Goal: Task Accomplishment & Management: Manage account settings

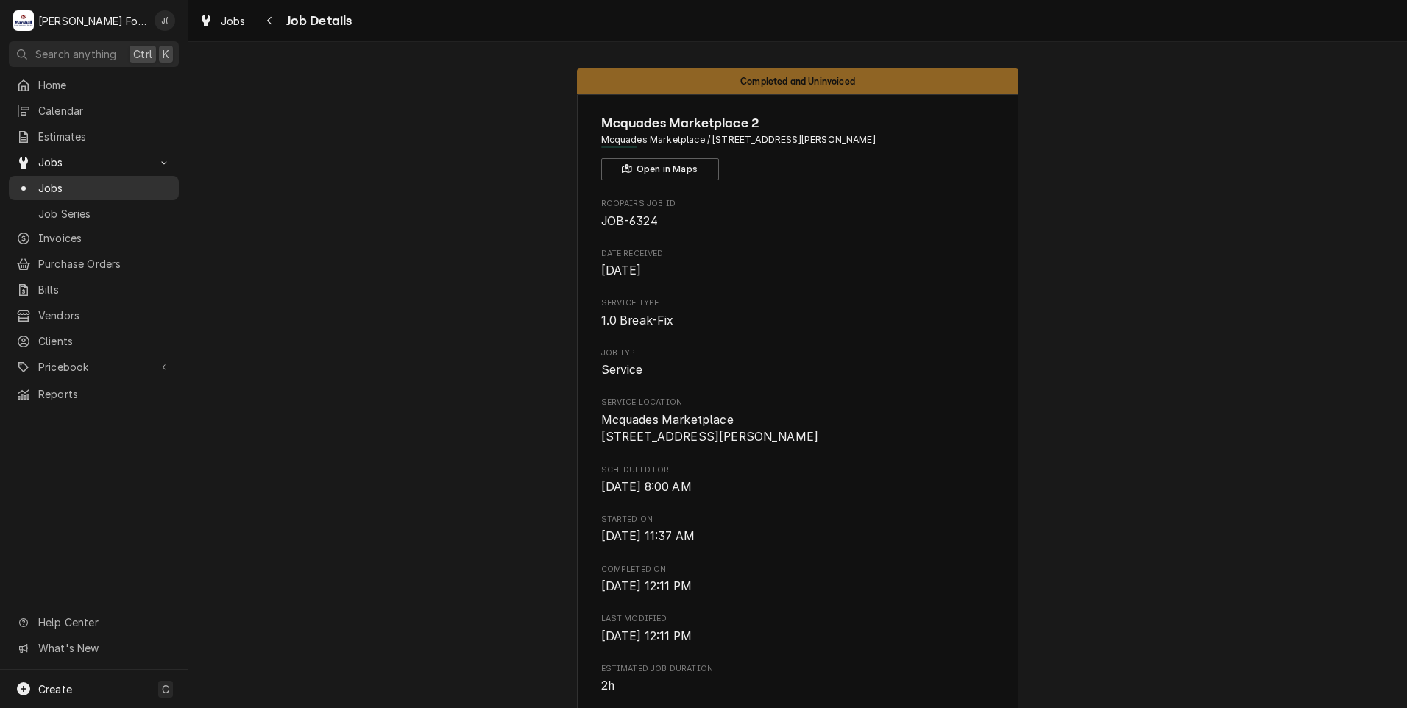
click at [70, 181] on span "Jobs" at bounding box center [104, 187] width 133 height 15
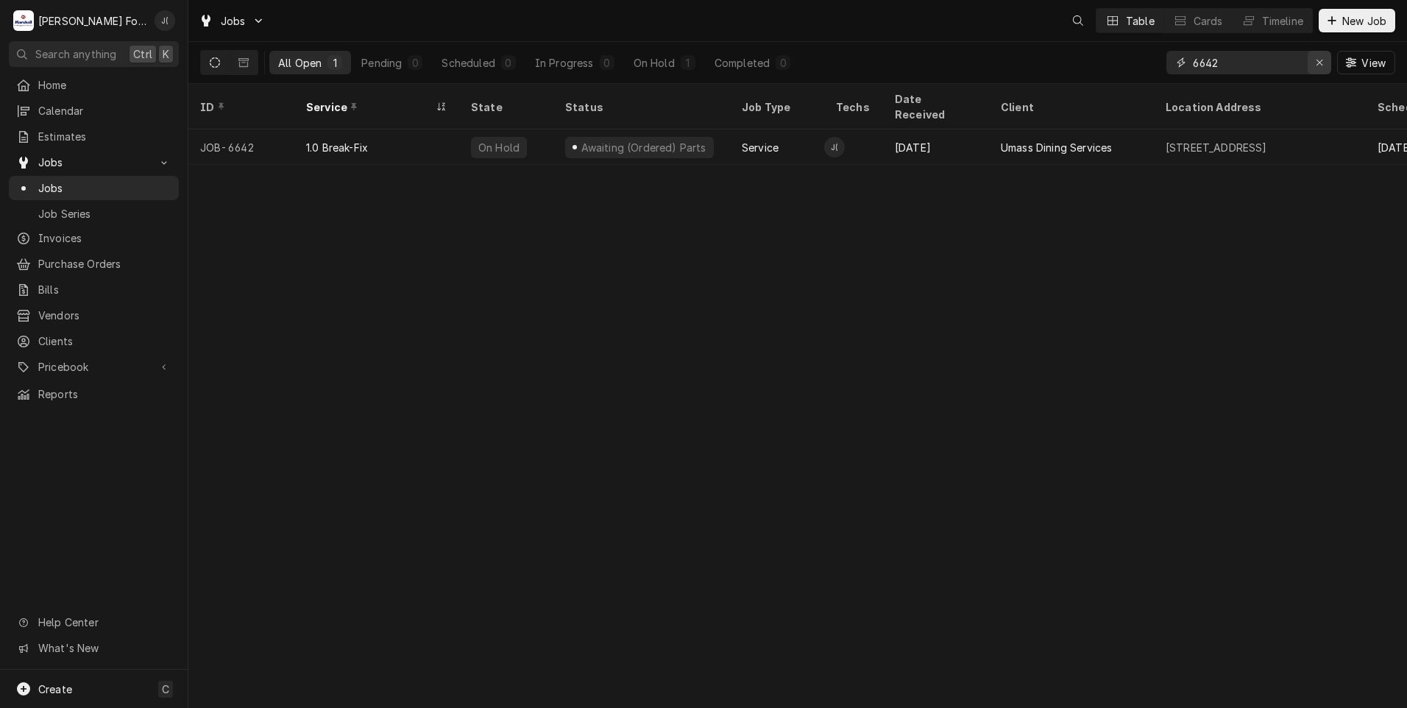
click at [1323, 65] on icon "Erase input" at bounding box center [1320, 62] width 8 height 10
click at [1294, 68] on input "Dynamic Content Wrapper" at bounding box center [1262, 63] width 138 height 24
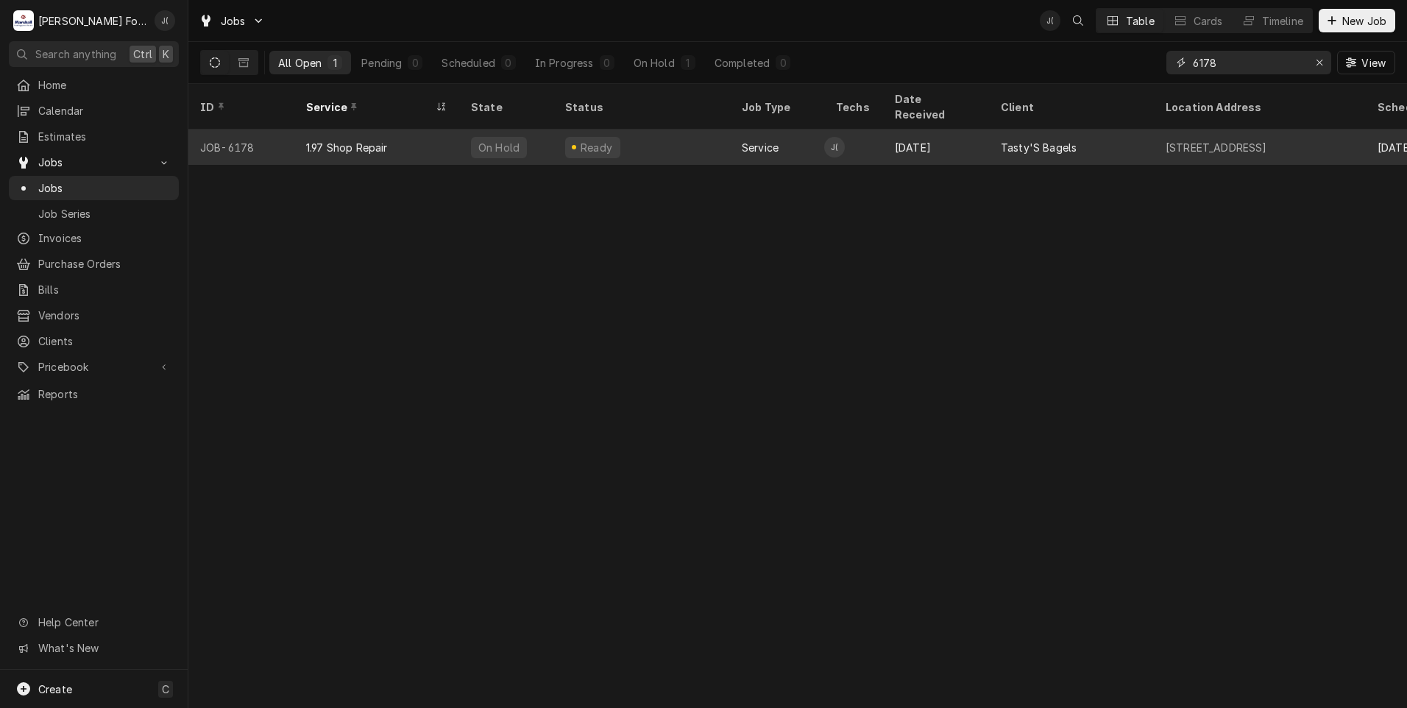
type input "6178"
click at [423, 136] on div "1.97 Shop Repair" at bounding box center [376, 147] width 165 height 35
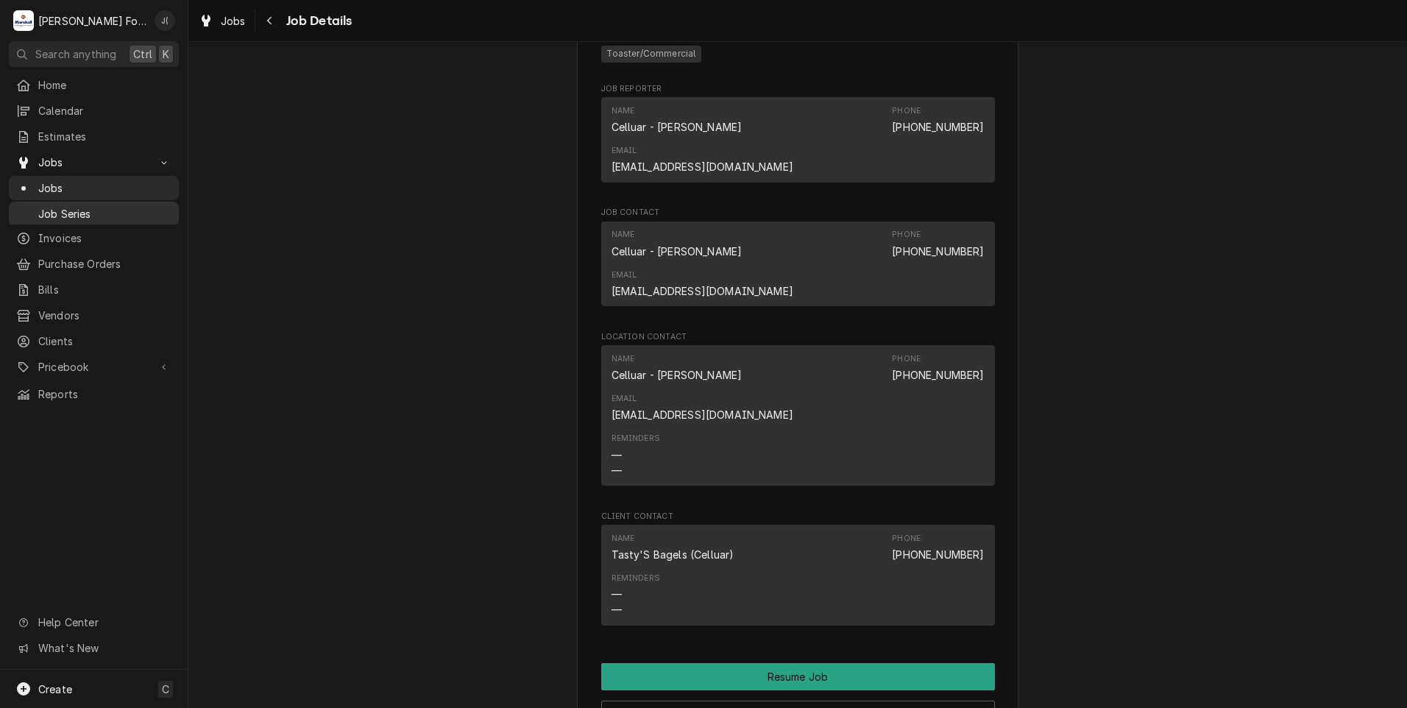
scroll to position [1178, 0]
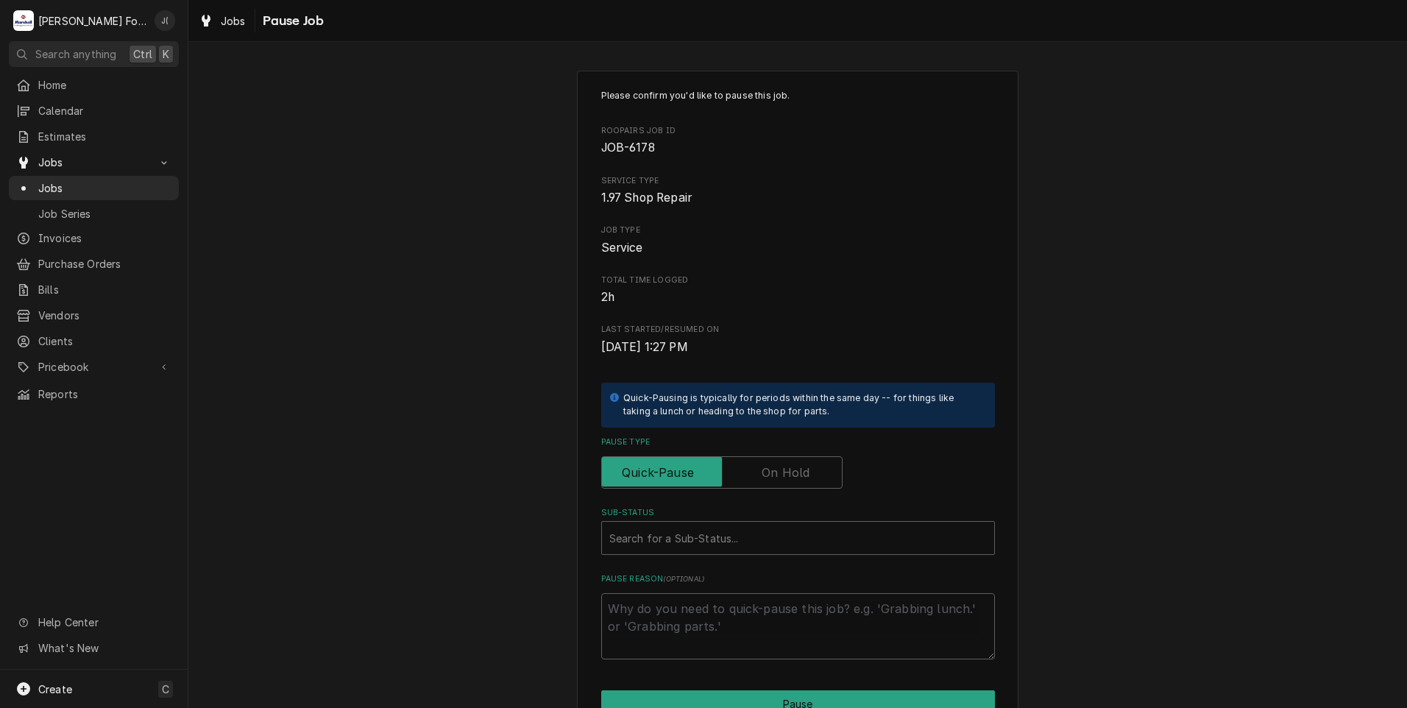
click at [785, 453] on div "Pause Type" at bounding box center [798, 462] width 394 height 52
click at [772, 468] on label "Pause Type" at bounding box center [721, 472] width 241 height 32
click at [772, 468] on input "Pause Type" at bounding box center [722, 472] width 228 height 32
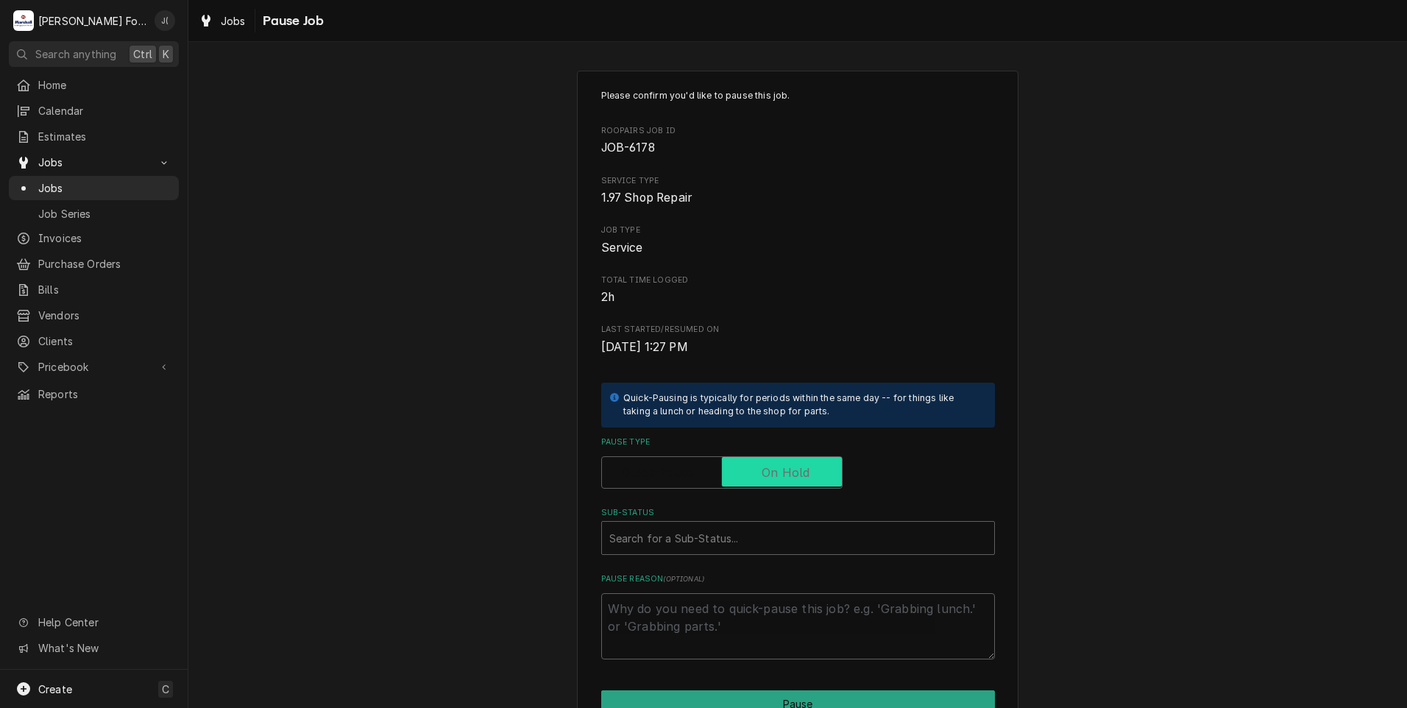
checkbox input "true"
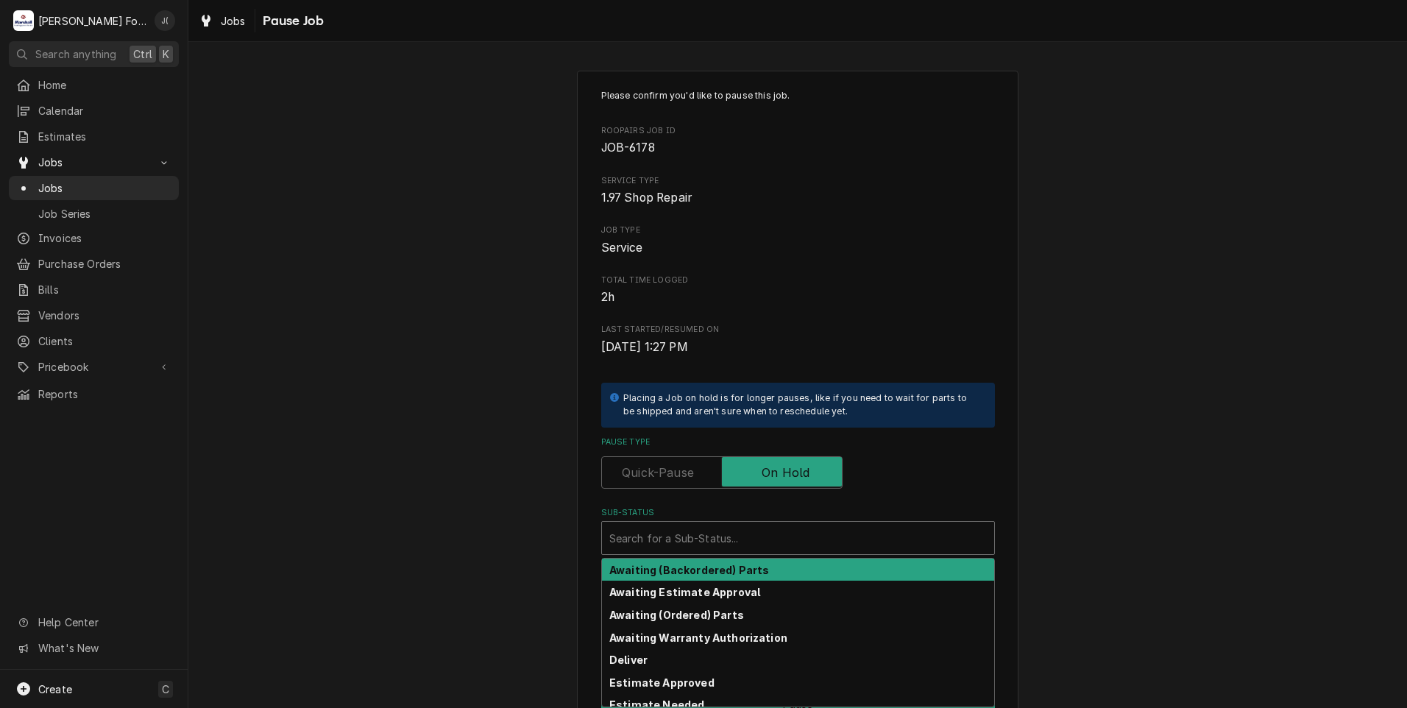
click at [749, 537] on div "Sub-Status" at bounding box center [798, 538] width 378 height 26
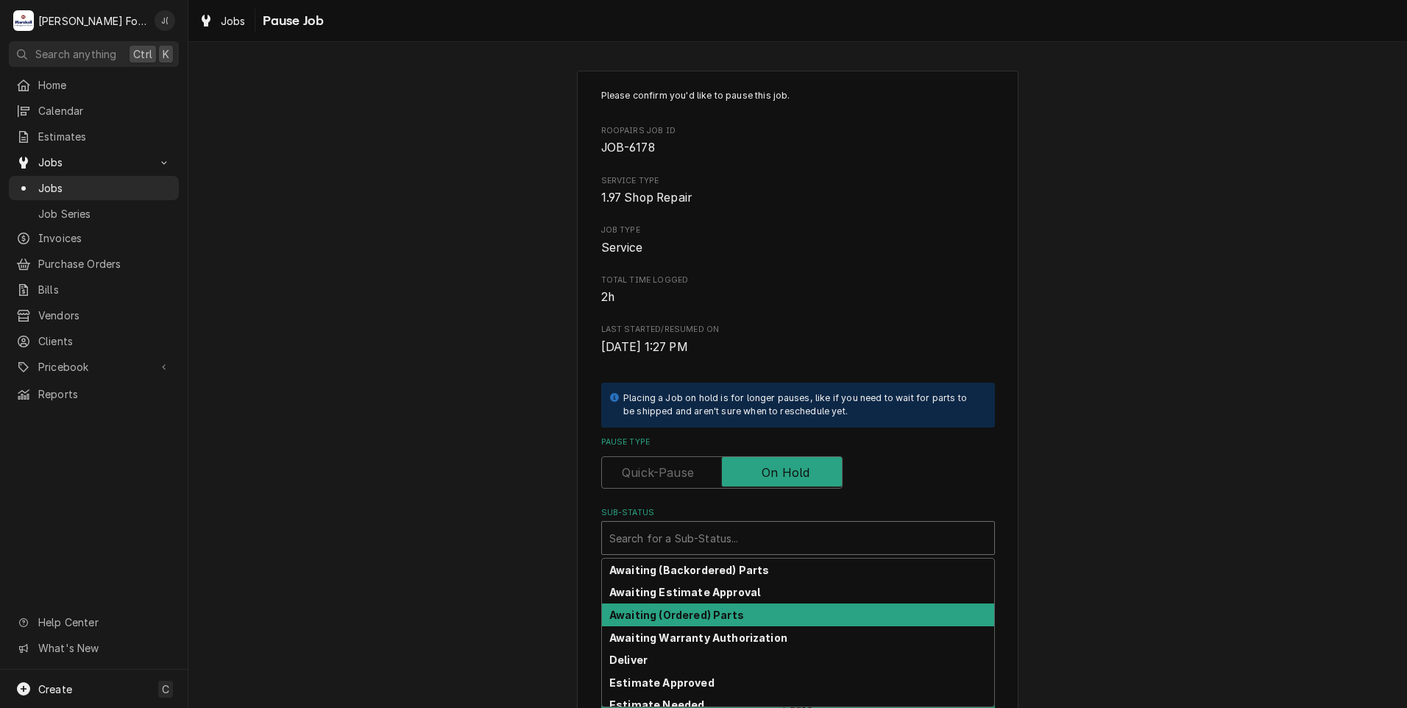
click at [721, 614] on strong "Awaiting (Ordered) Parts" at bounding box center [676, 615] width 135 height 13
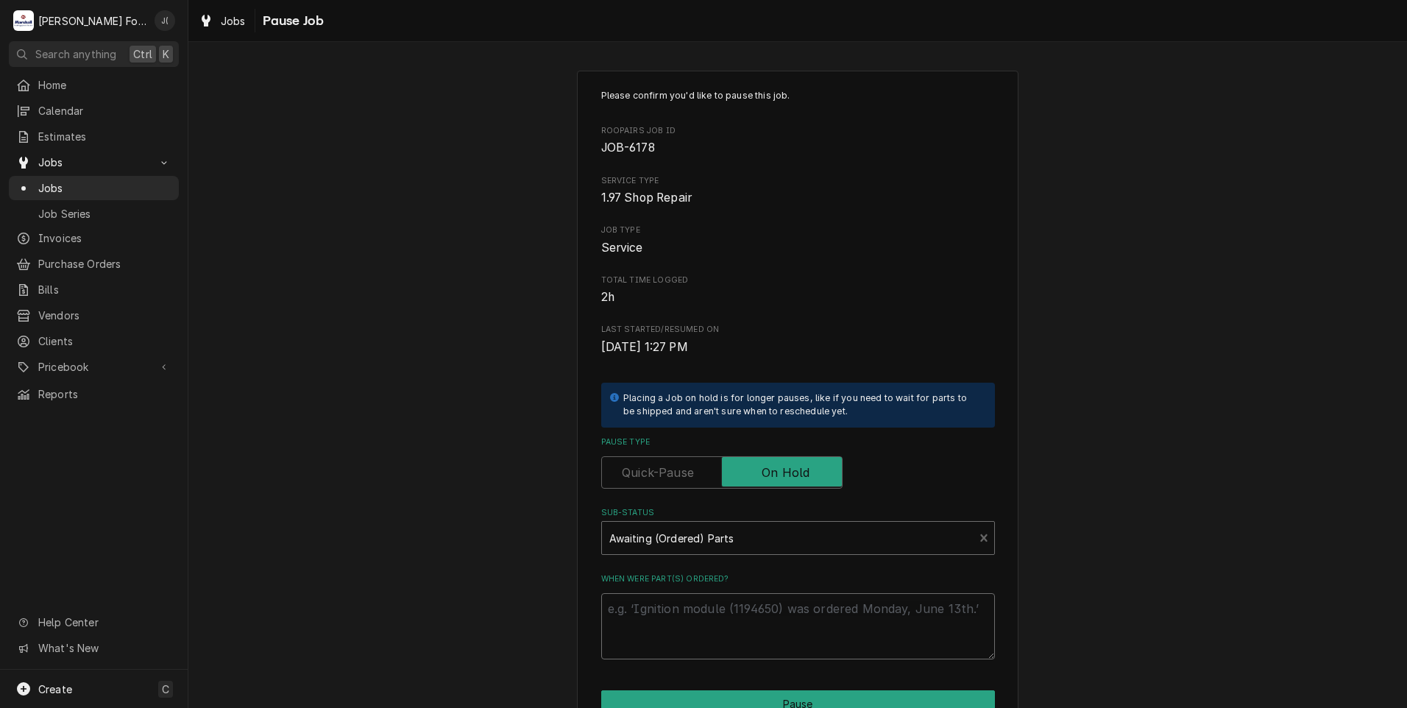
click at [712, 652] on textarea "When were part(s) ordered?" at bounding box center [798, 626] width 394 height 66
click at [729, 690] on div "Please confirm you'd like to pause this job. Roopairs Job ID JOB-6178 Service T…" at bounding box center [798, 441] width 442 height 741
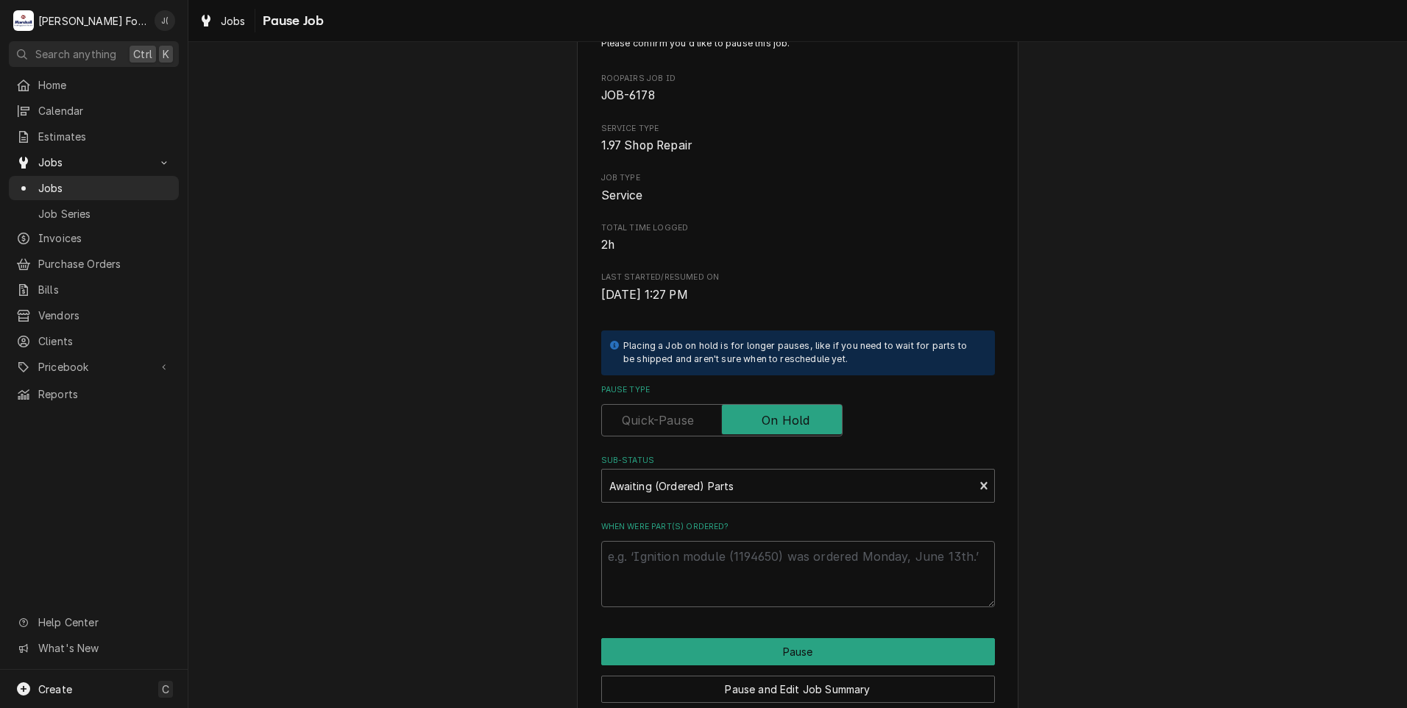
scroll to position [116, 0]
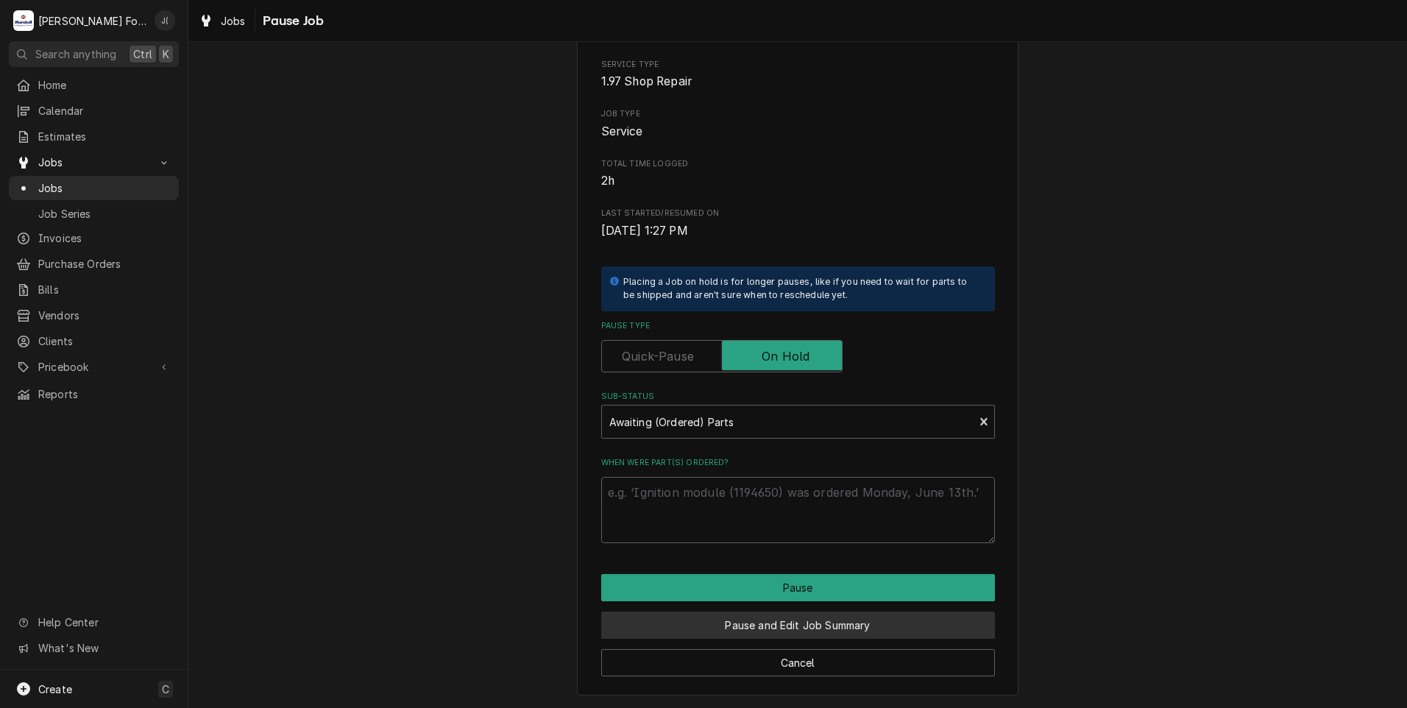
click at [729, 623] on button "Pause and Edit Job Summary" at bounding box center [798, 625] width 394 height 27
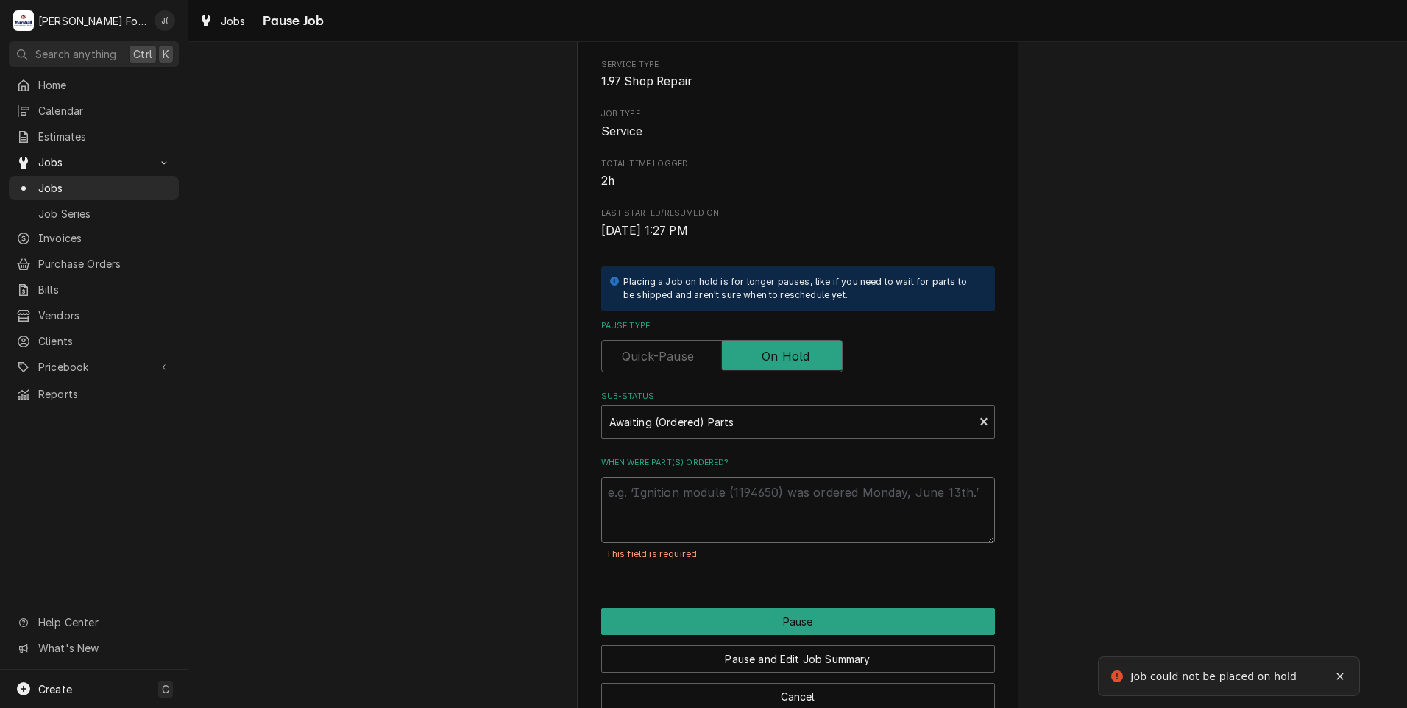
click at [682, 518] on textarea "When were part(s) ordered?" at bounding box center [798, 510] width 394 height 66
type textarea "x"
type textarea "0"
type textarea "x"
type textarea "09"
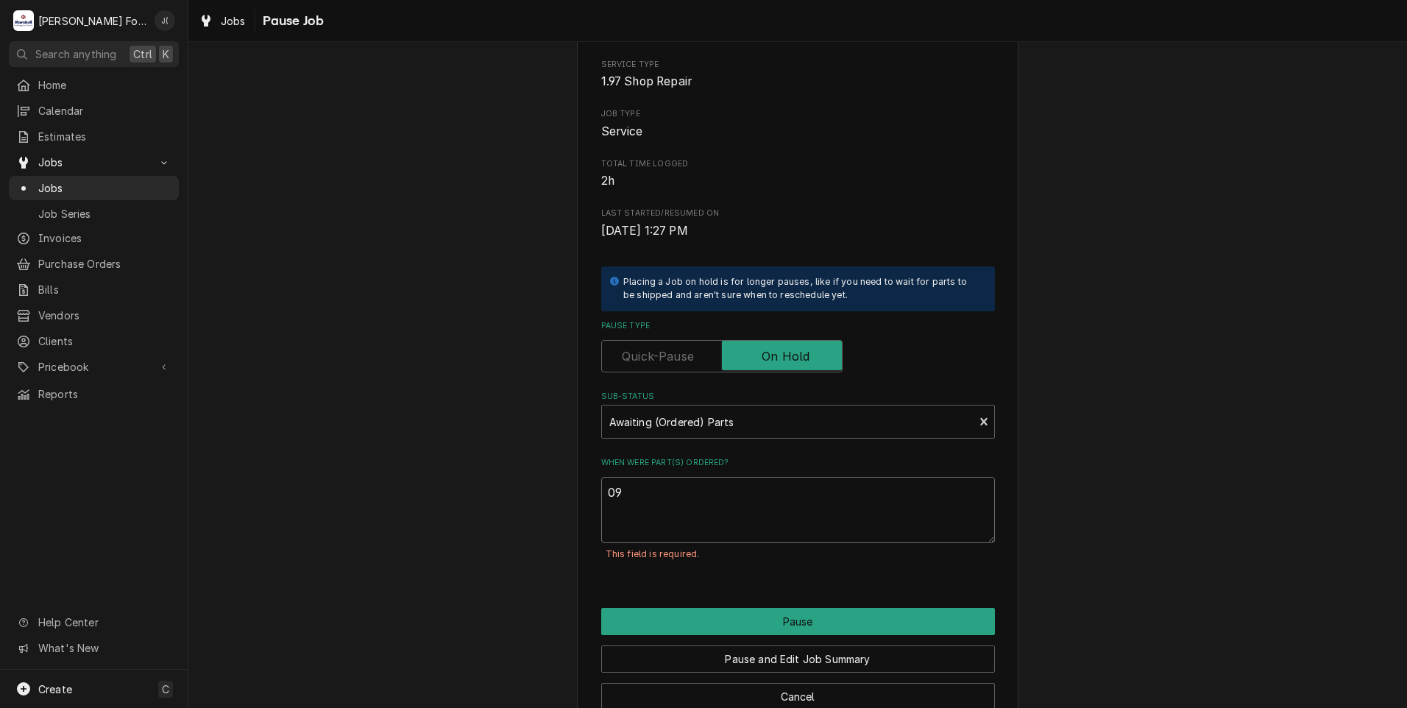
type textarea "x"
type textarea "09/"
type textarea "x"
type textarea "09/0"
type textarea "x"
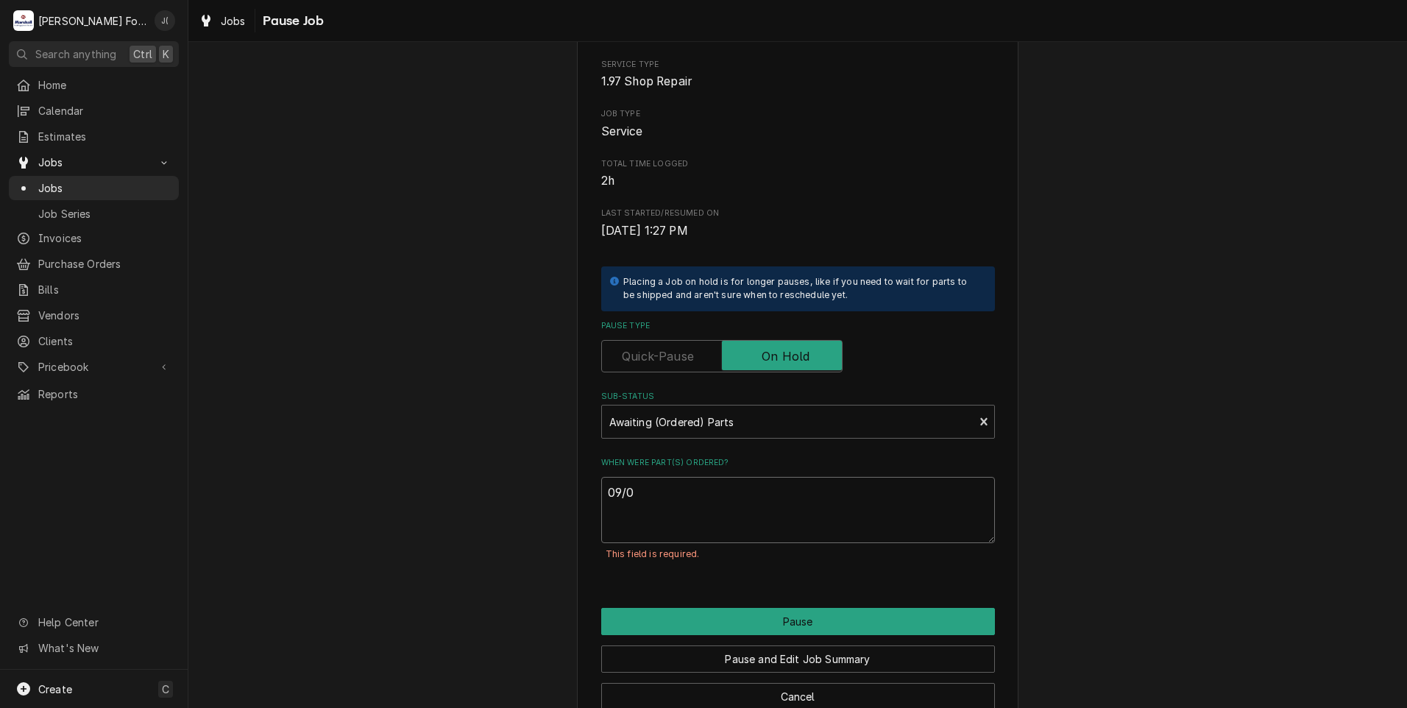
type textarea "09/09"
type textarea "x"
type textarea "09/09/"
type textarea "x"
type textarea "09/09/2"
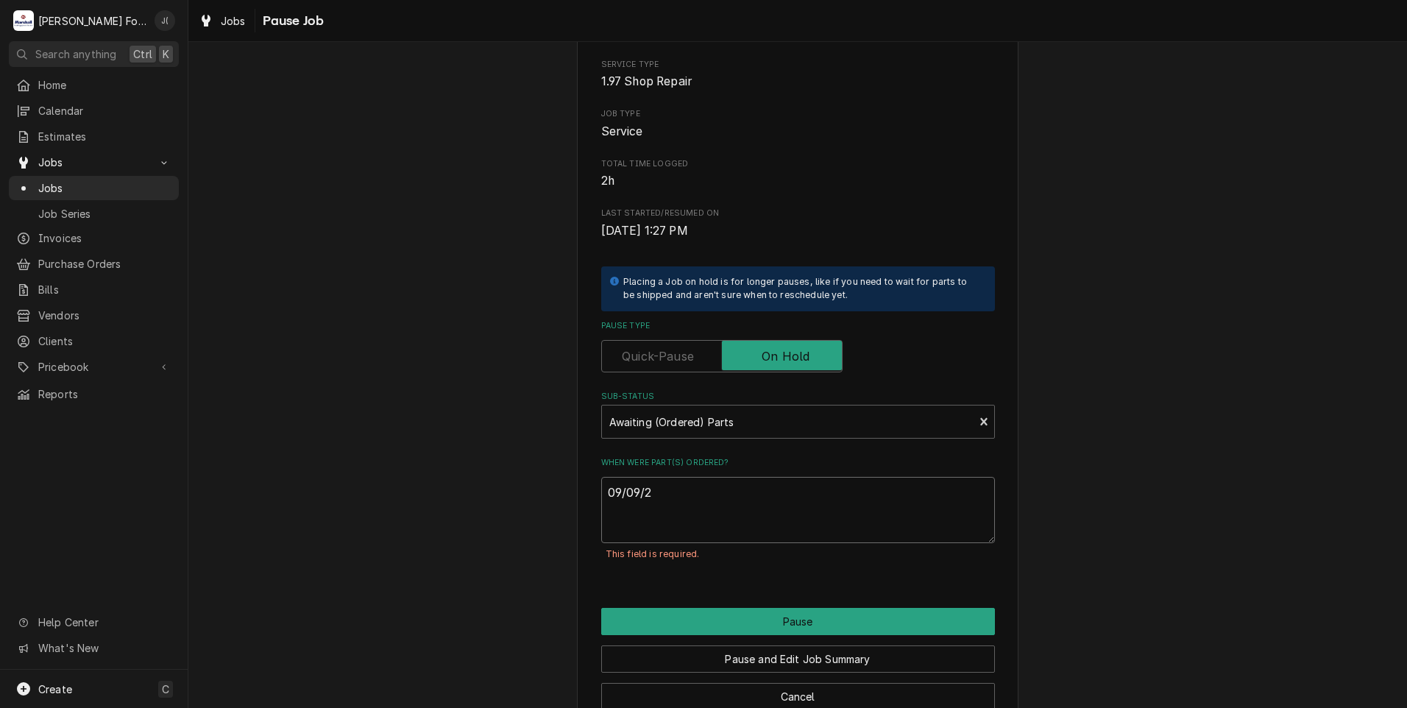
type textarea "x"
type textarea "09/09/20"
type textarea "x"
type textarea "09/09/202"
type textarea "x"
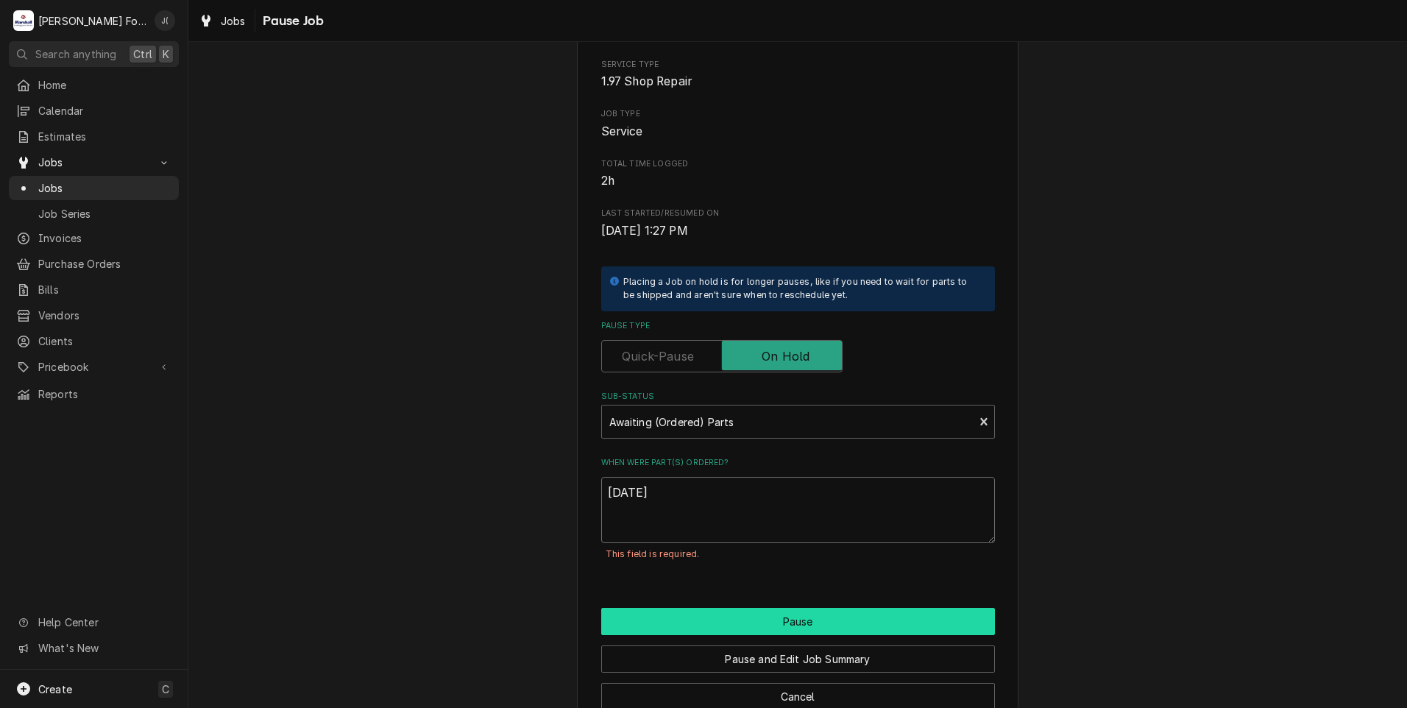
type textarea "09/09/2025"
click at [846, 629] on button "Pause" at bounding box center [798, 621] width 394 height 27
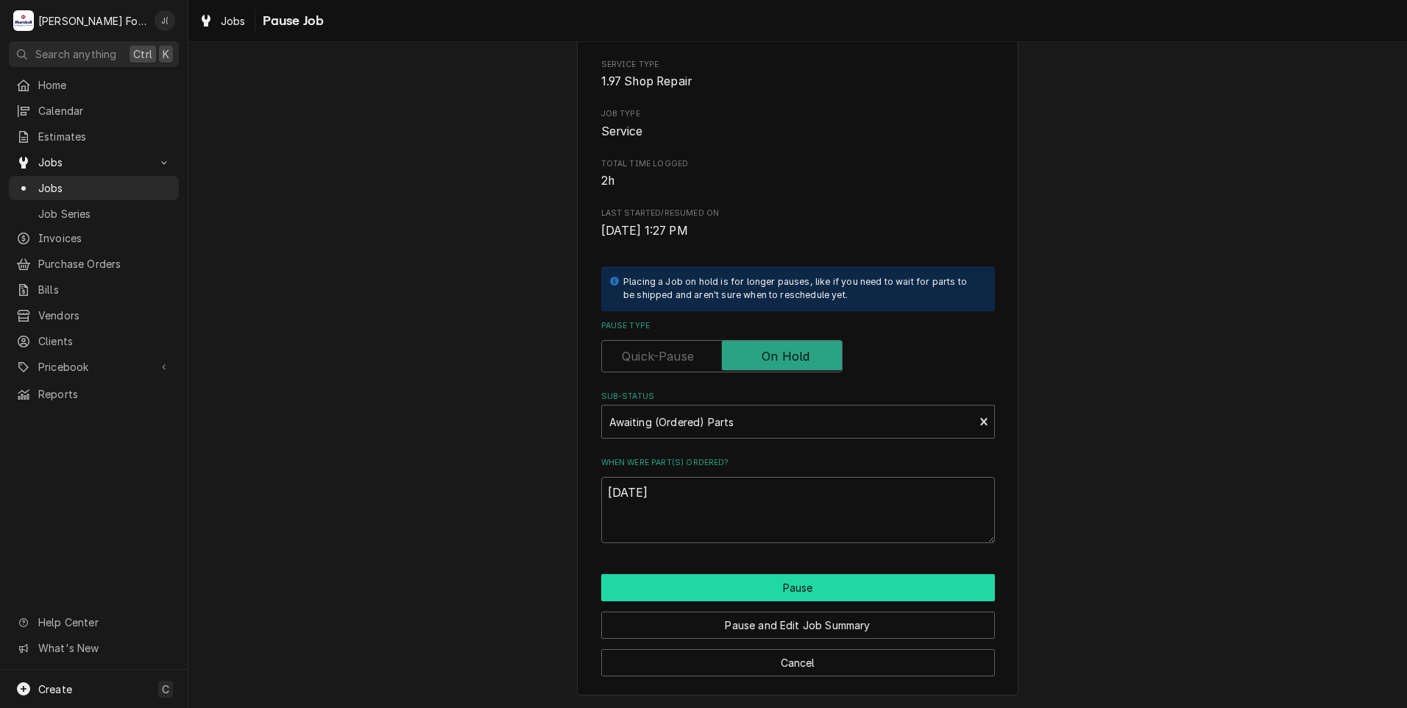
type textarea "x"
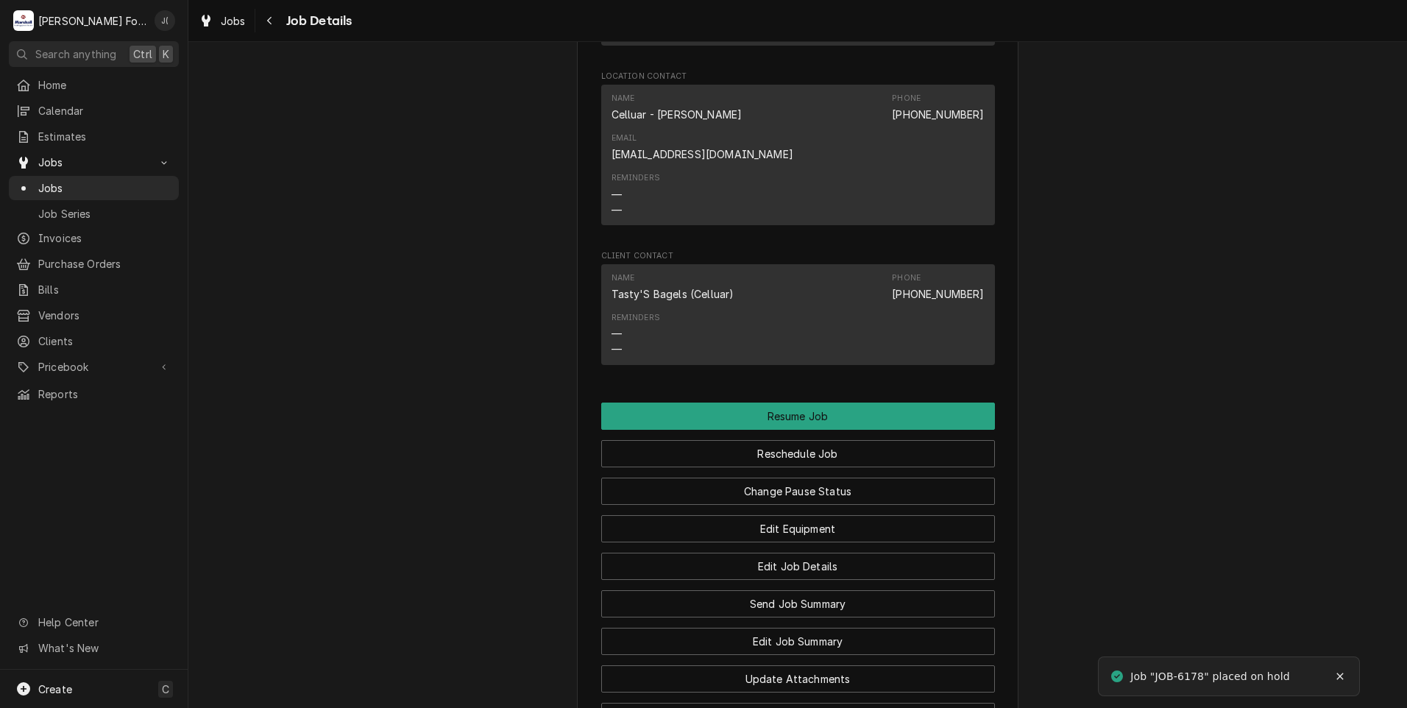
scroll to position [1663, 0]
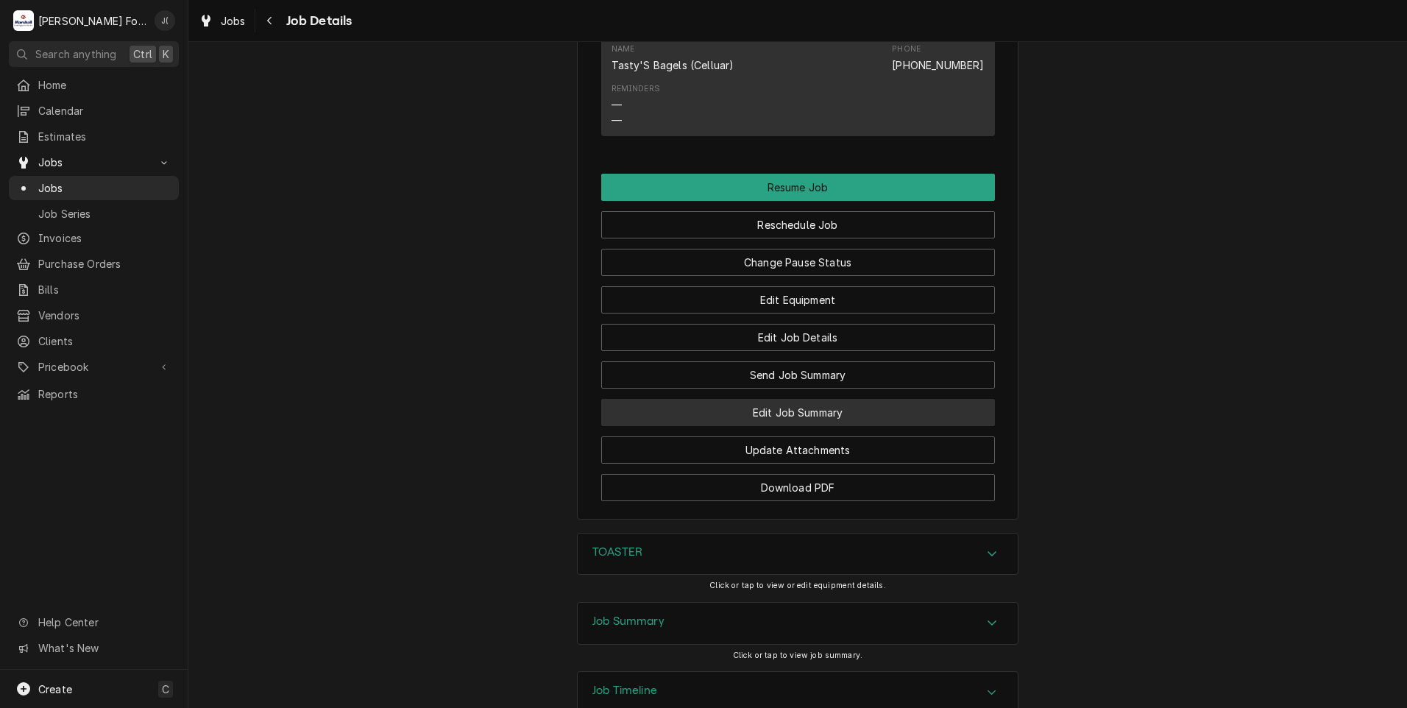
click at [695, 399] on button "Edit Job Summary" at bounding box center [798, 412] width 394 height 27
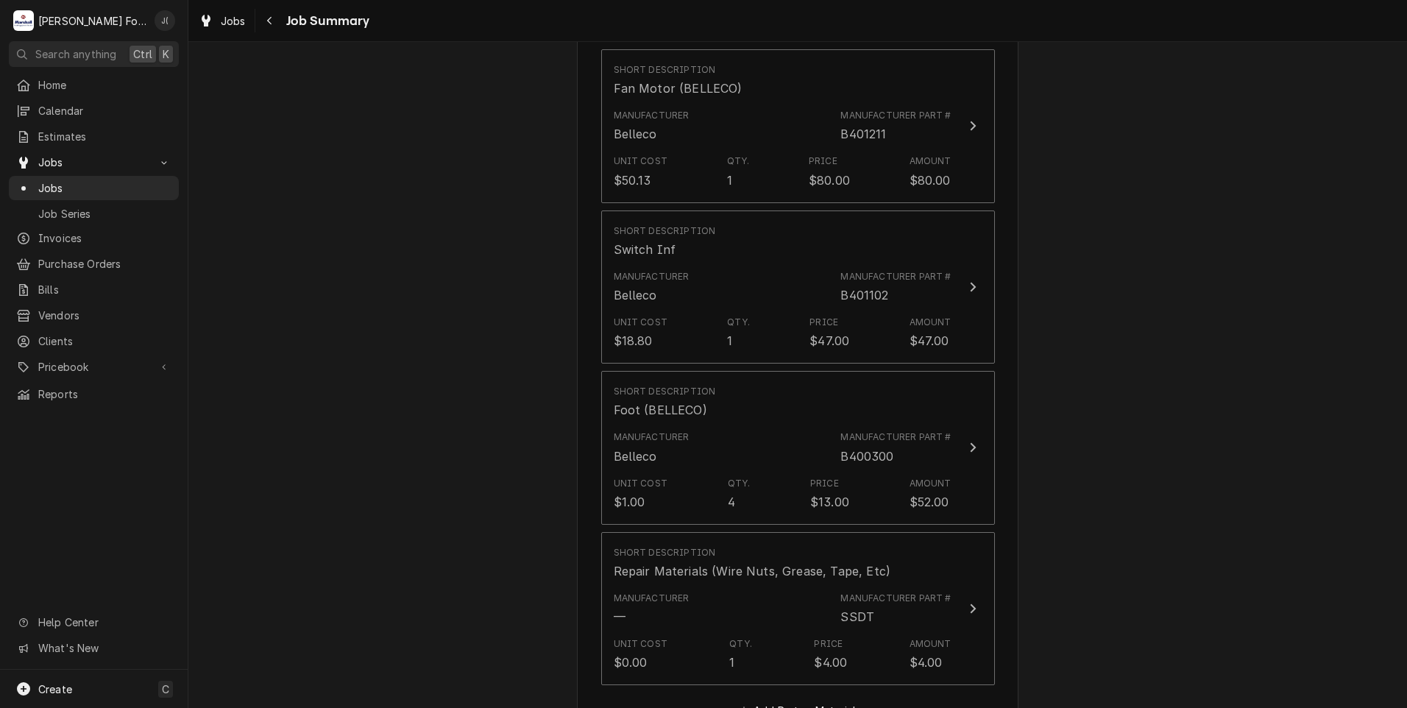
scroll to position [1251, 0]
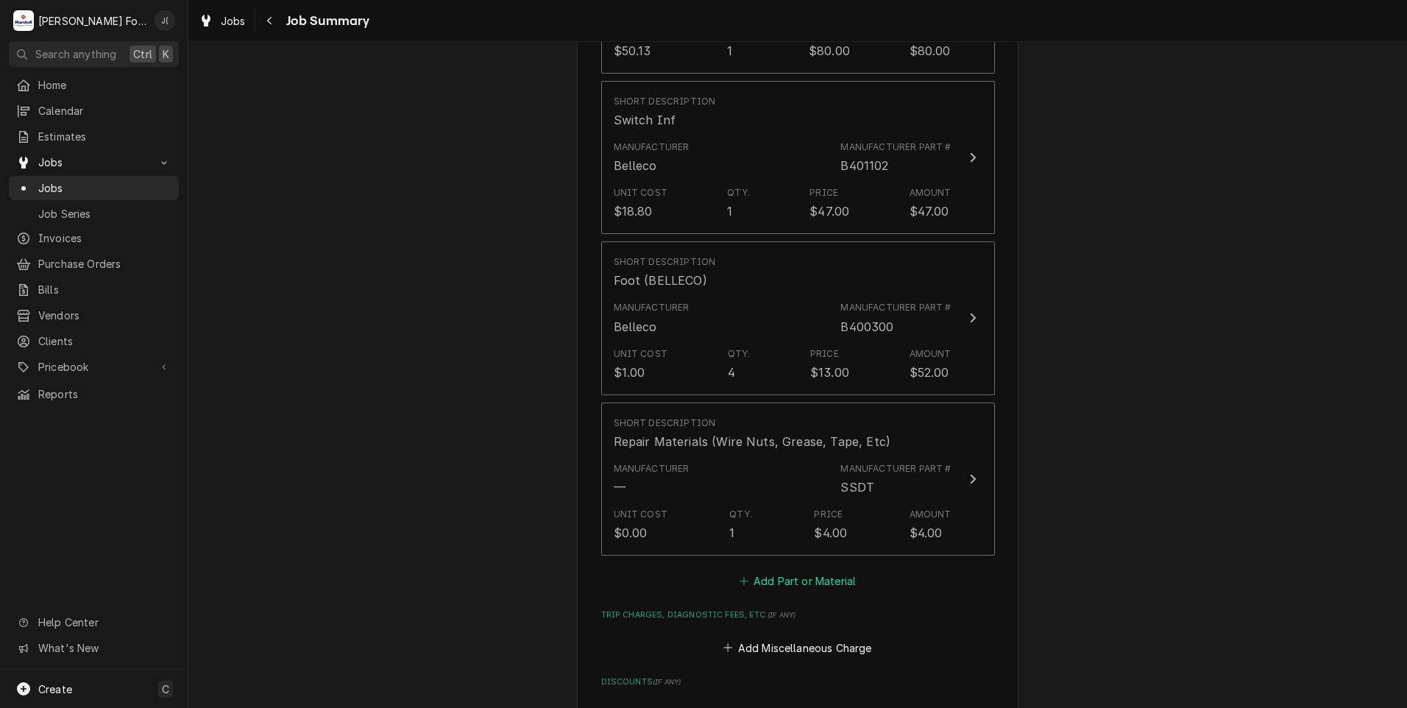
click at [785, 571] on button "Add Part or Material" at bounding box center [797, 581] width 121 height 21
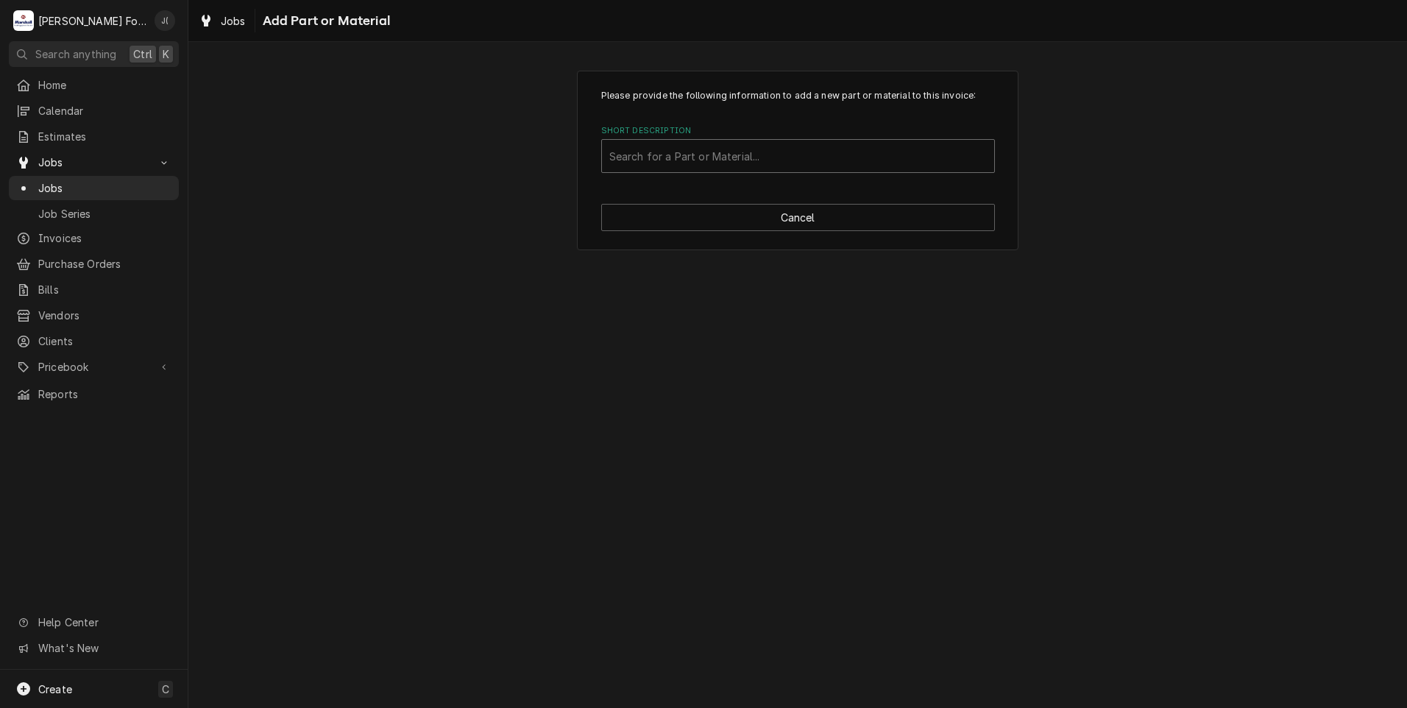
click at [640, 162] on div "Short Description" at bounding box center [798, 156] width 378 height 26
type input "59839"
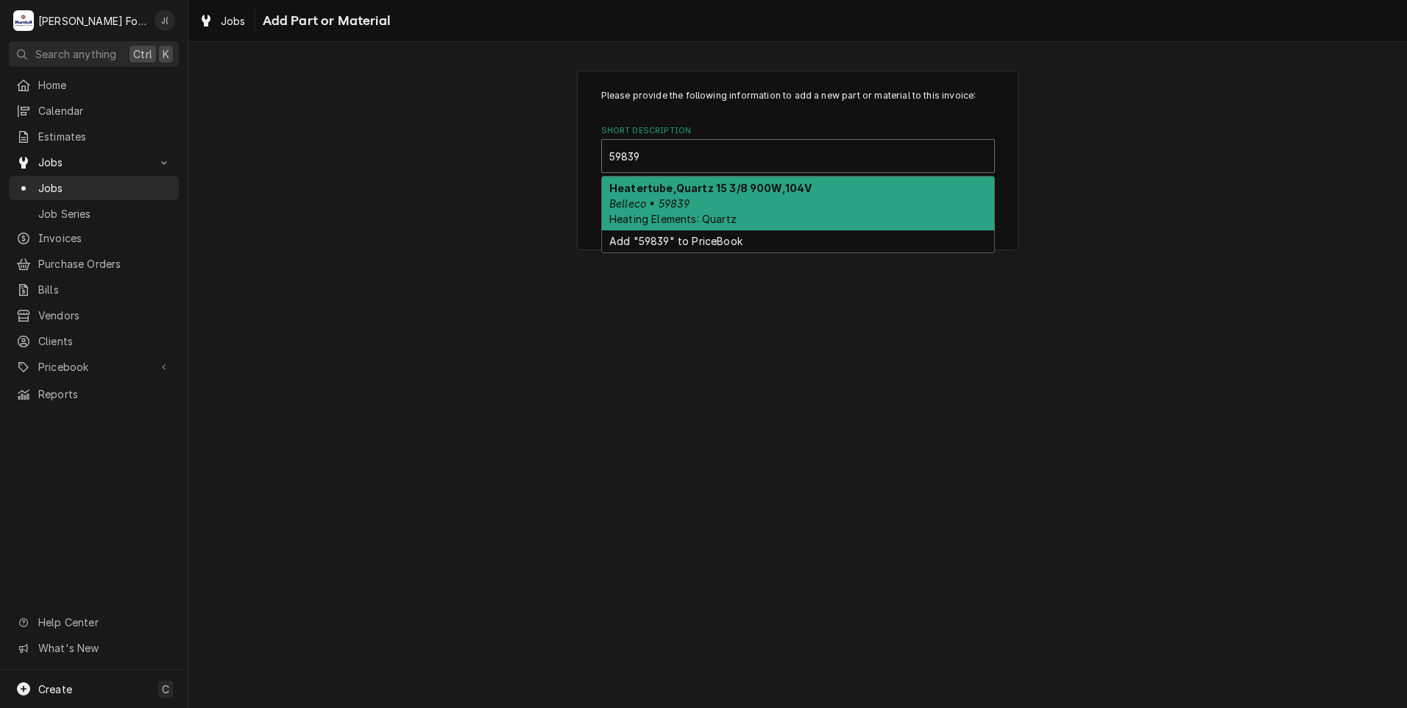
click at [671, 197] on em "Belleco • 59839" at bounding box center [649, 203] width 80 height 13
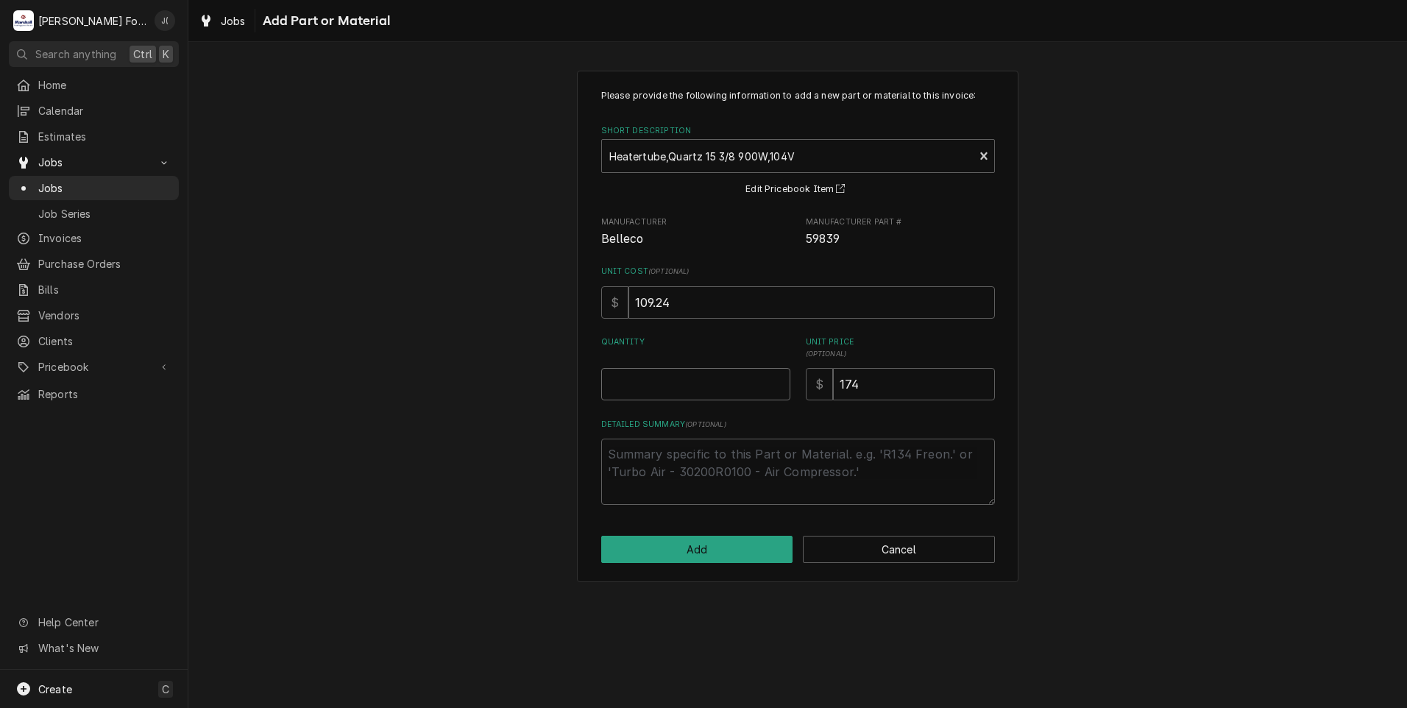
click at [735, 389] on input "Quantity" at bounding box center [695, 384] width 189 height 32
type textarea "x"
type input "1"
drag, startPoint x: 885, startPoint y: 375, endPoint x: 632, endPoint y: 385, distance: 254.1
click at [640, 385] on div "Quantity 1 Unit Price ( optional ) $ 174" at bounding box center [798, 368] width 394 height 64
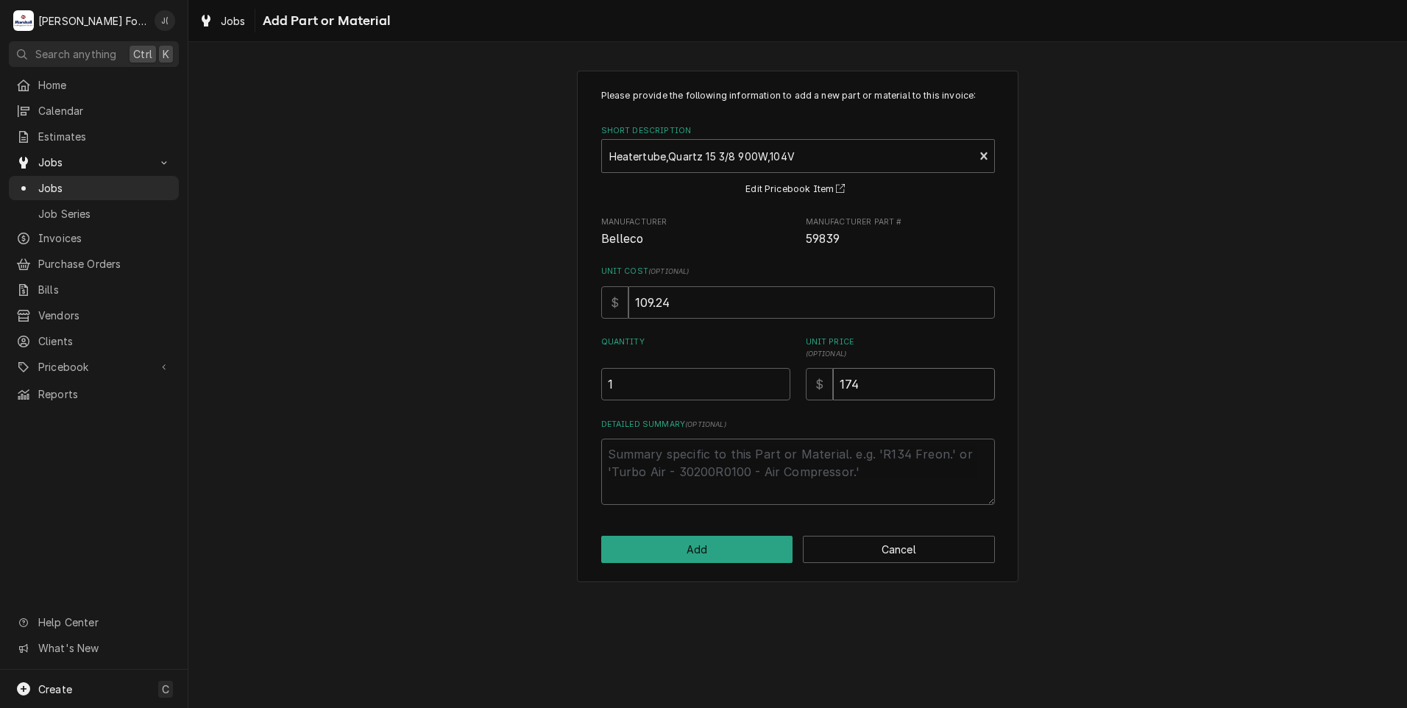
type textarea "x"
type input "0"
click at [695, 550] on button "Add" at bounding box center [697, 549] width 192 height 27
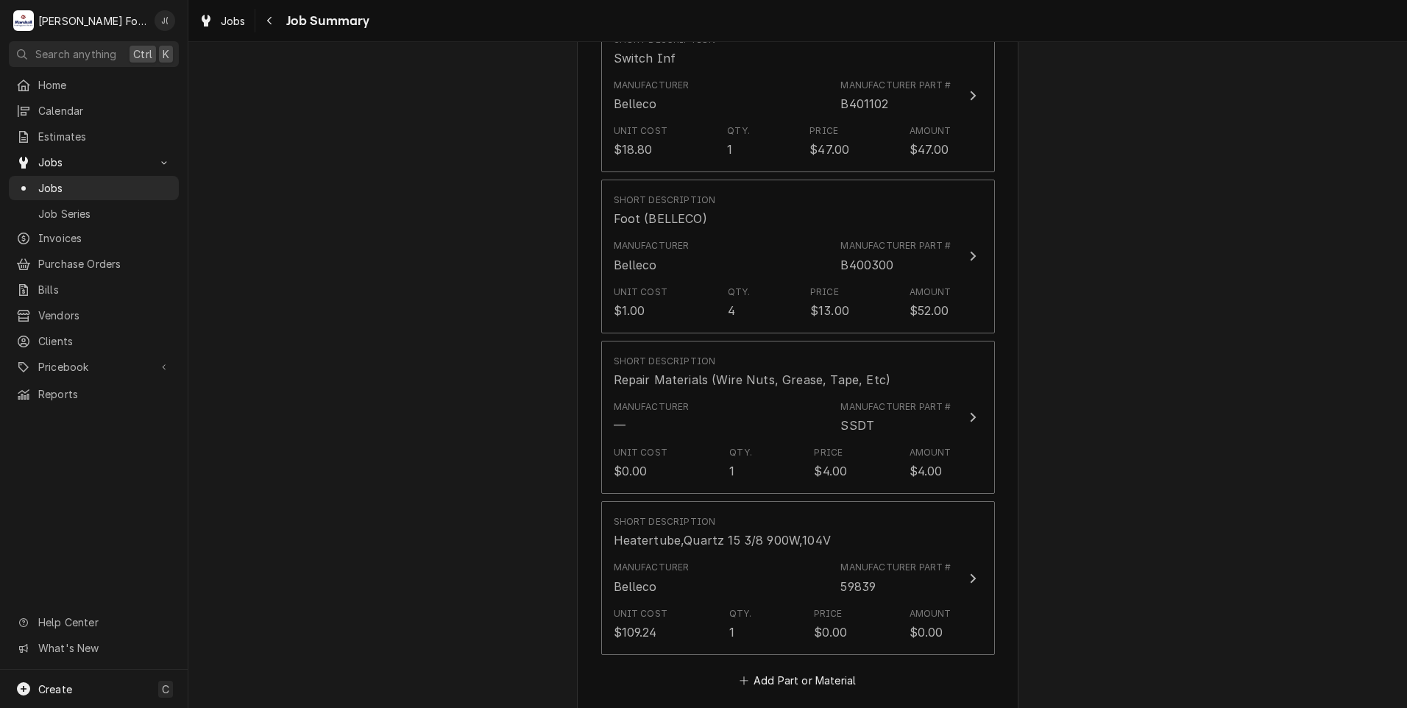
scroll to position [1840, 0]
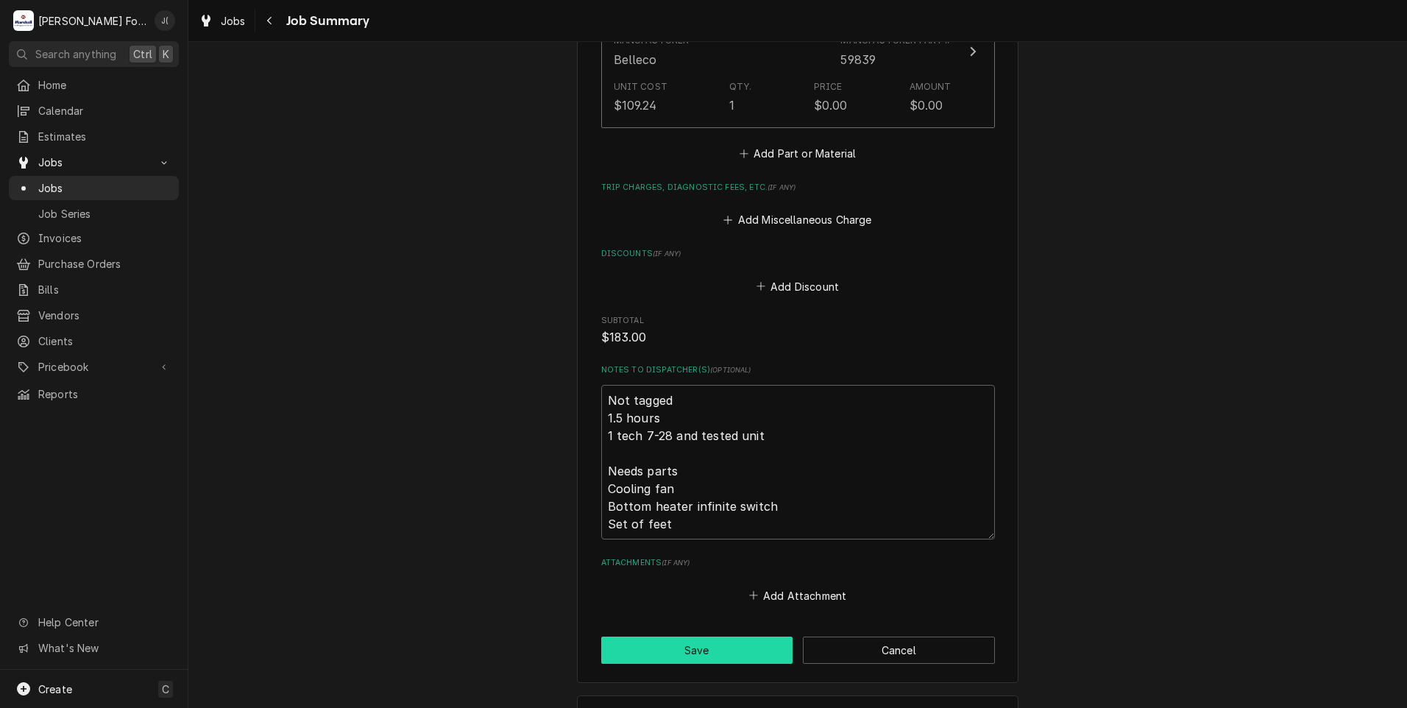
click at [695, 637] on button "Save" at bounding box center [697, 650] width 192 height 27
type textarea "x"
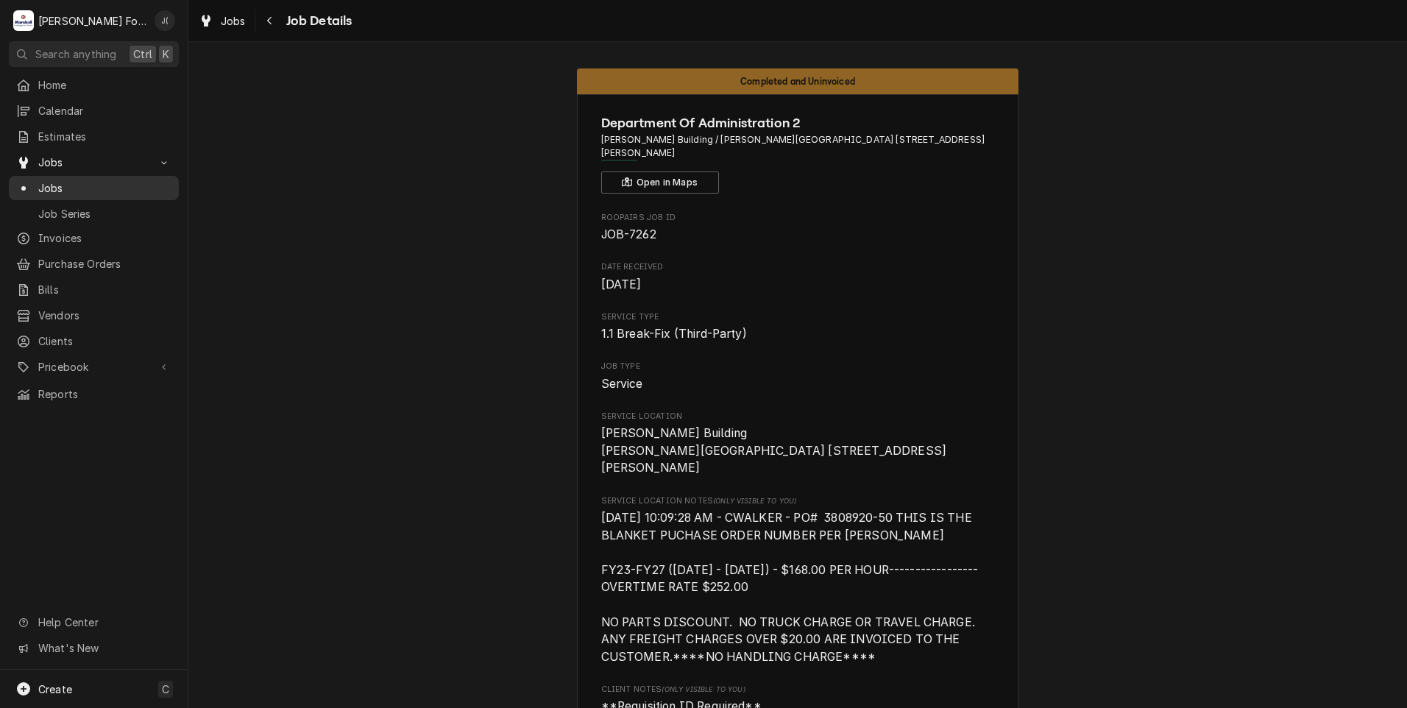
click at [71, 187] on span "Jobs" at bounding box center [104, 187] width 133 height 15
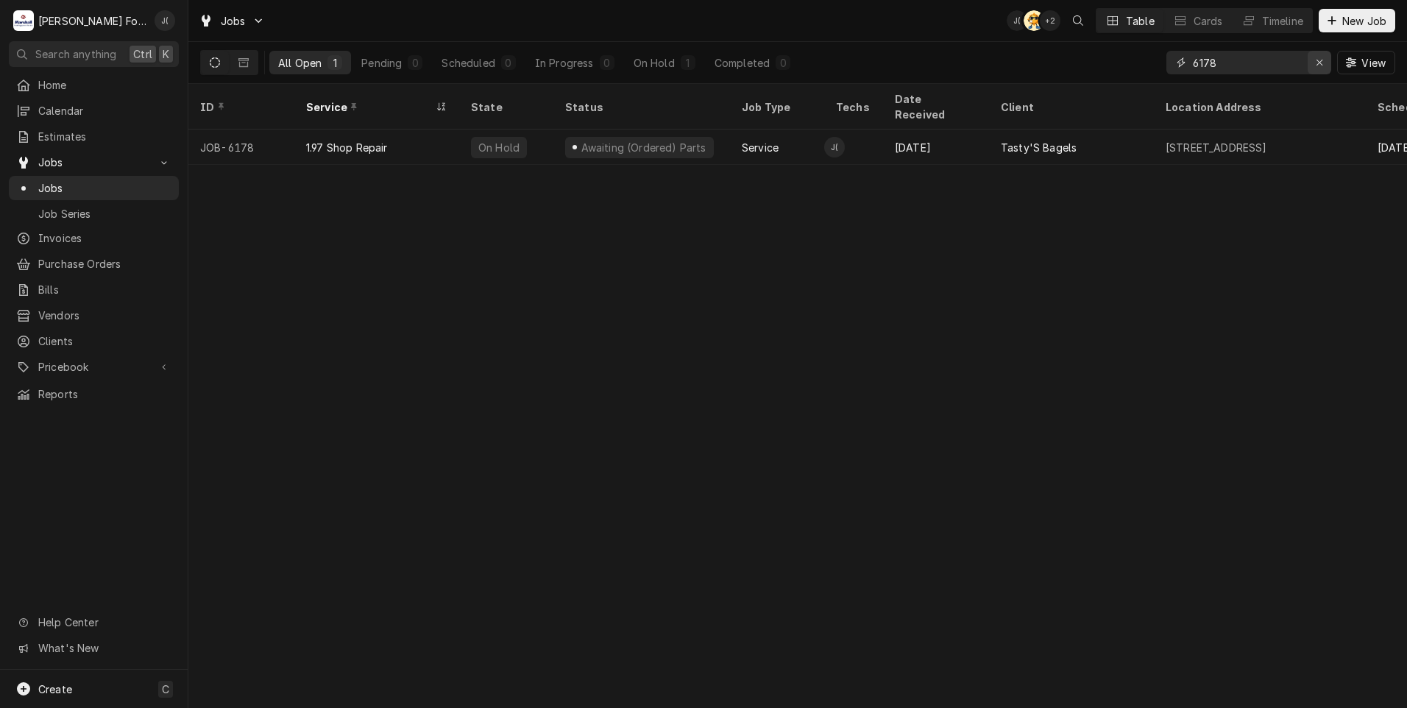
click at [1324, 66] on icon "Erase input" at bounding box center [1320, 62] width 8 height 10
click at [1310, 65] on input "Dynamic Content Wrapper" at bounding box center [1262, 63] width 138 height 24
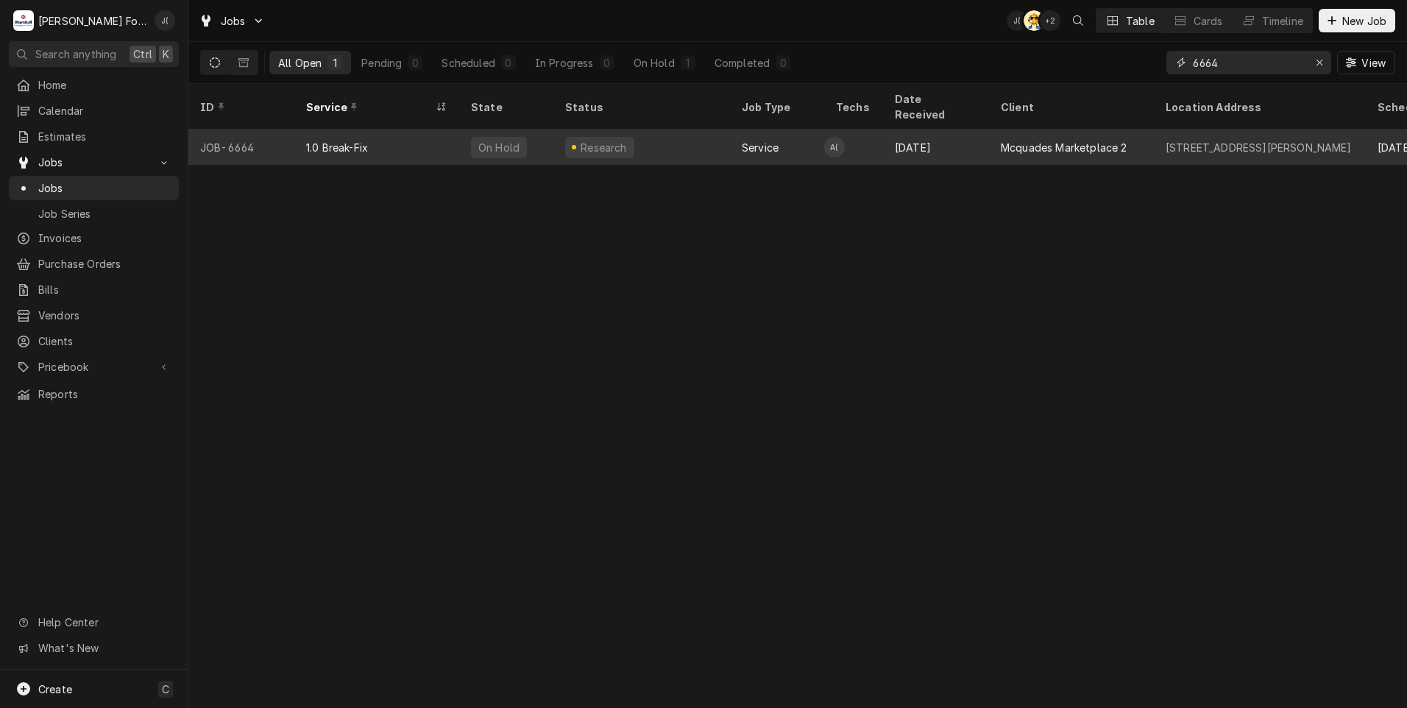
type input "6664"
click at [427, 132] on div "1.0 Break-Fix" at bounding box center [376, 147] width 165 height 35
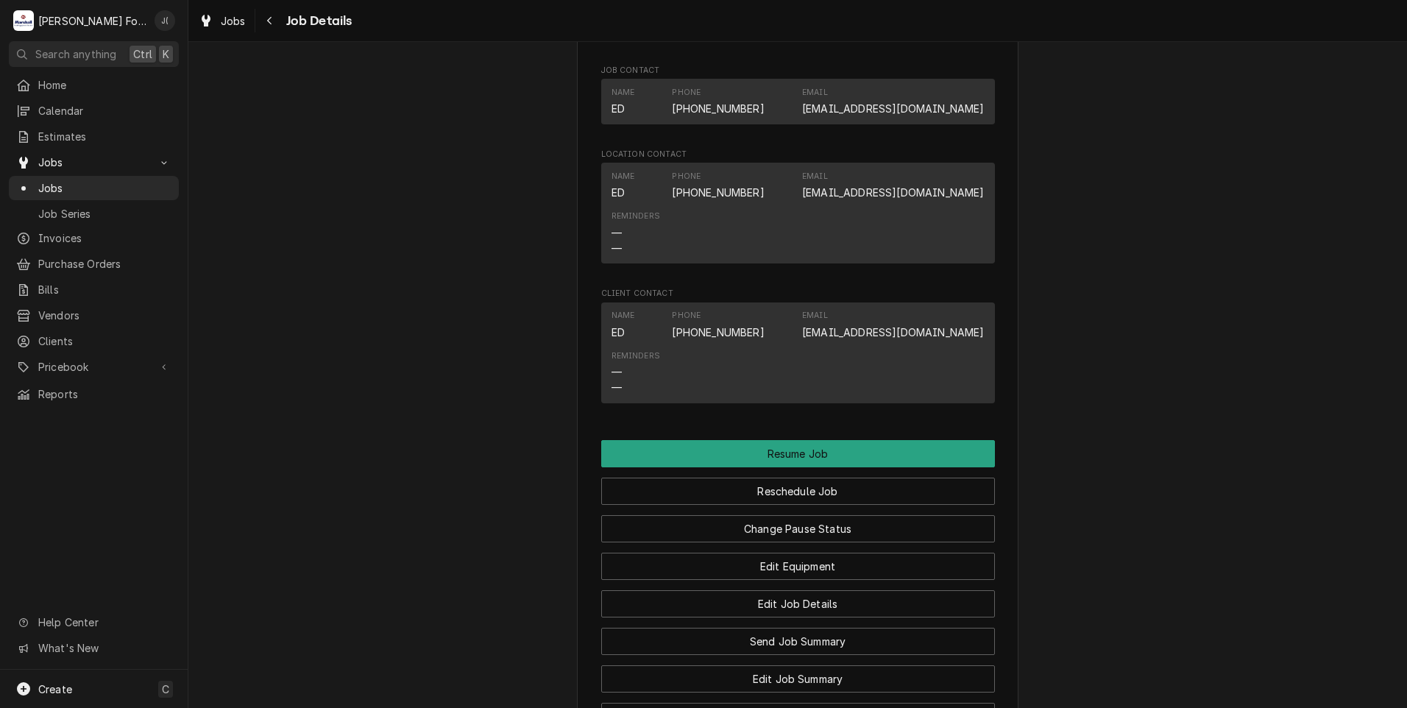
scroll to position [1546, 0]
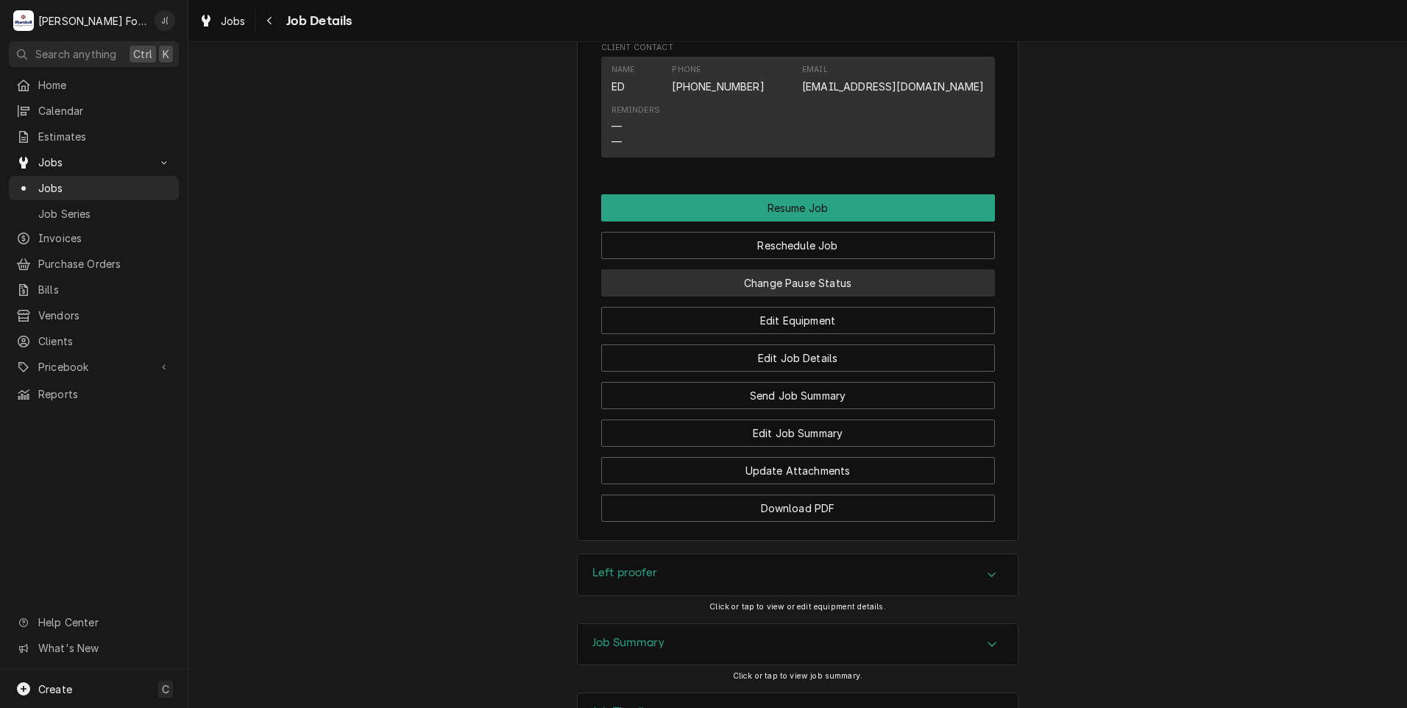
click at [704, 297] on button "Change Pause Status" at bounding box center [798, 282] width 394 height 27
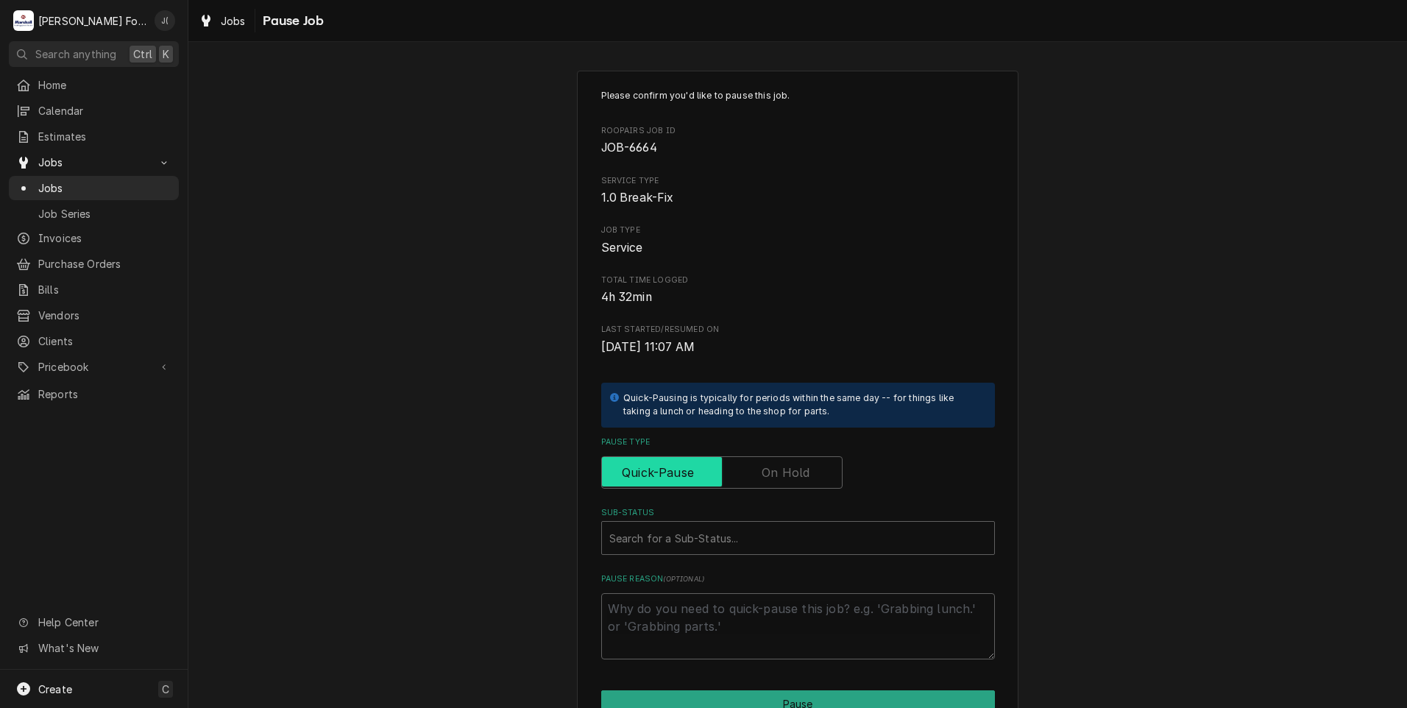
click at [749, 478] on input "Pause Type" at bounding box center [722, 472] width 228 height 32
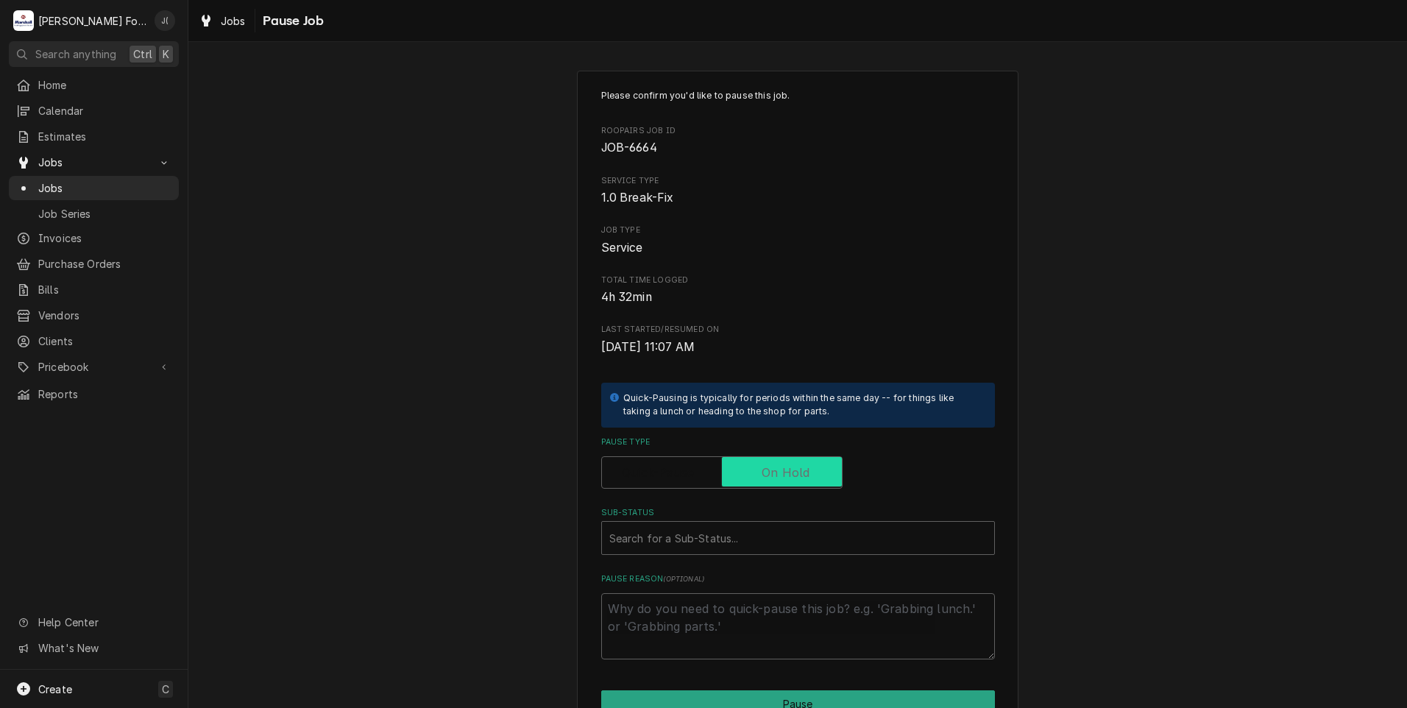
checkbox input "true"
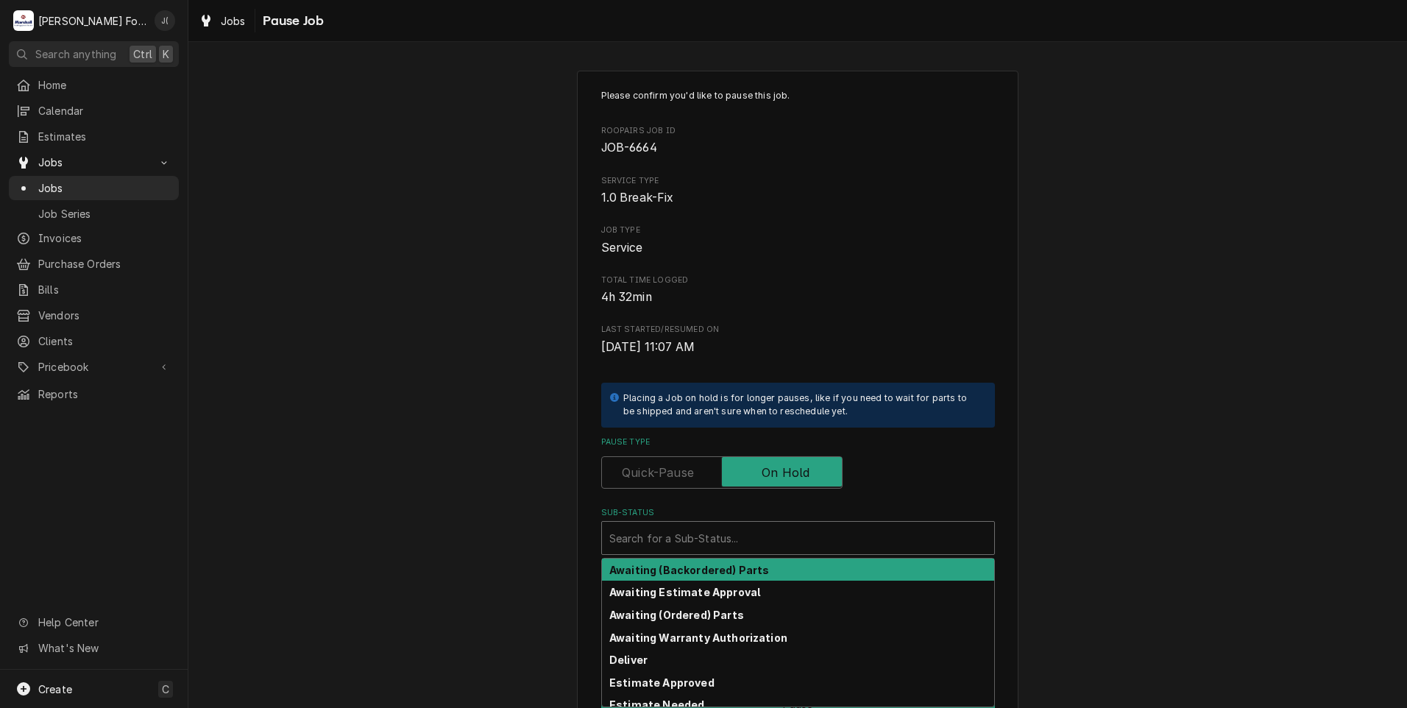
click at [700, 546] on div "Sub-Status" at bounding box center [798, 538] width 378 height 26
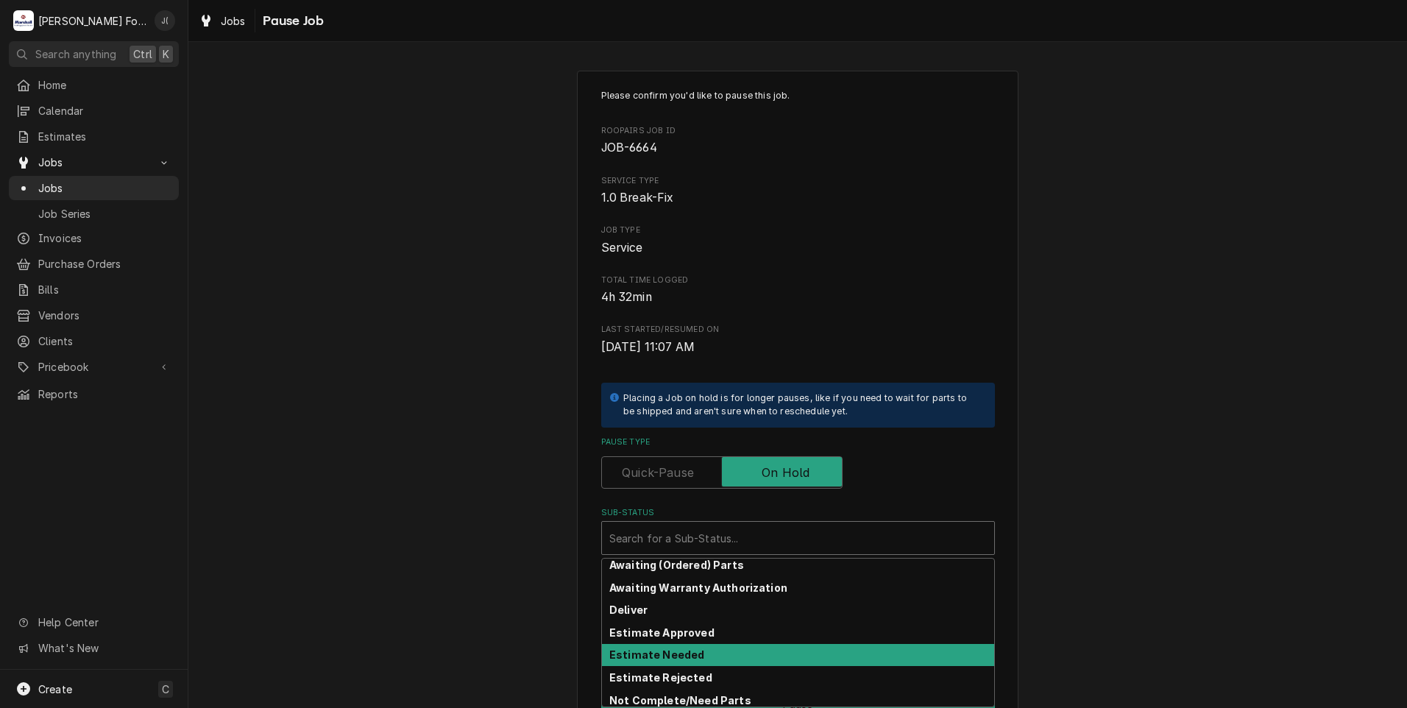
scroll to position [74, 0]
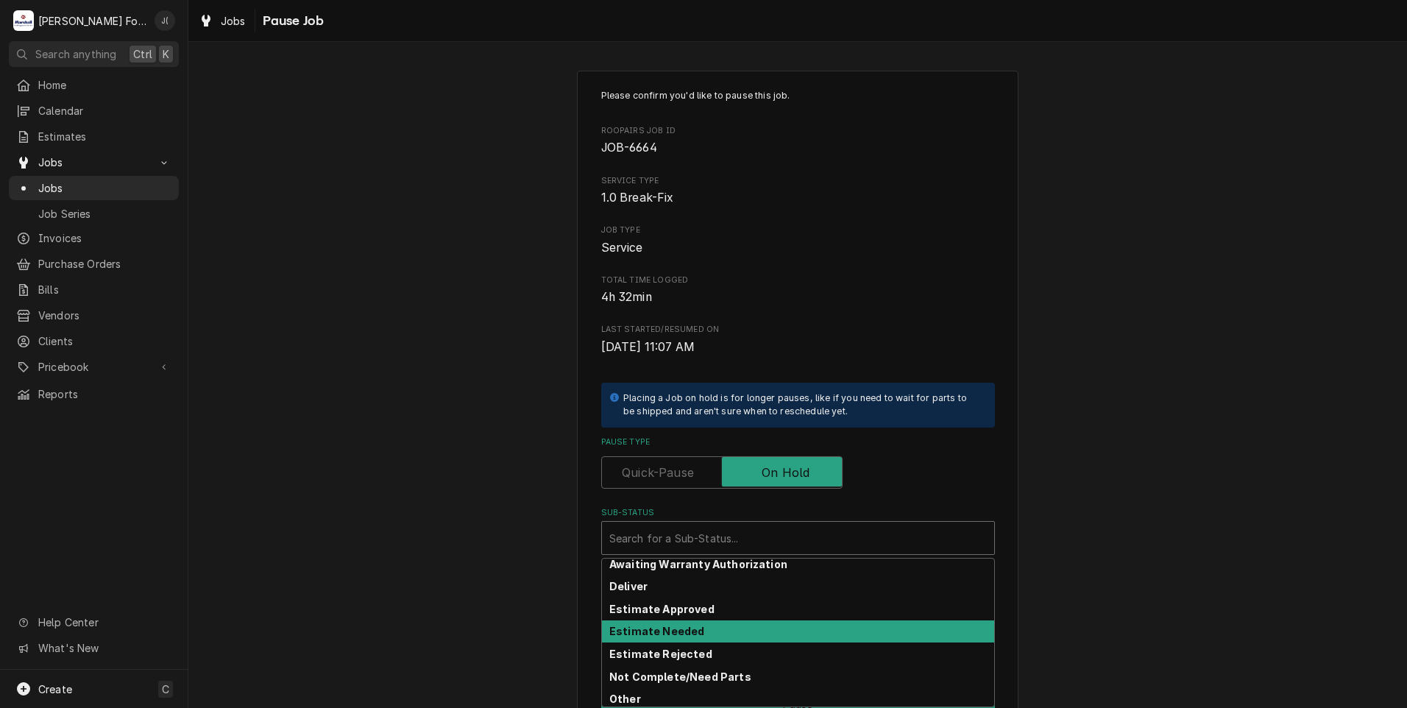
click at [672, 634] on strong "Estimate Needed" at bounding box center [656, 631] width 95 height 13
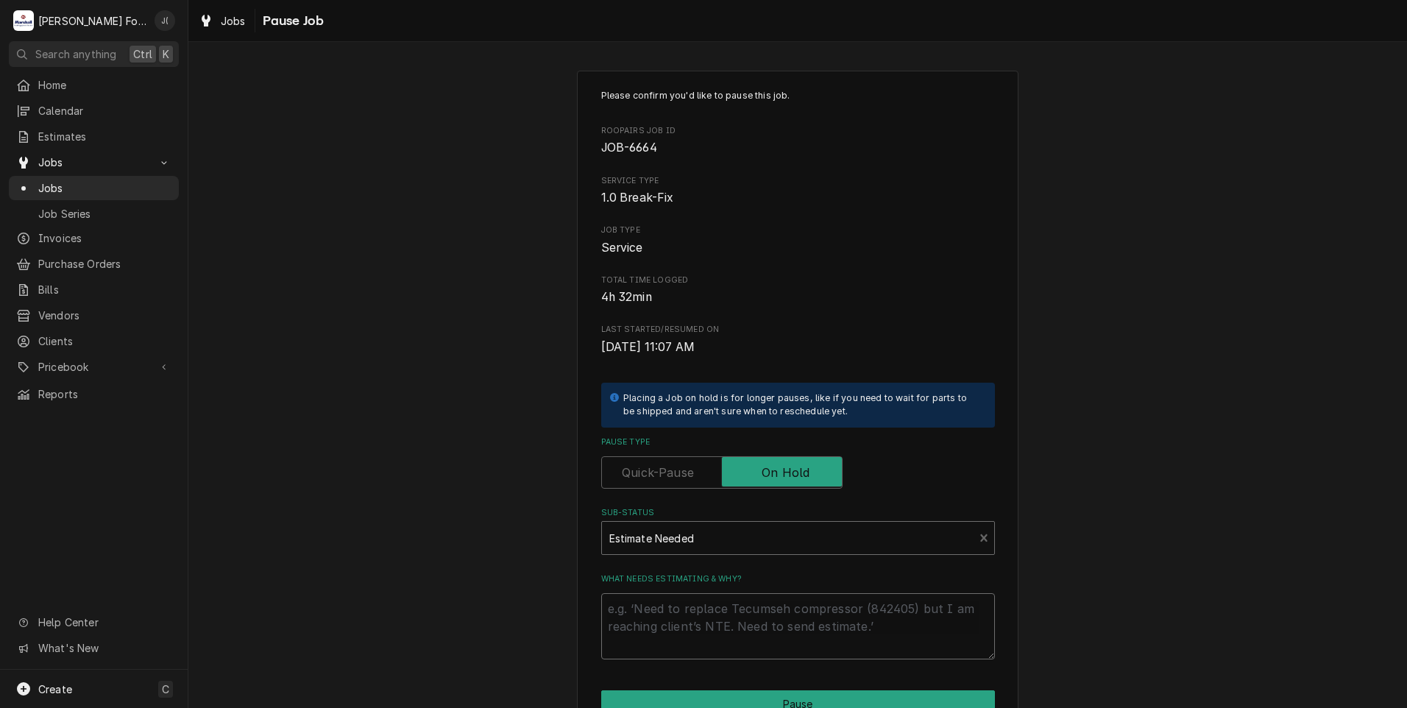
click at [674, 651] on textarea "What needs estimating & why?" at bounding box center [798, 626] width 394 height 66
type textarea "x"
type textarea "p"
type textarea "x"
type textarea "pr"
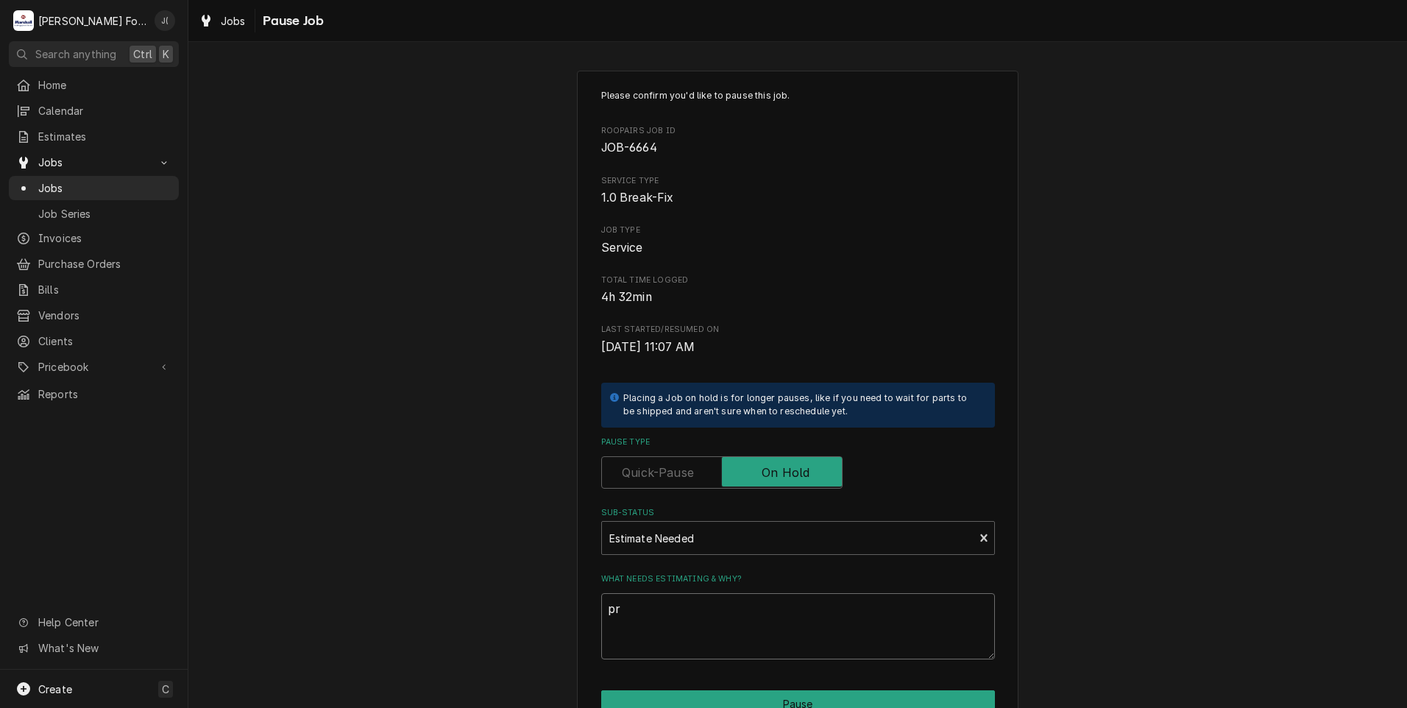
type textarea "x"
type textarea "pri"
type textarea "x"
type textarea "pric"
type textarea "x"
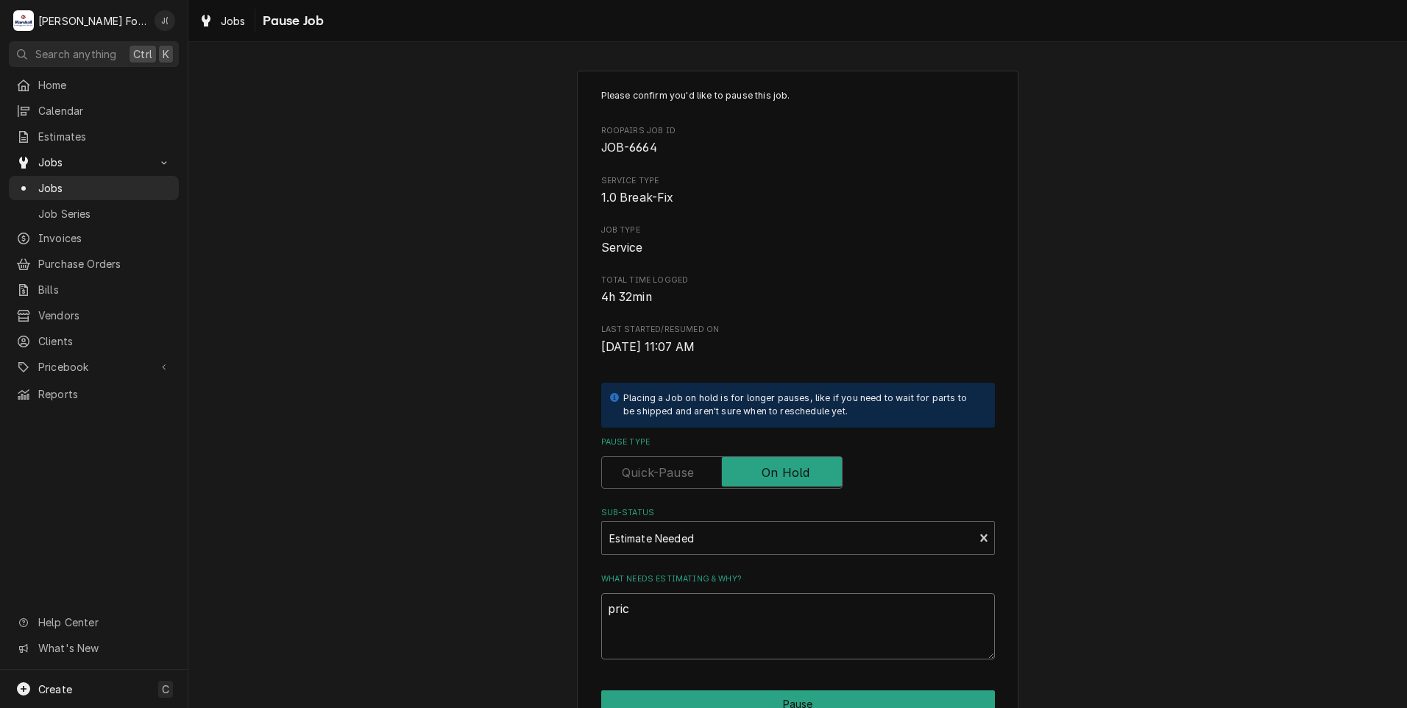
type textarea "price"
type textarea "x"
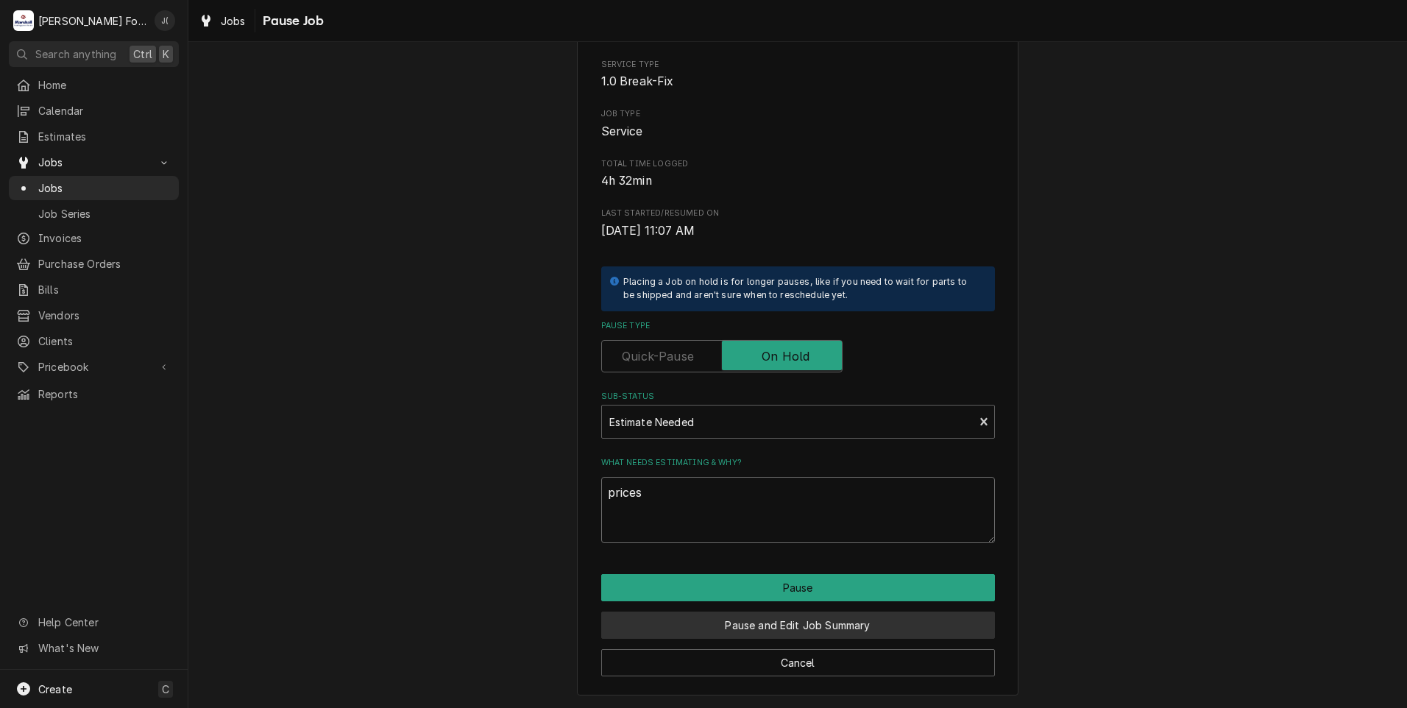
type textarea "prices"
click at [735, 619] on button "Pause and Edit Job Summary" at bounding box center [798, 625] width 394 height 27
type textarea "x"
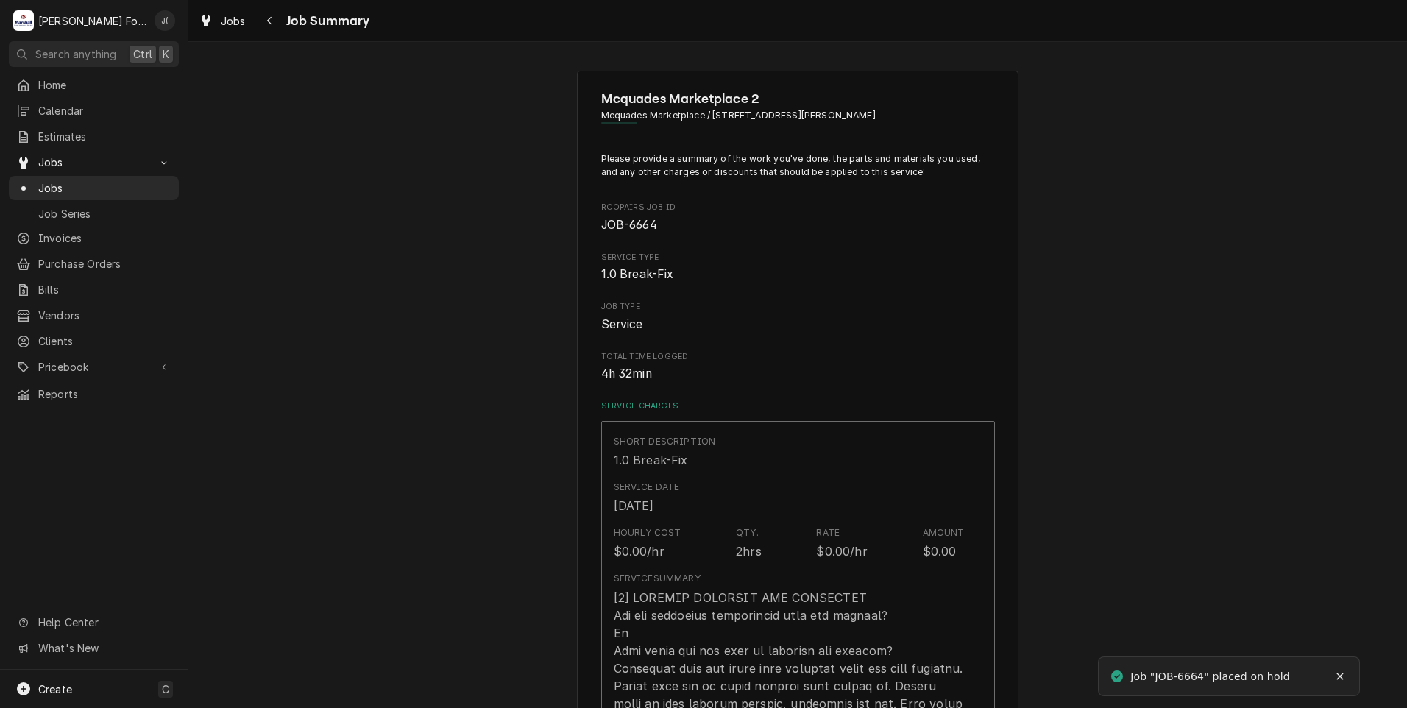
type textarea "x"
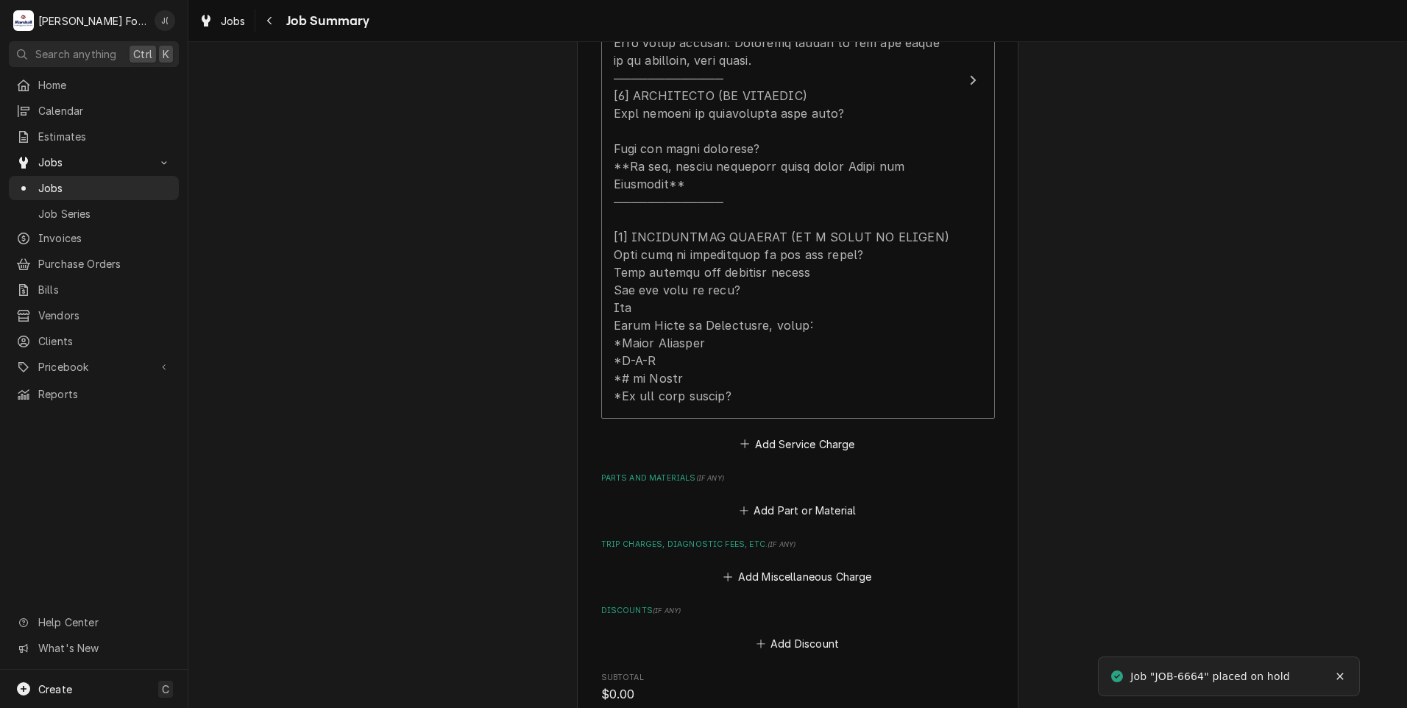
scroll to position [883, 0]
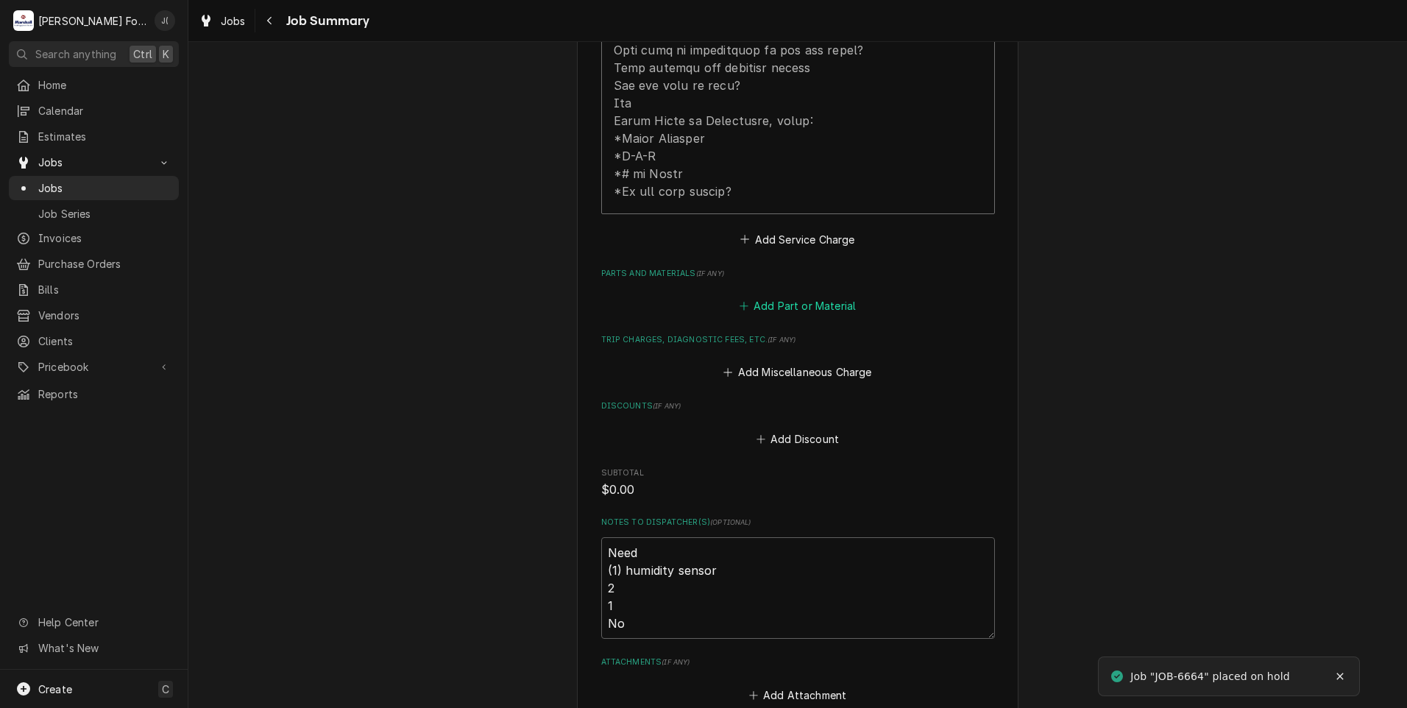
click at [792, 296] on button "Add Part or Material" at bounding box center [797, 306] width 121 height 21
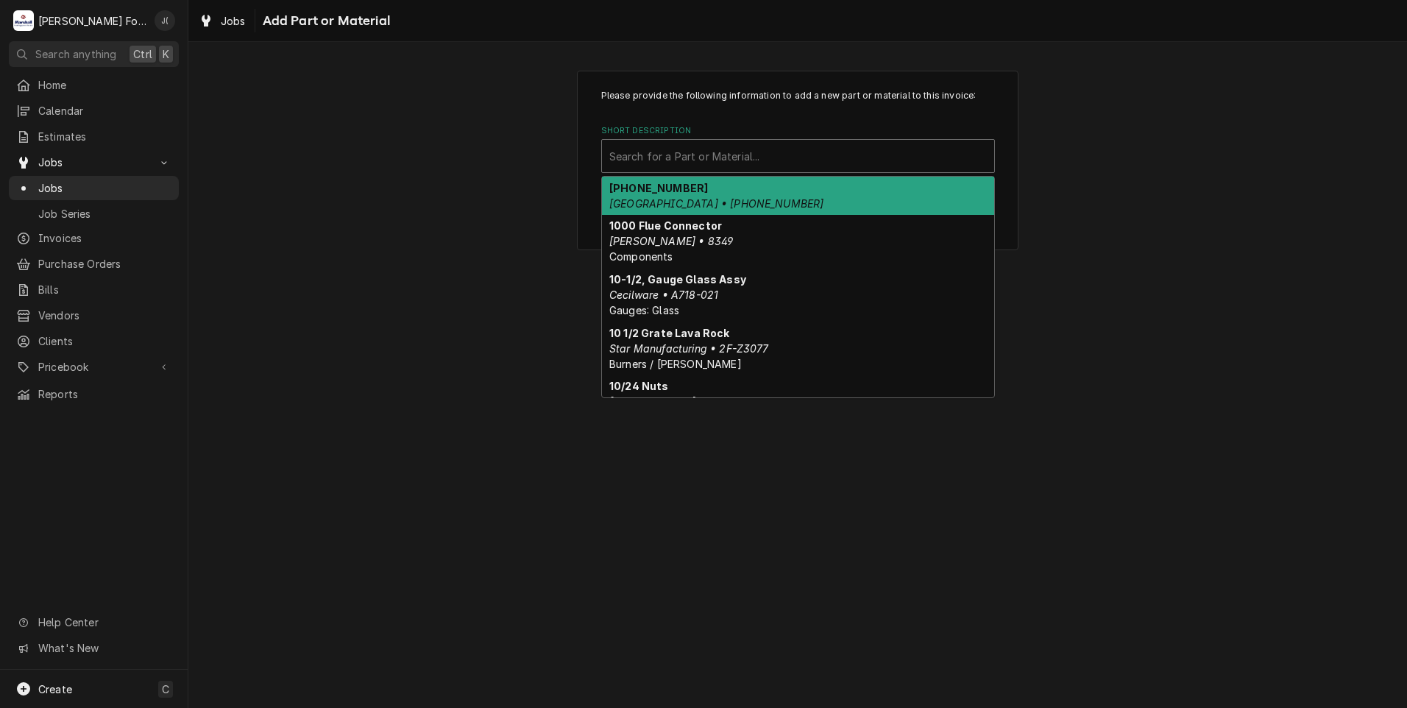
click at [726, 155] on div "Short Description" at bounding box center [798, 156] width 378 height 26
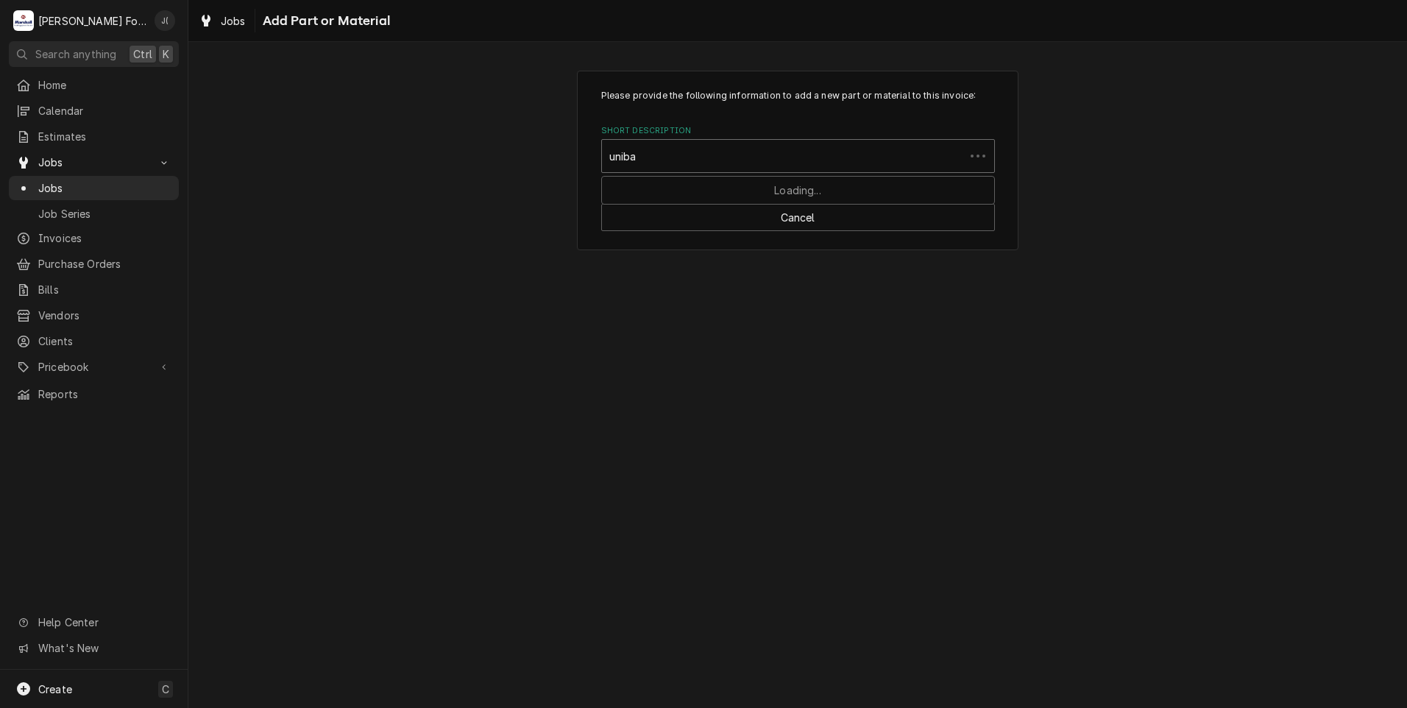
type input "unibap"
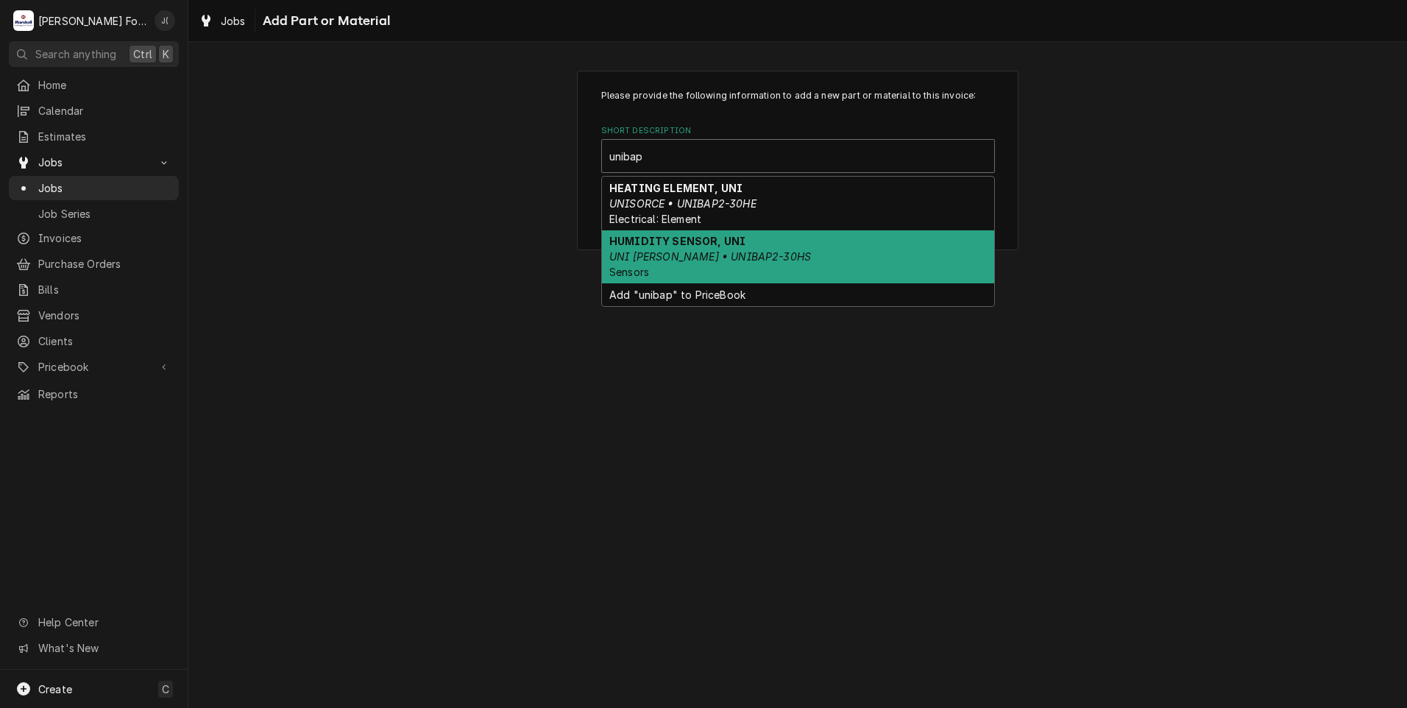
click at [760, 258] on div "HUMIDITY SENSOR, UNI UNI [PERSON_NAME] • UNIBAP2-30HS Sensors" at bounding box center [798, 257] width 392 height 54
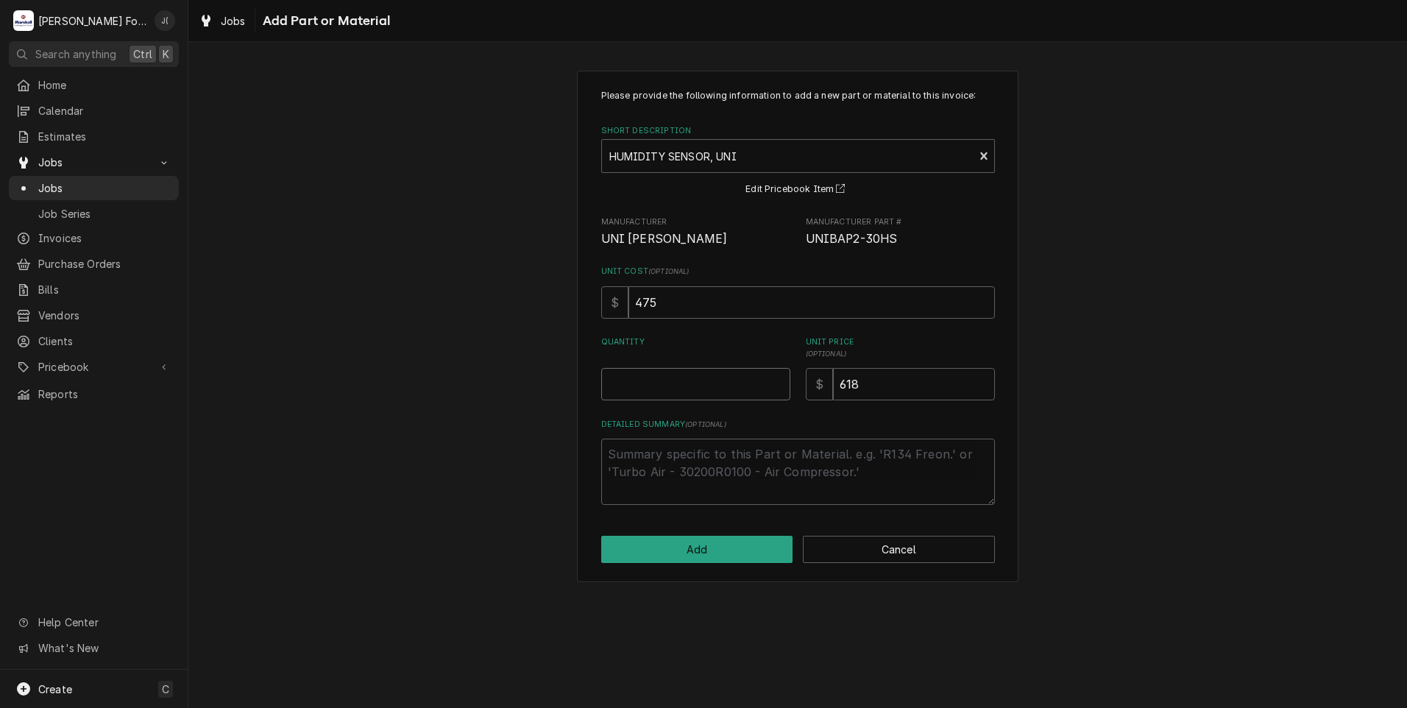
click at [722, 389] on input "Quantity" at bounding box center [695, 384] width 189 height 32
type textarea "x"
type input "1"
click at [714, 539] on button "Add" at bounding box center [697, 549] width 192 height 27
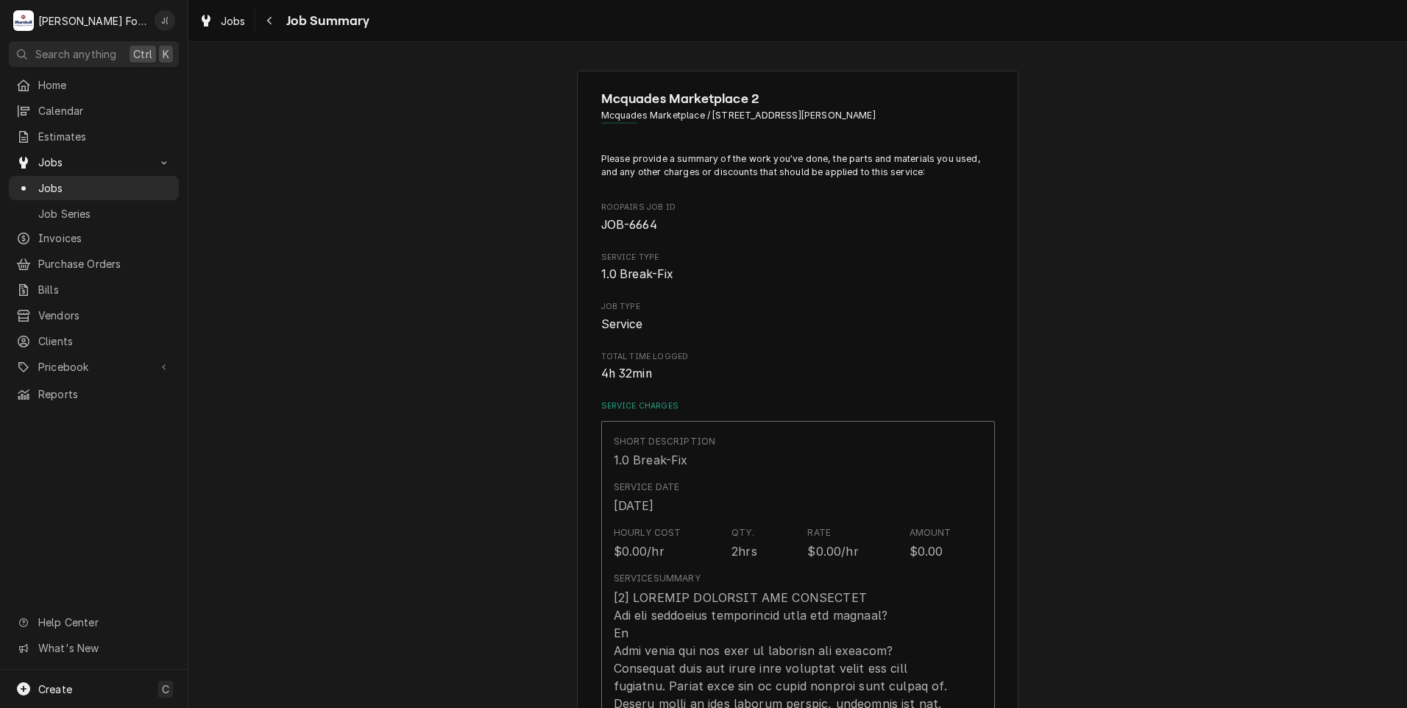
scroll to position [883, 0]
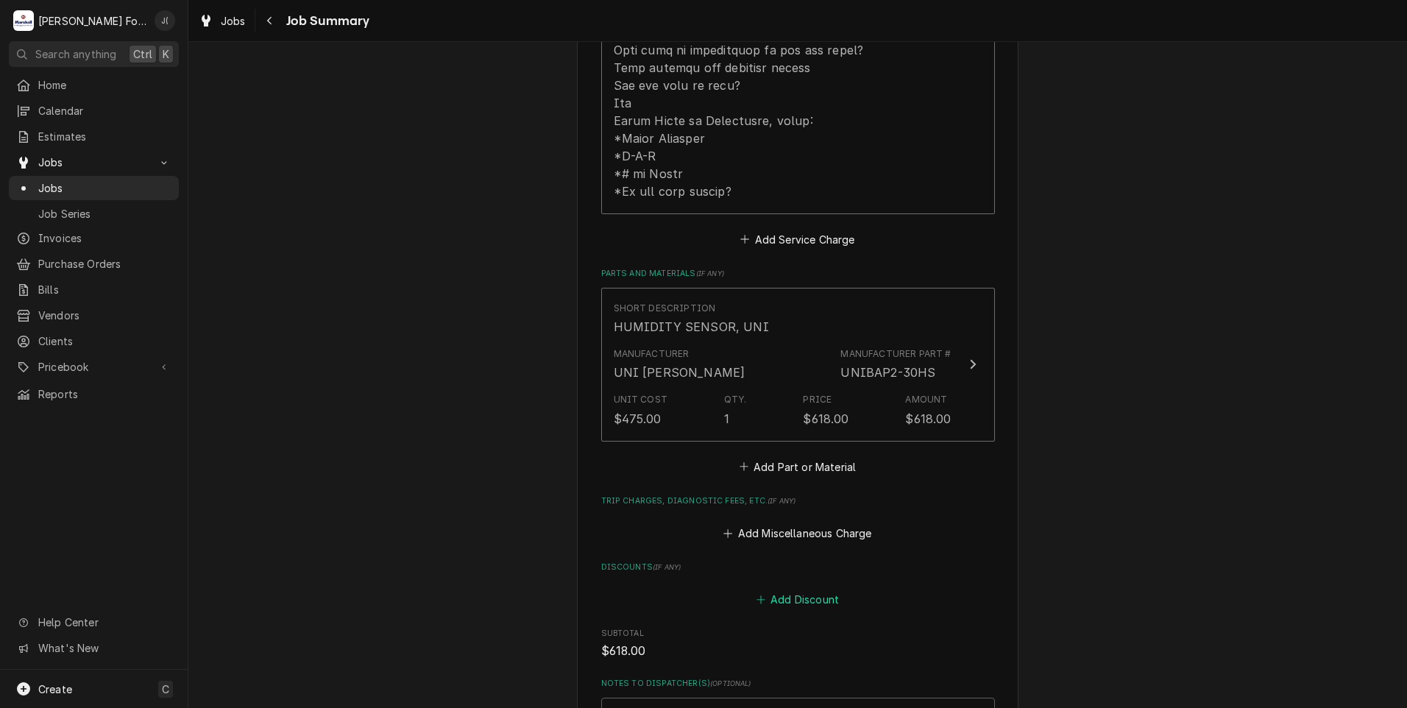
click at [827, 590] on button "Add Discount" at bounding box center [798, 600] width 88 height 21
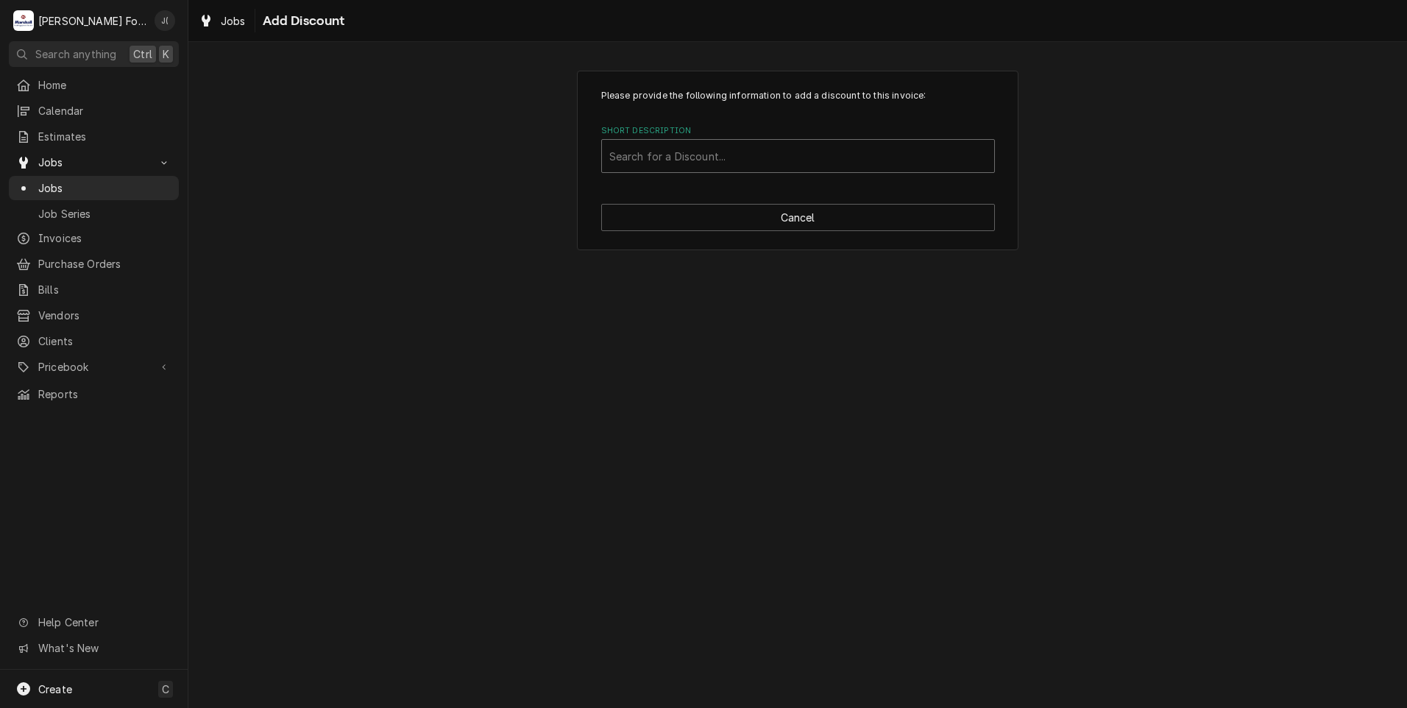
click at [670, 156] on div "Short Description" at bounding box center [798, 156] width 378 height 26
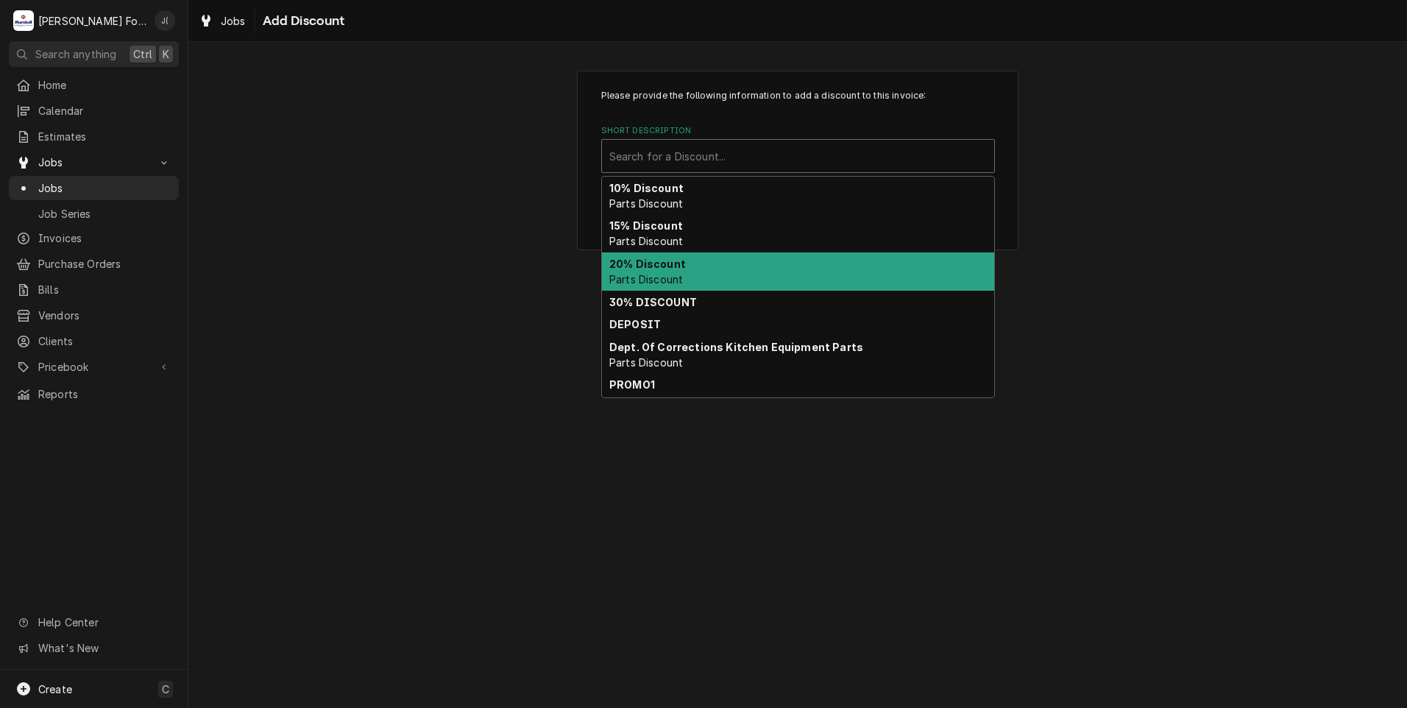
click at [662, 265] on strong "20% Discount" at bounding box center [647, 264] width 77 height 13
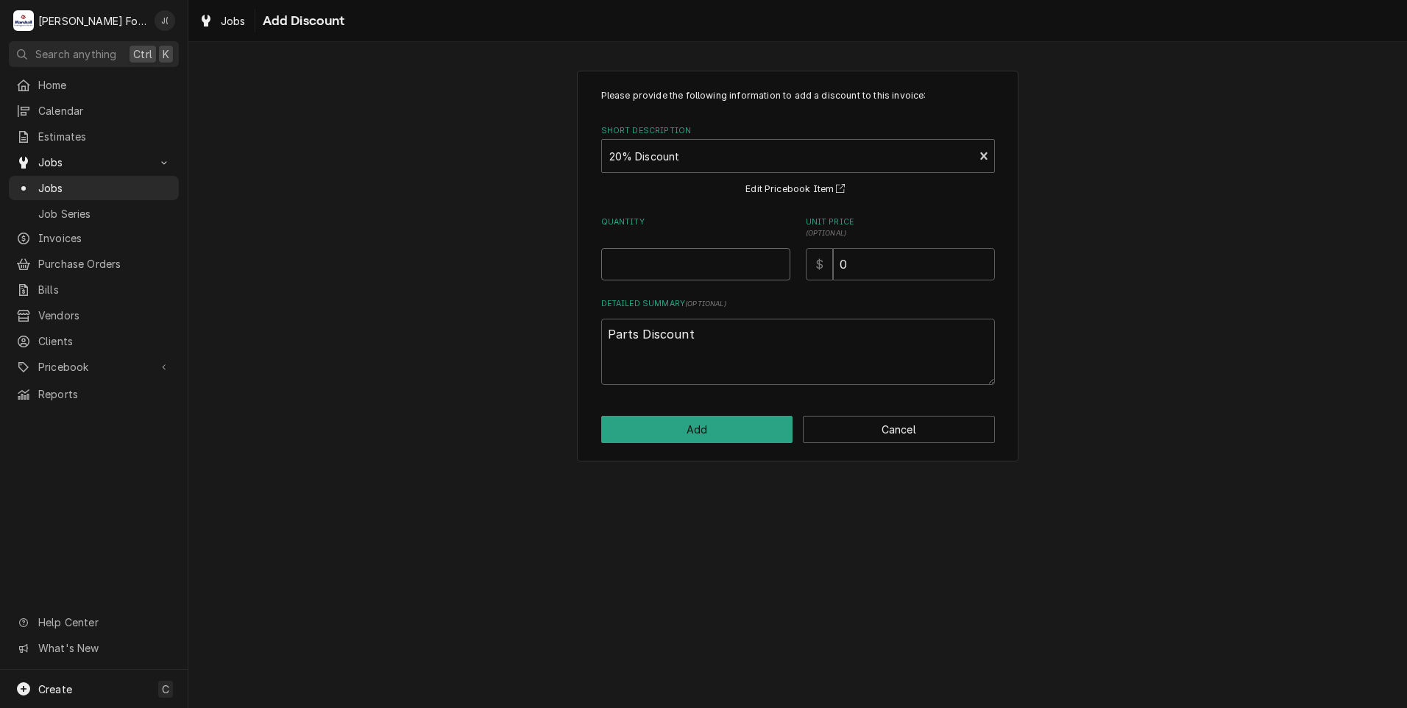
click at [704, 275] on input "Quantity" at bounding box center [695, 264] width 189 height 32
click at [706, 438] on button "Add" at bounding box center [697, 429] width 192 height 27
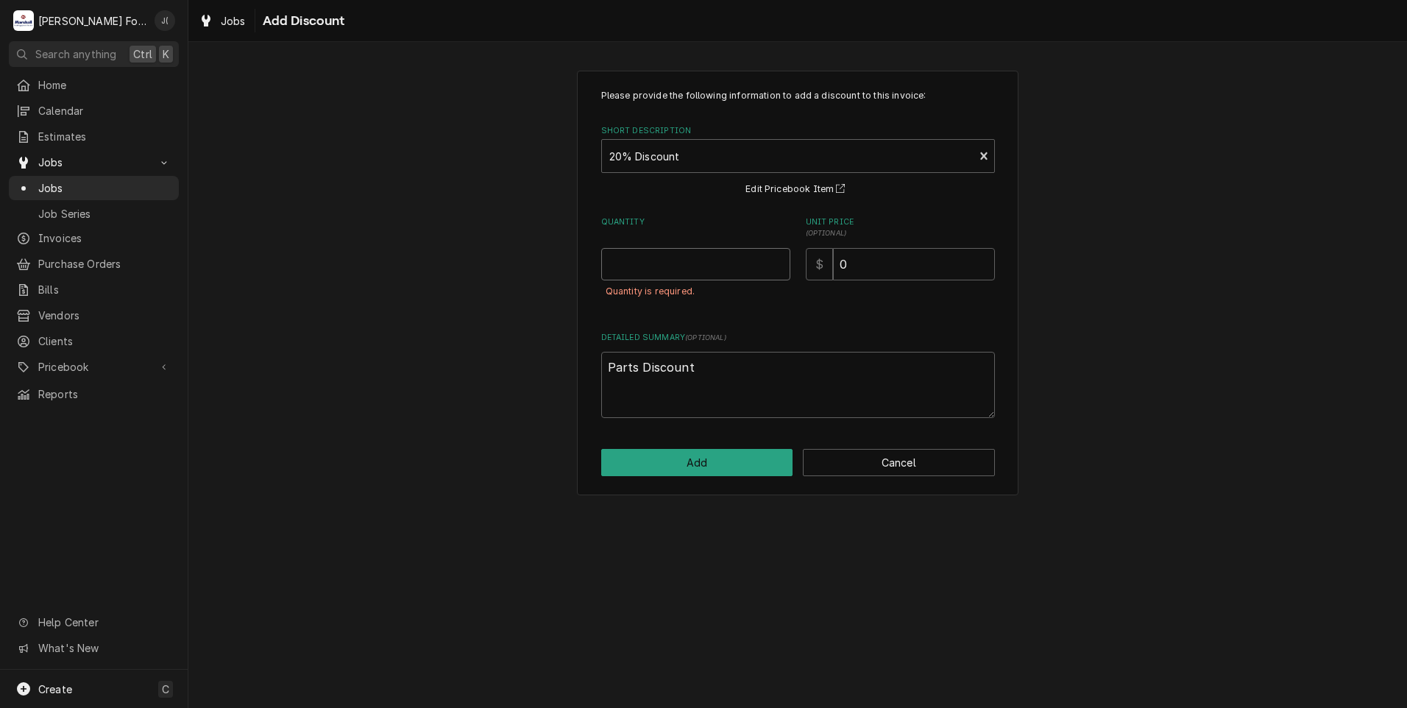
click at [684, 269] on input "Quantity" at bounding box center [695, 264] width 189 height 32
type textarea "x"
type input "1"
click at [733, 458] on button "Add" at bounding box center [697, 462] width 192 height 27
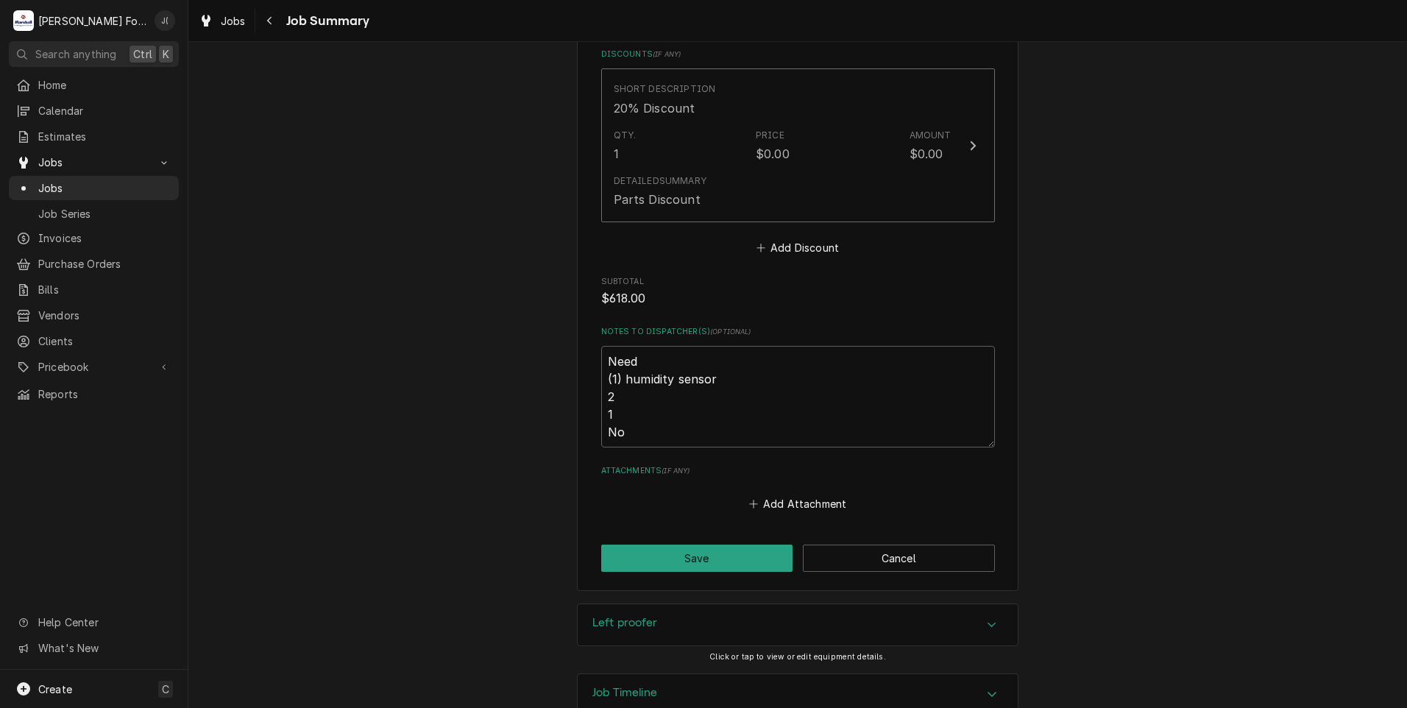
scroll to position [1413, 0]
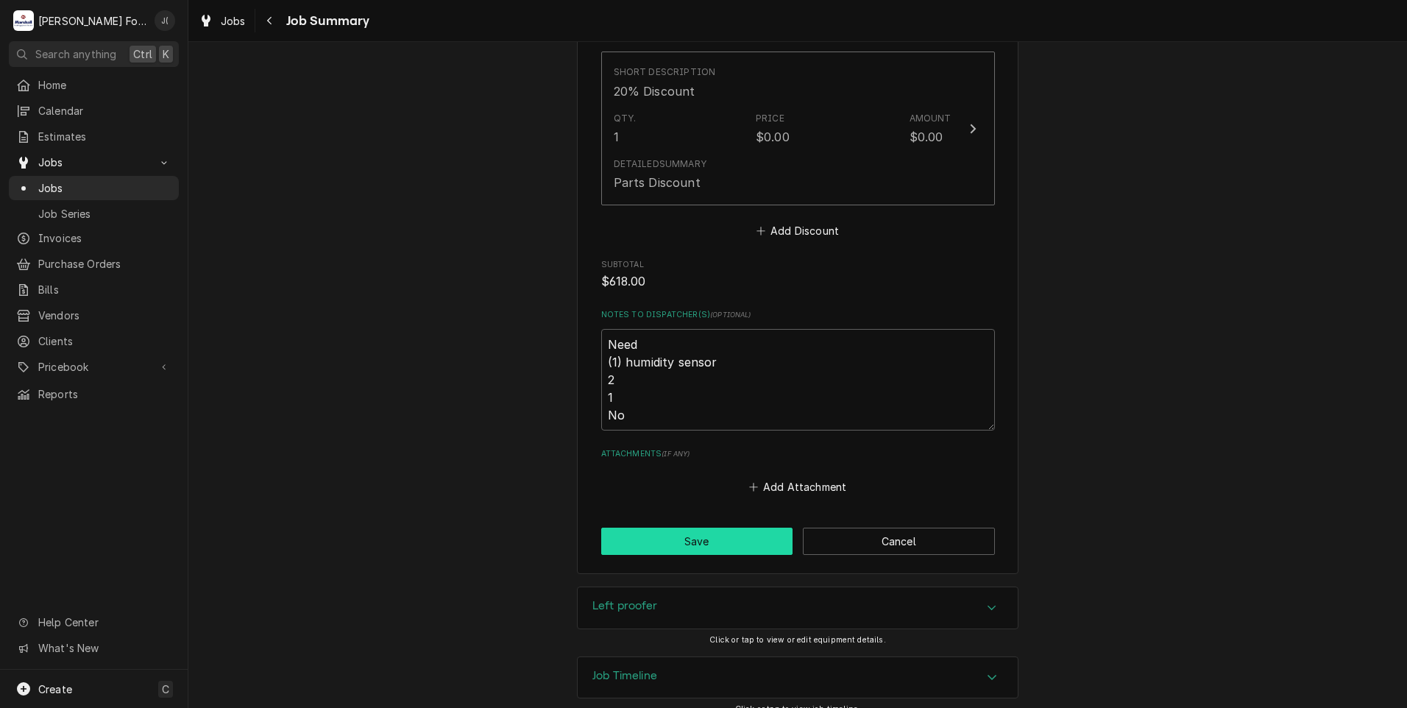
click at [723, 528] on button "Save" at bounding box center [697, 541] width 192 height 27
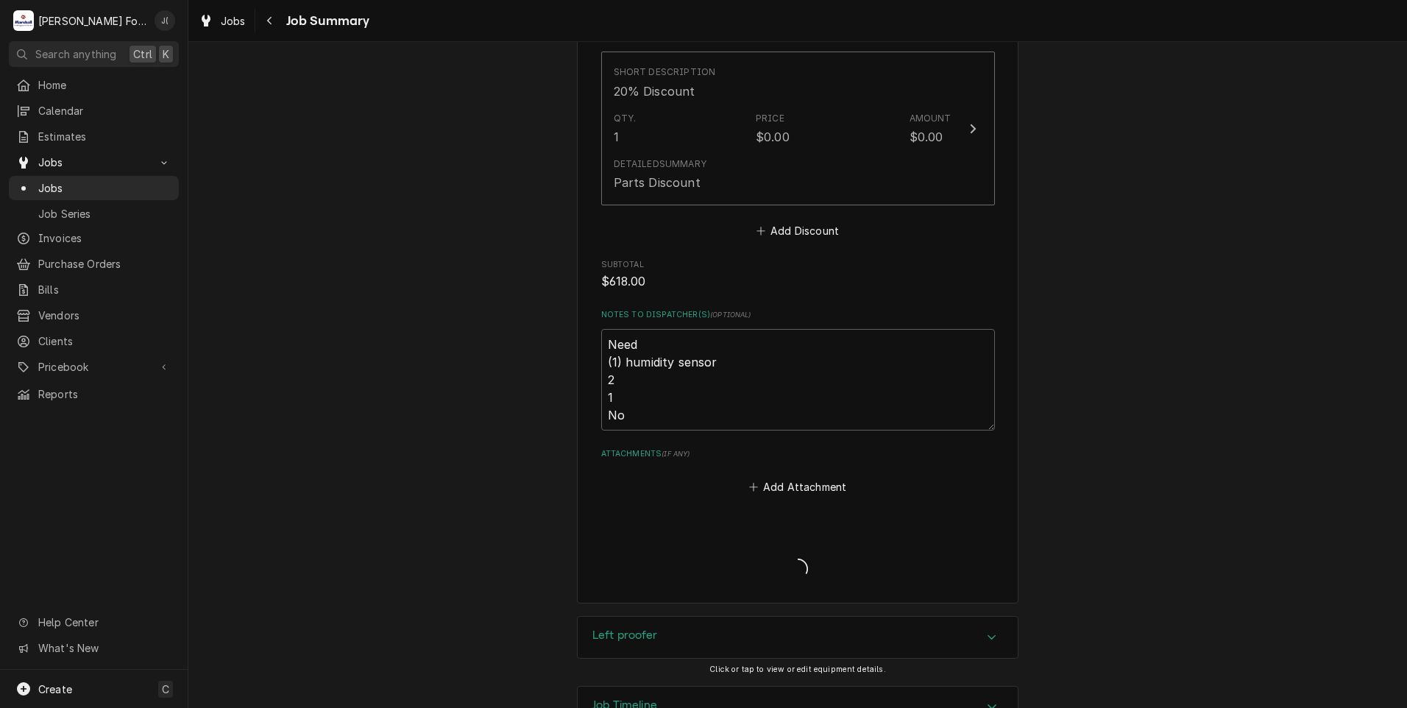
type textarea "x"
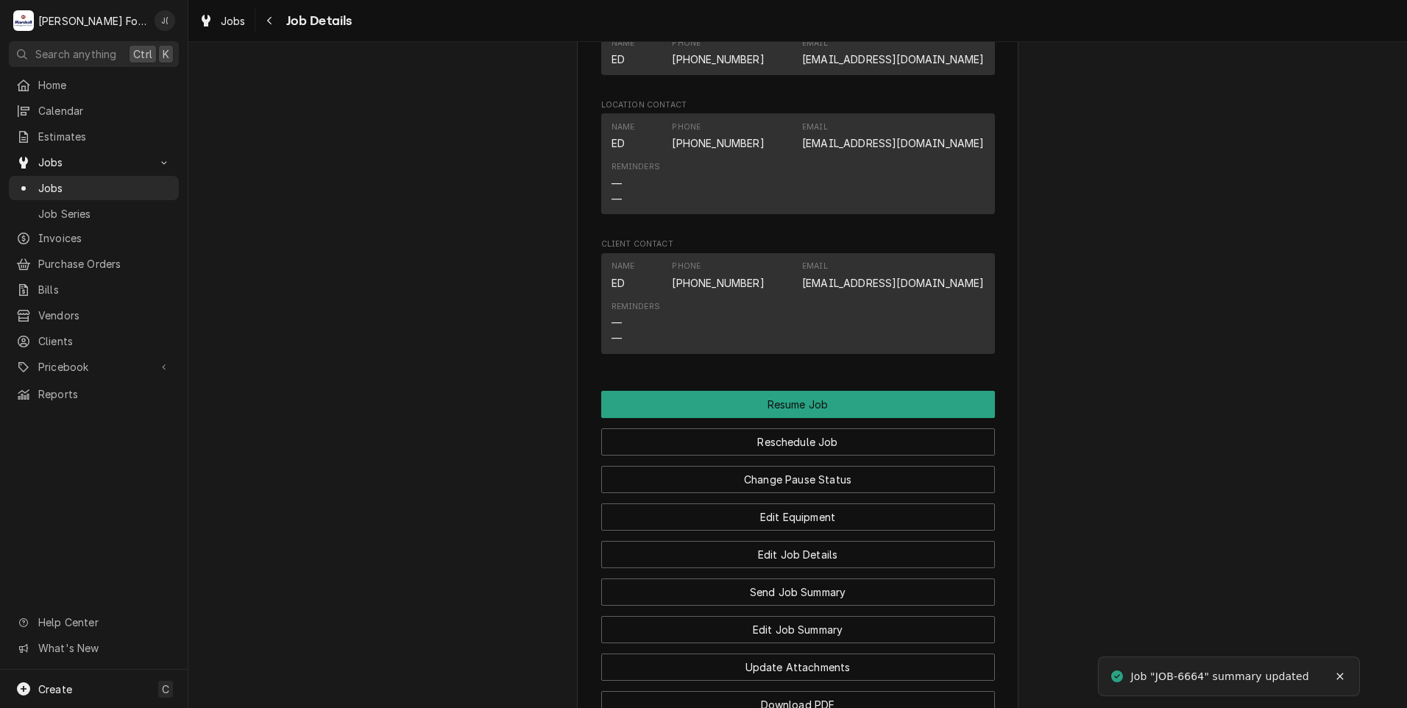
scroll to position [1686, 0]
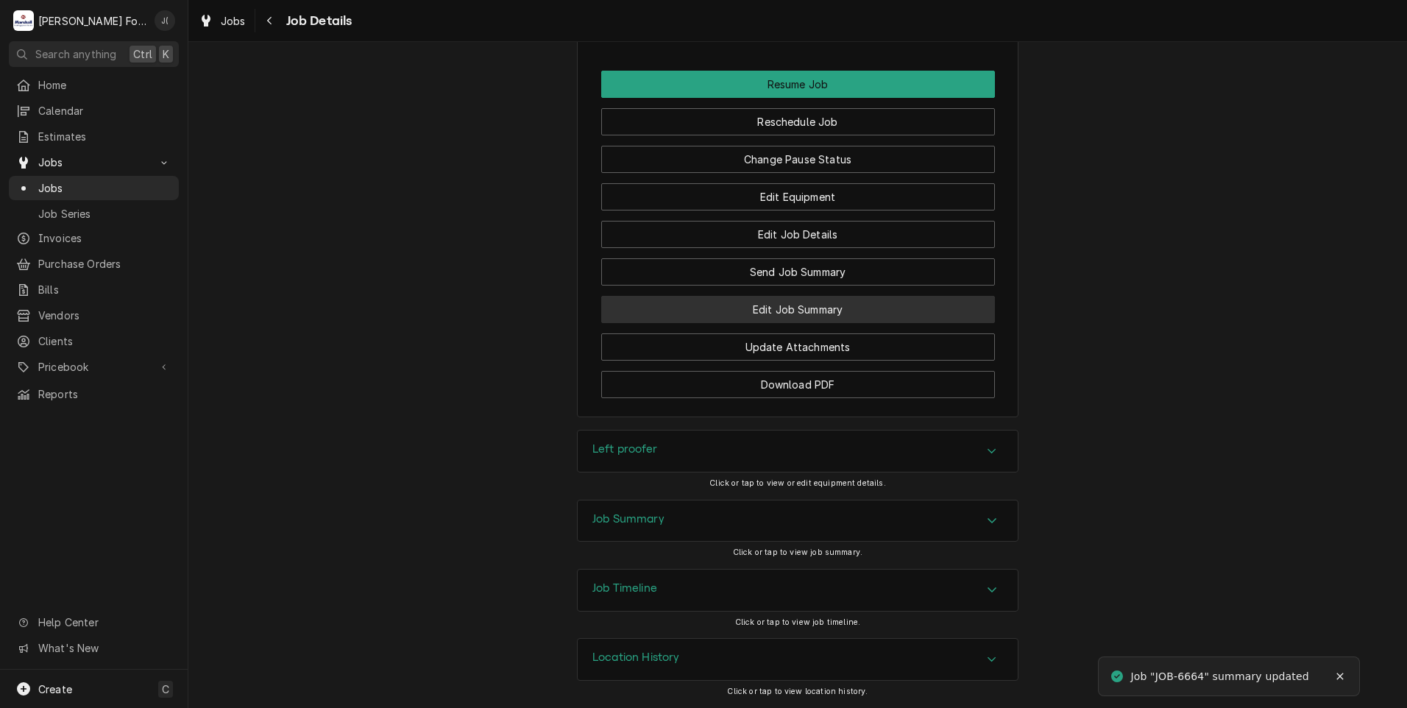
click at [801, 309] on button "Edit Job Summary" at bounding box center [798, 309] width 394 height 27
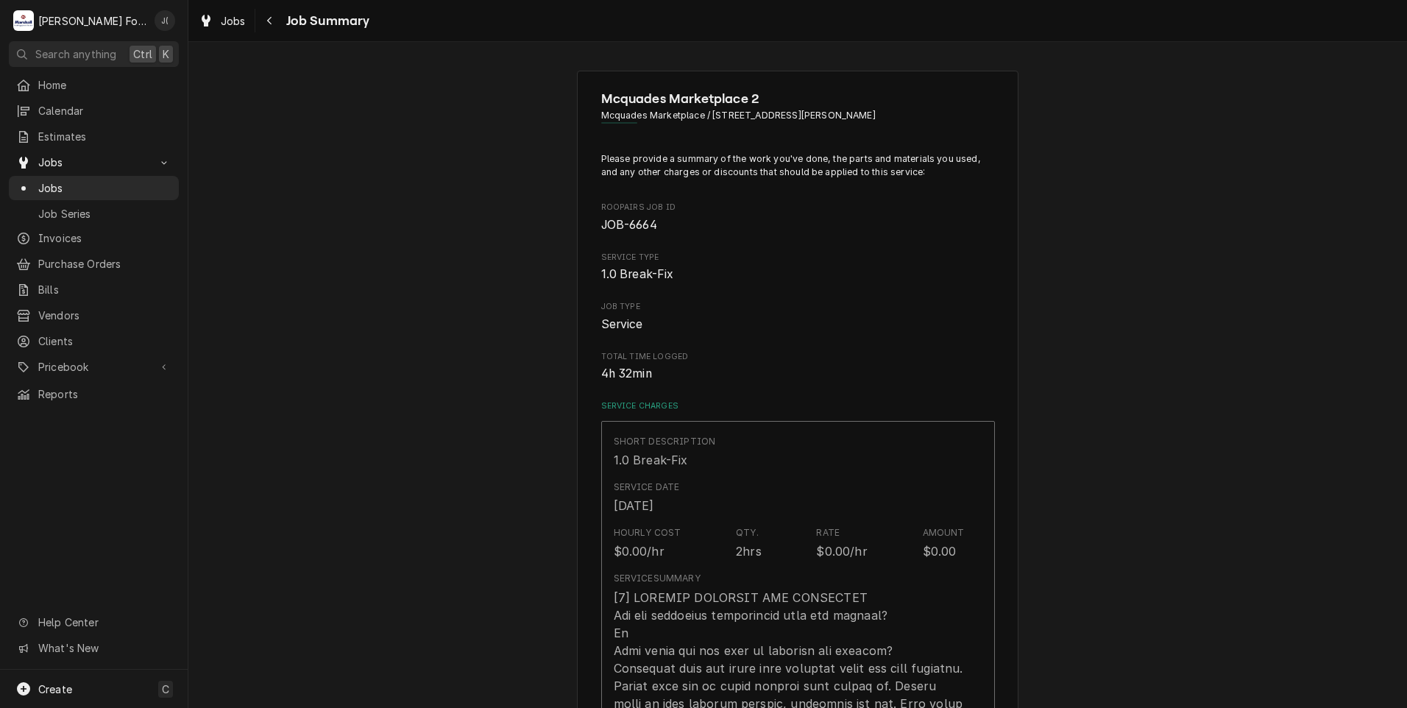
type textarea "x"
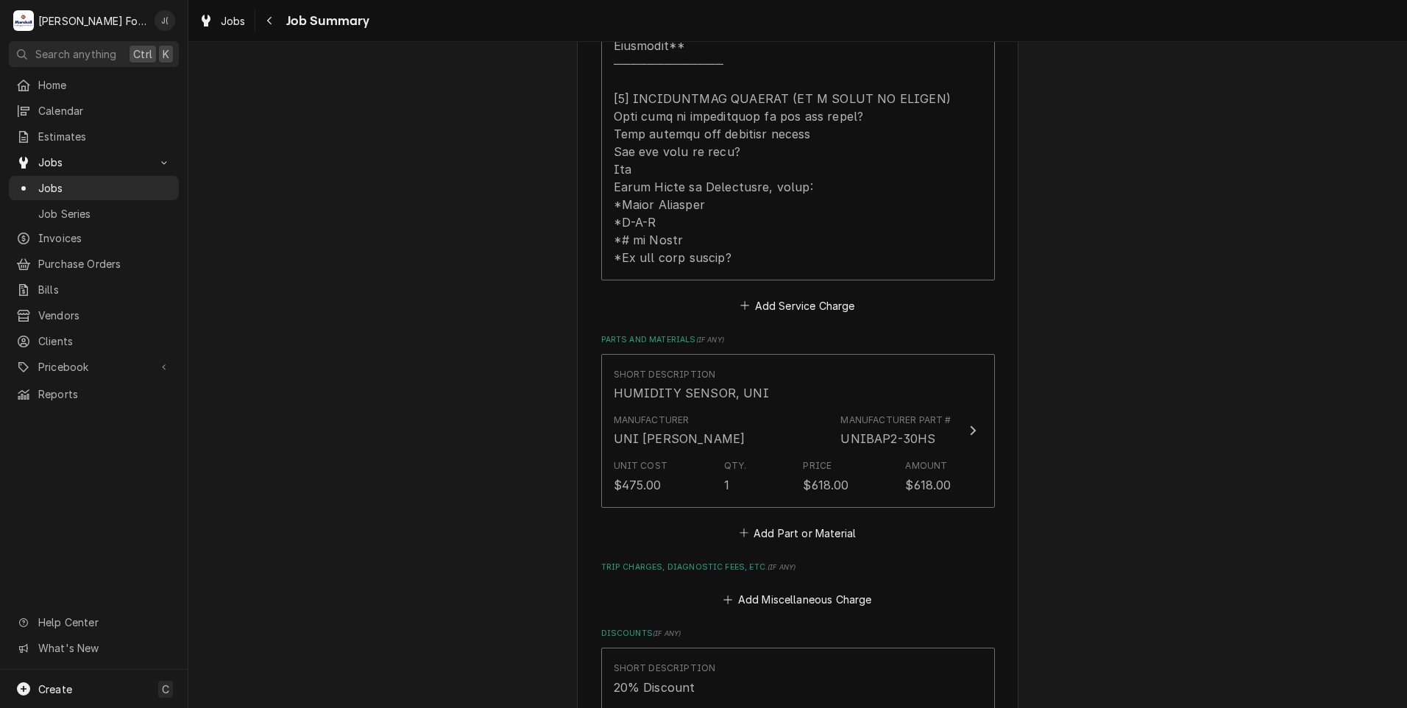
scroll to position [1178, 0]
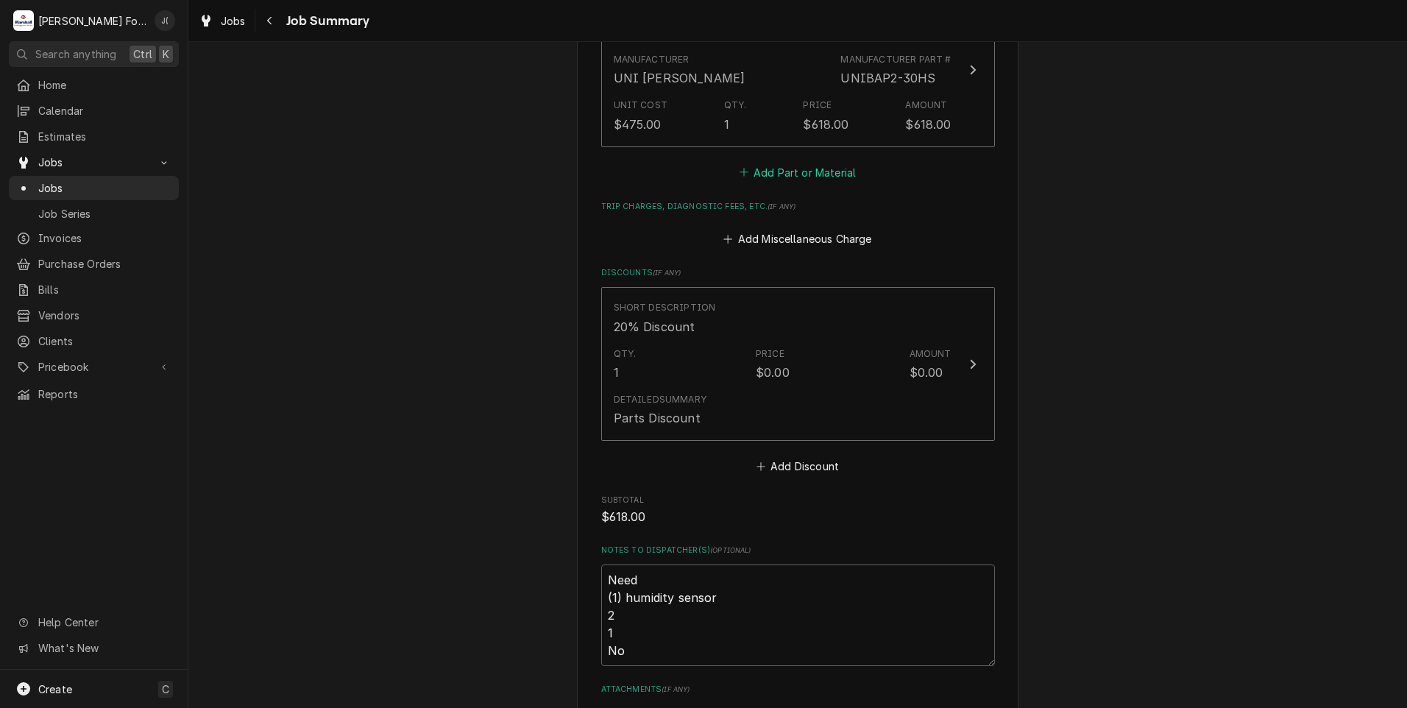
click at [769, 162] on button "Add Part or Material" at bounding box center [797, 172] width 121 height 21
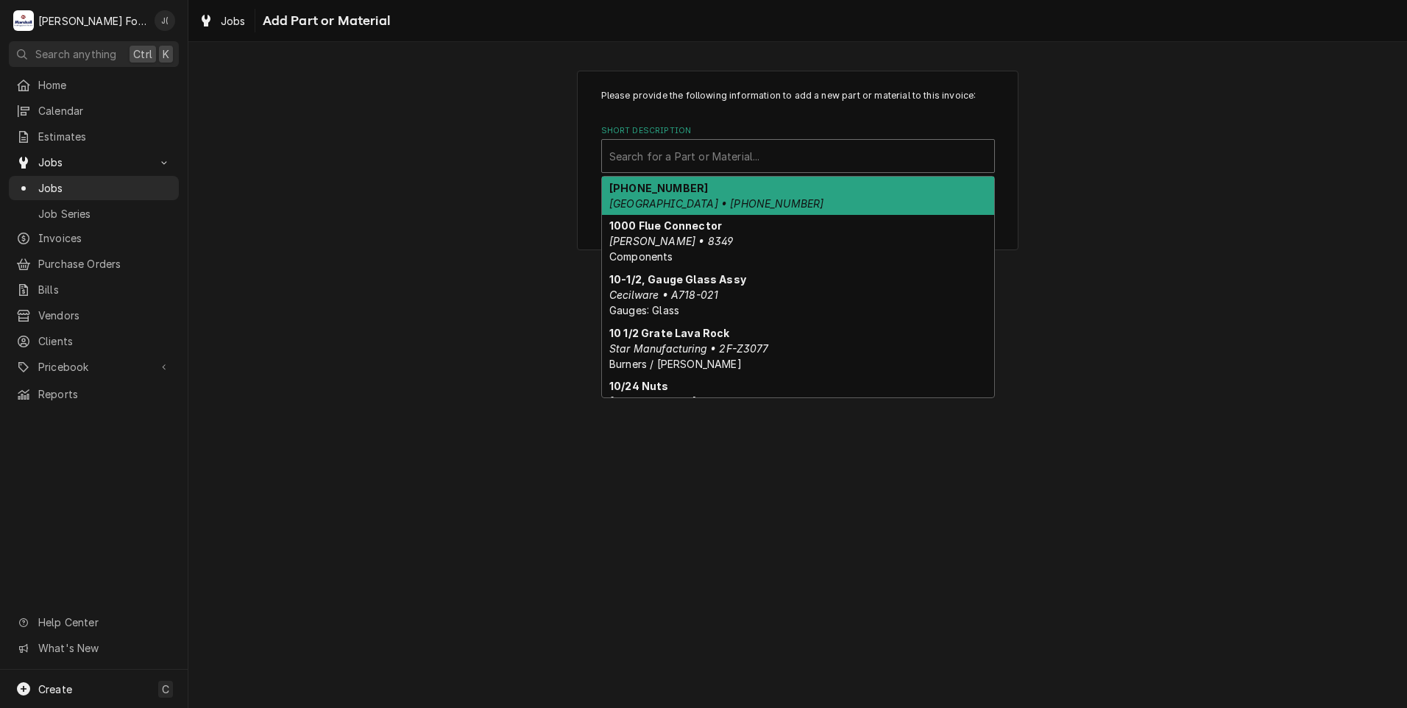
click at [723, 155] on div "Short Description" at bounding box center [798, 156] width 378 height 26
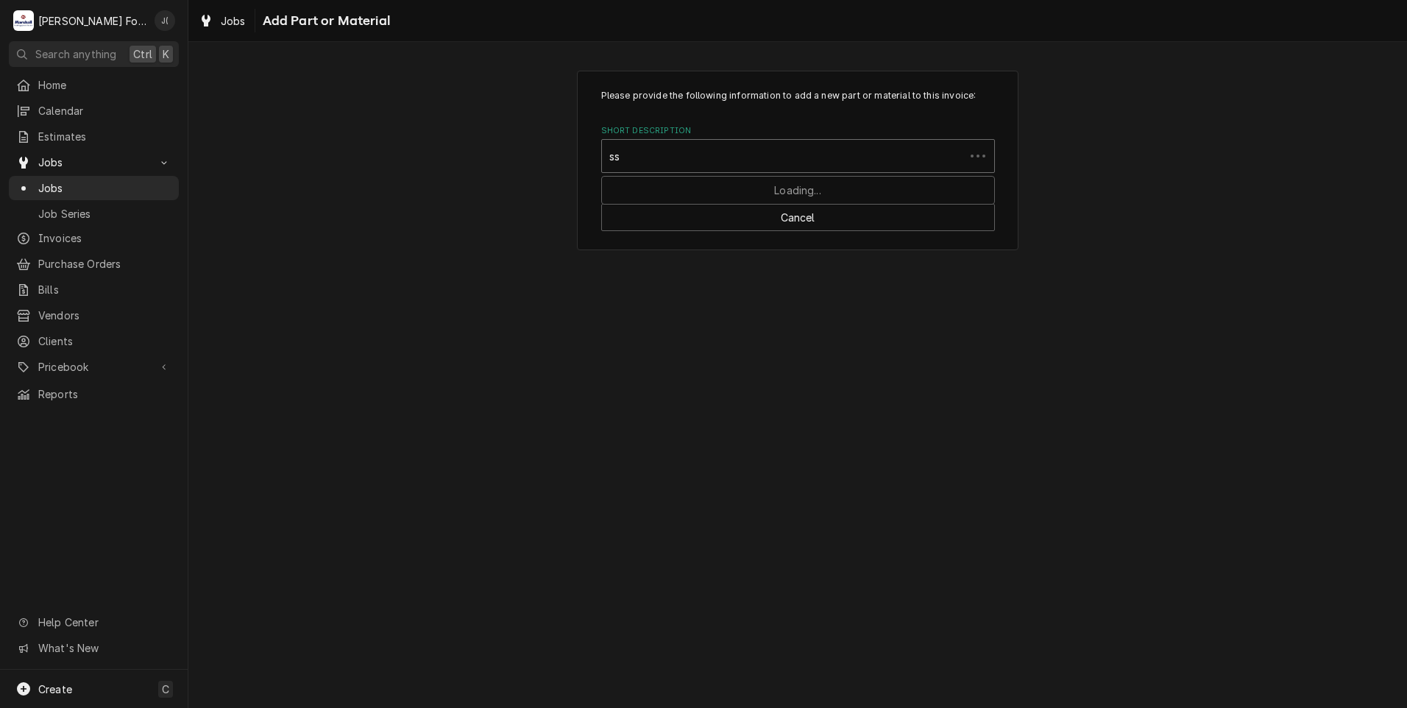
type input "ssd"
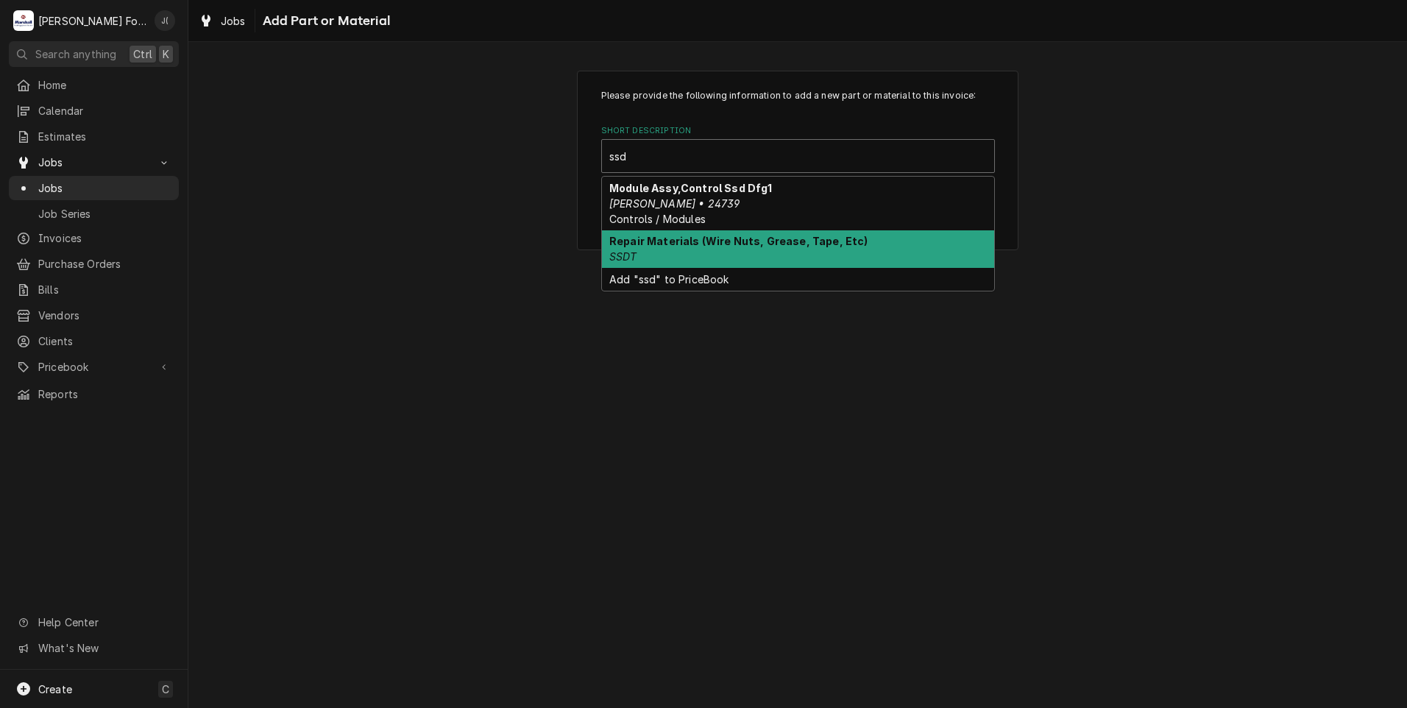
click at [696, 252] on div "Repair Materials (Wire Nuts, Grease, Tape, Etc) SSDT" at bounding box center [798, 249] width 392 height 38
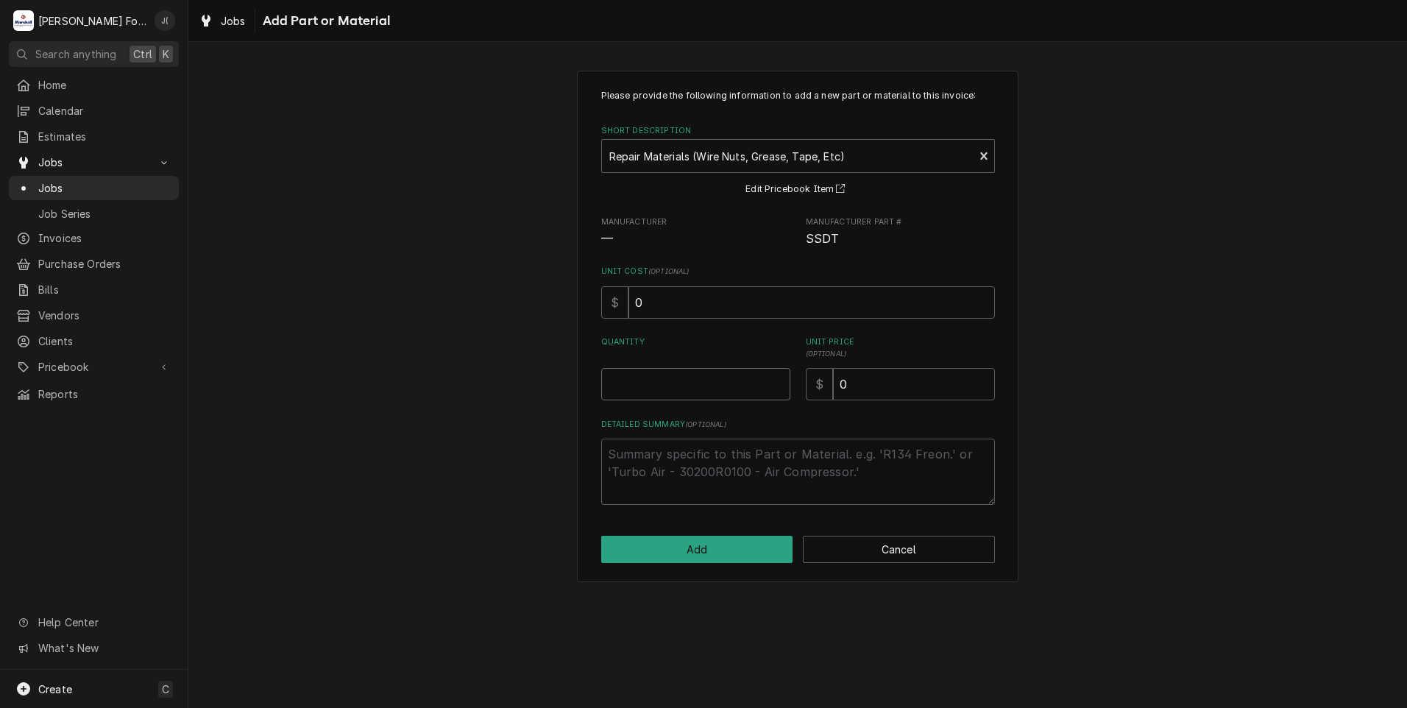
click at [728, 385] on input "Quantity" at bounding box center [695, 384] width 189 height 32
type textarea "x"
type input "1"
type textarea "x"
type input "1"
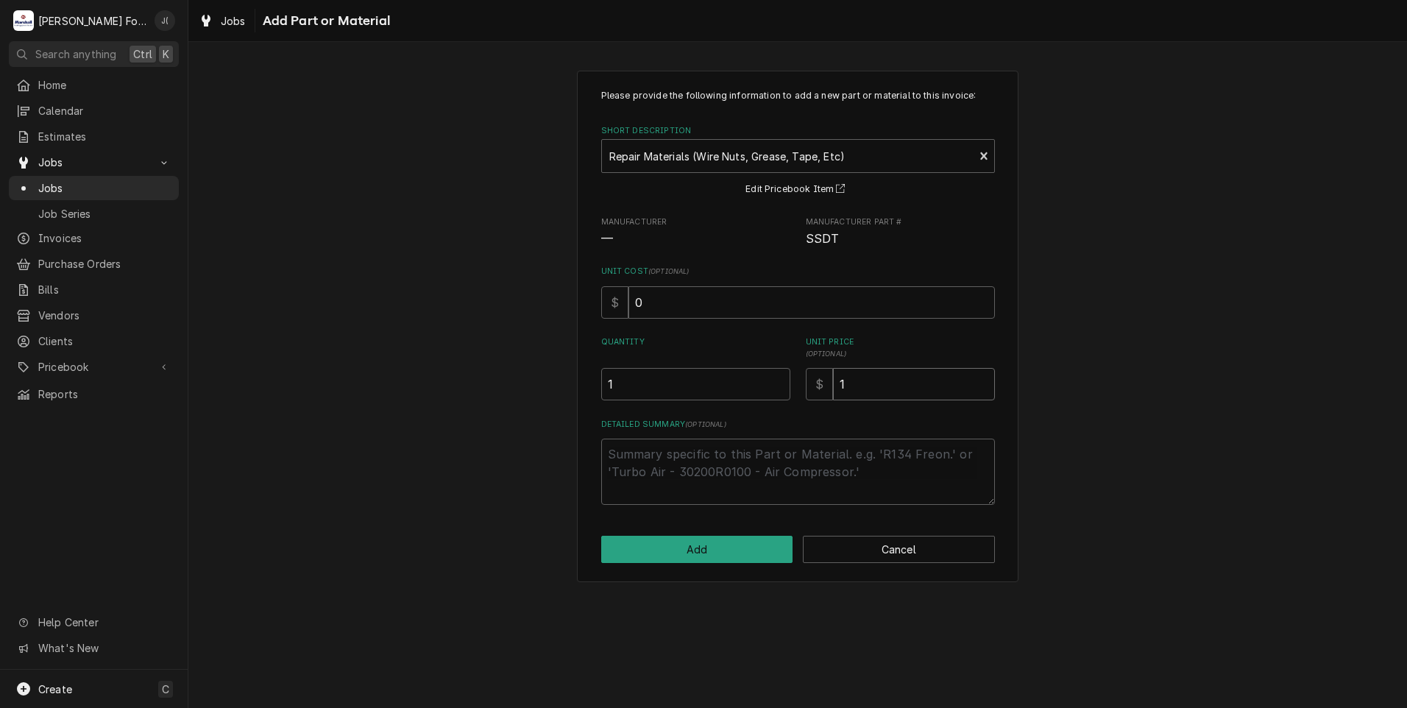
type textarea "x"
type input "10"
click at [742, 566] on div "Please provide the following information to add a new part or material to this …" at bounding box center [798, 327] width 442 height 512
click at [742, 555] on button "Add" at bounding box center [697, 549] width 192 height 27
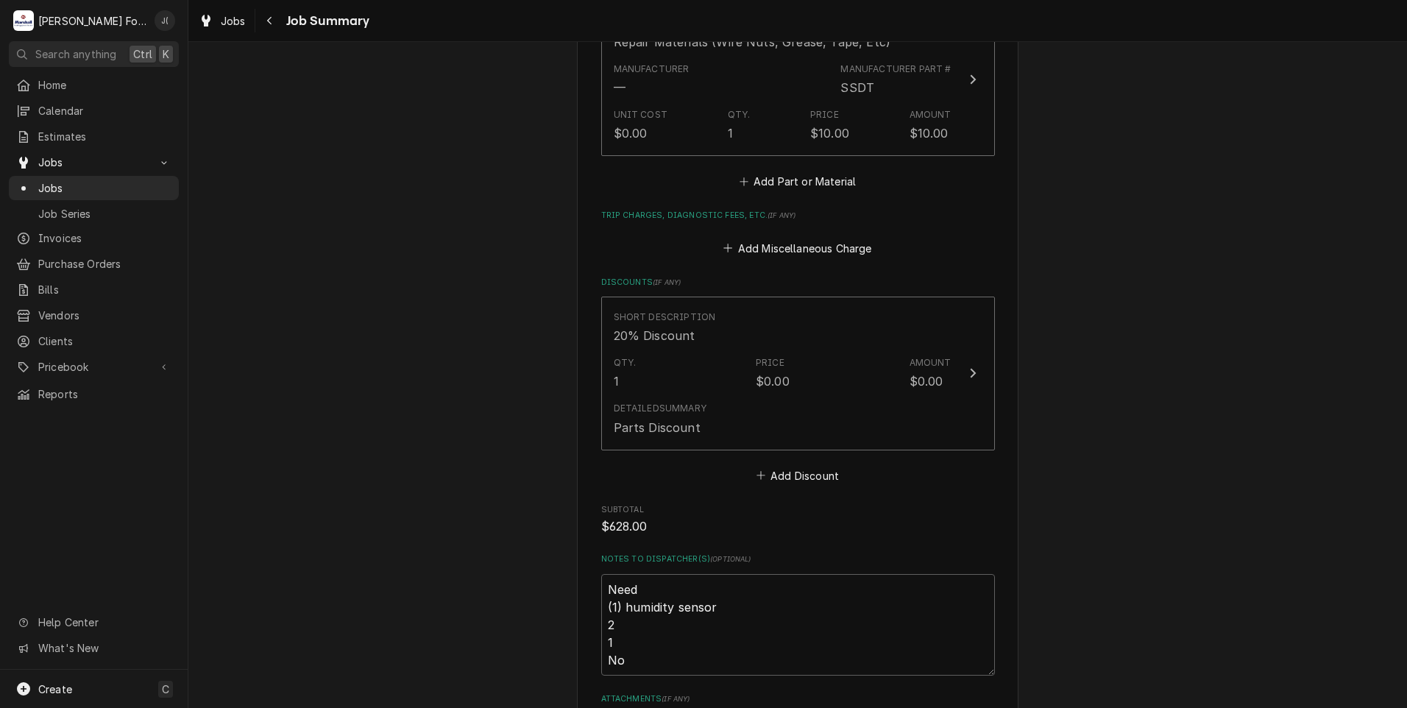
scroll to position [1563, 0]
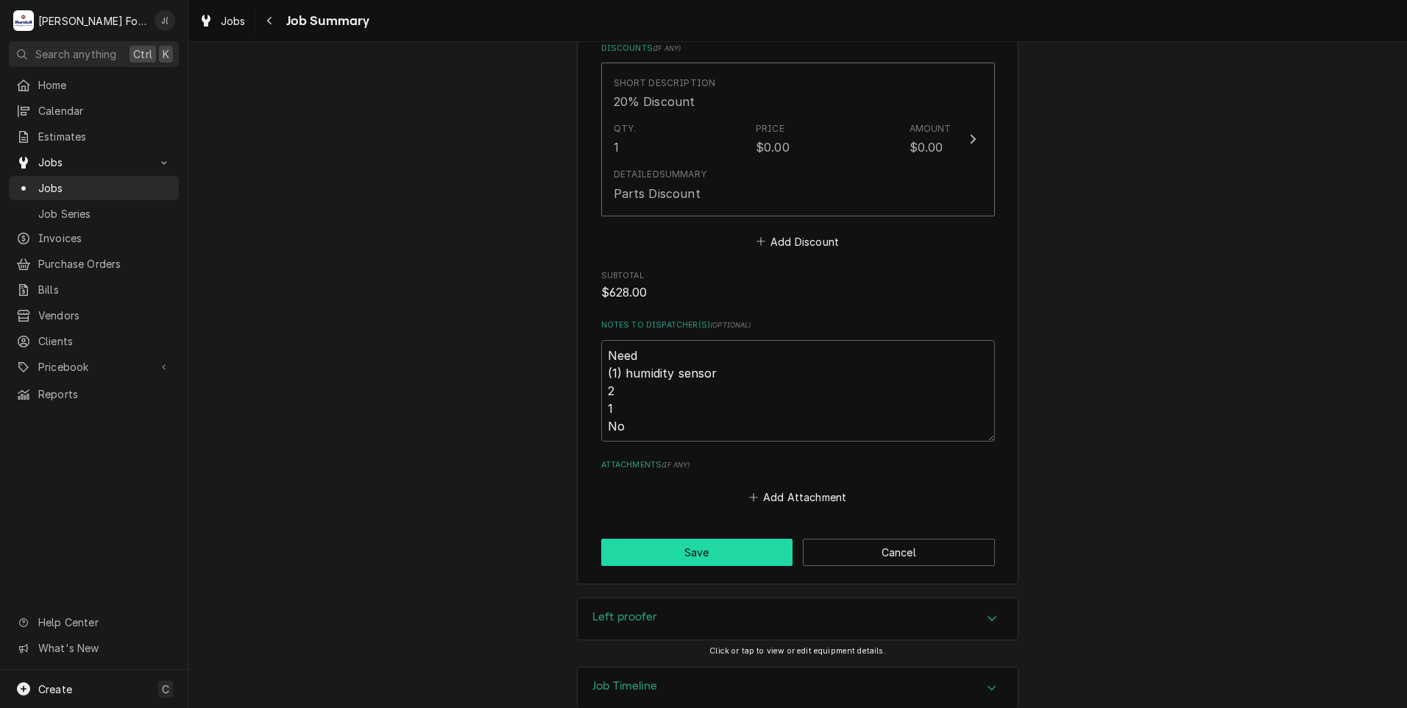
click at [707, 545] on button "Save" at bounding box center [697, 552] width 192 height 27
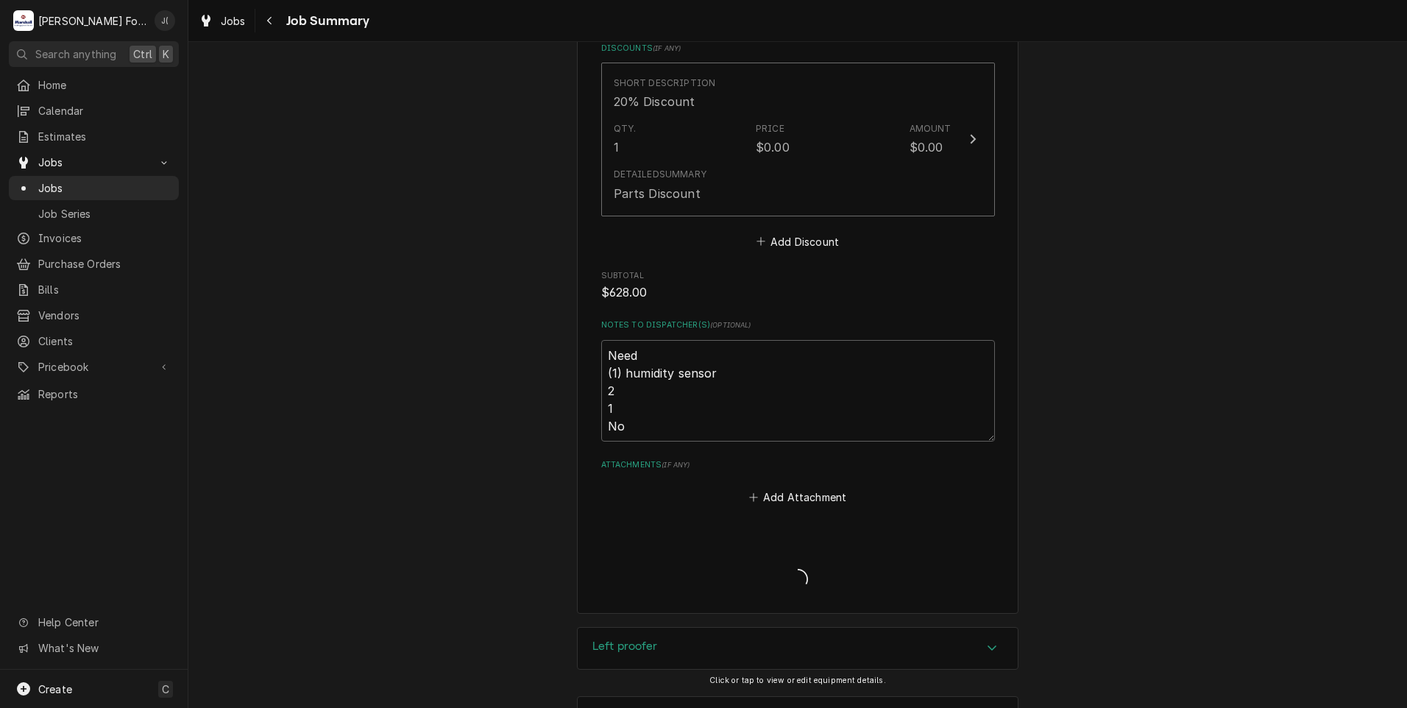
type textarea "x"
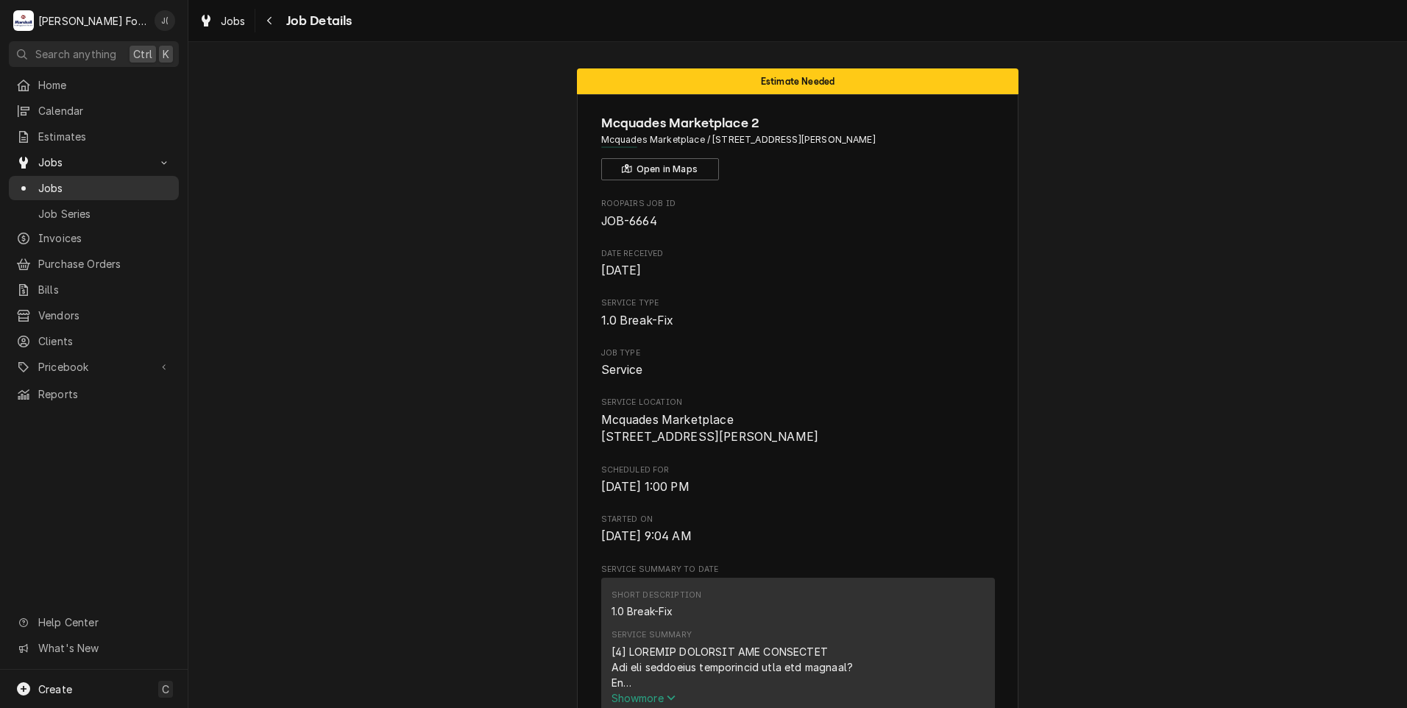
click at [78, 185] on span "Jobs" at bounding box center [104, 187] width 133 height 15
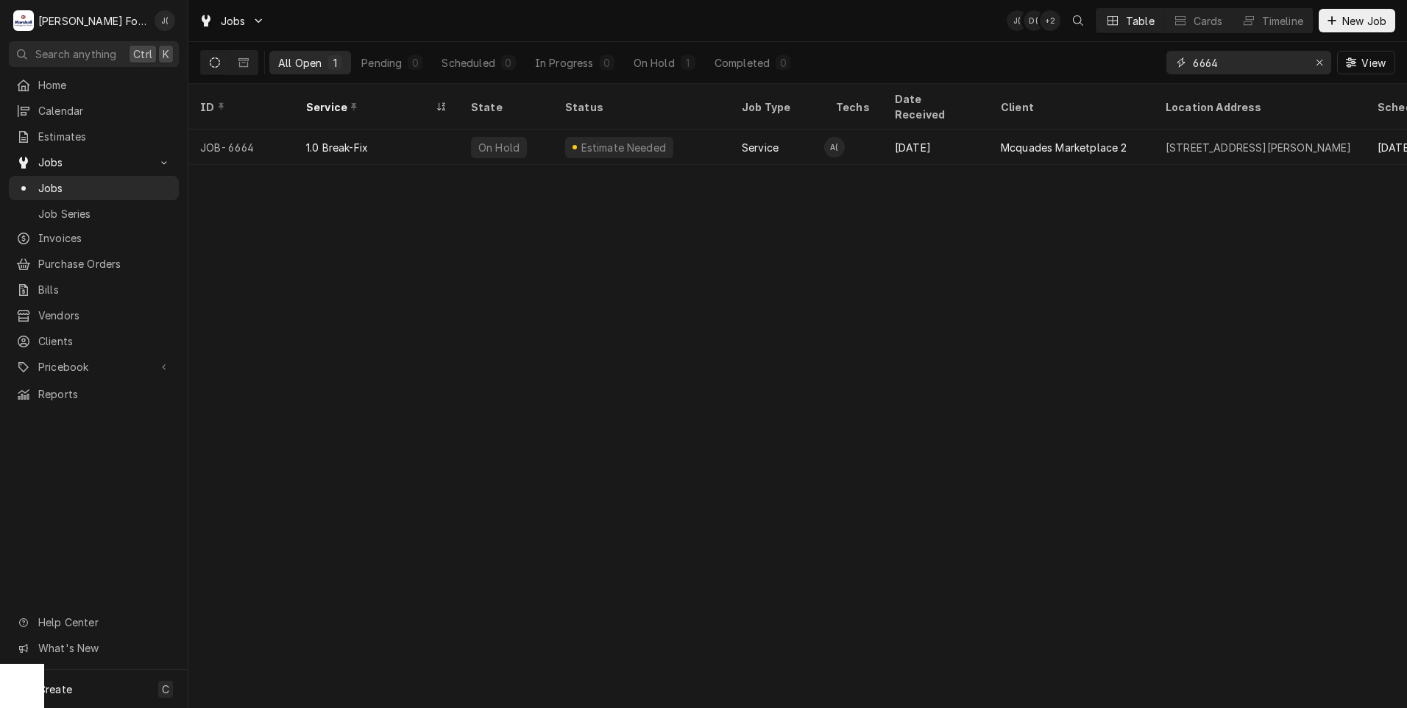
drag, startPoint x: 1264, startPoint y: 69, endPoint x: 1111, endPoint y: 68, distance: 152.4
click at [1136, 68] on div "All Open 1 Pending 0 Scheduled 0 In Progress 0 On Hold 1 Completed 0 6664 View" at bounding box center [797, 62] width 1195 height 41
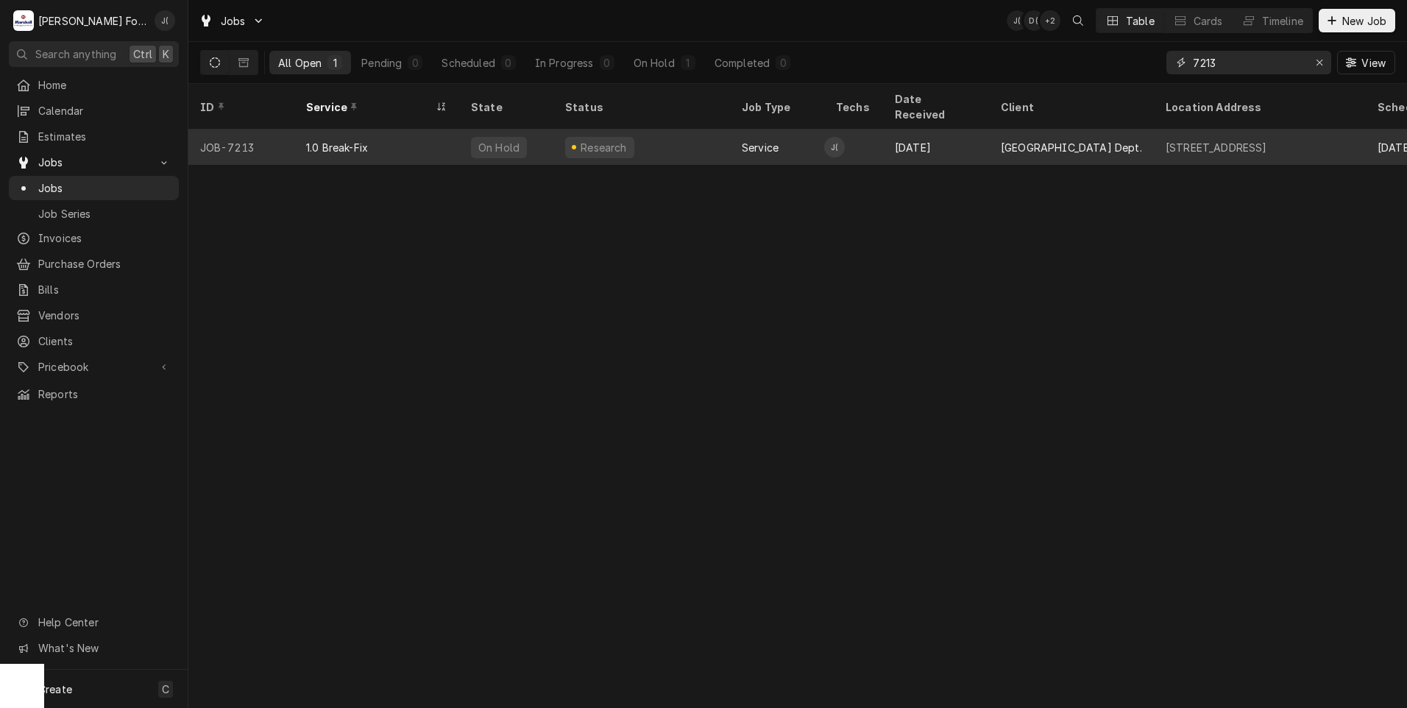
type input "7213"
click at [613, 140] on div "Research" at bounding box center [604, 147] width 50 height 15
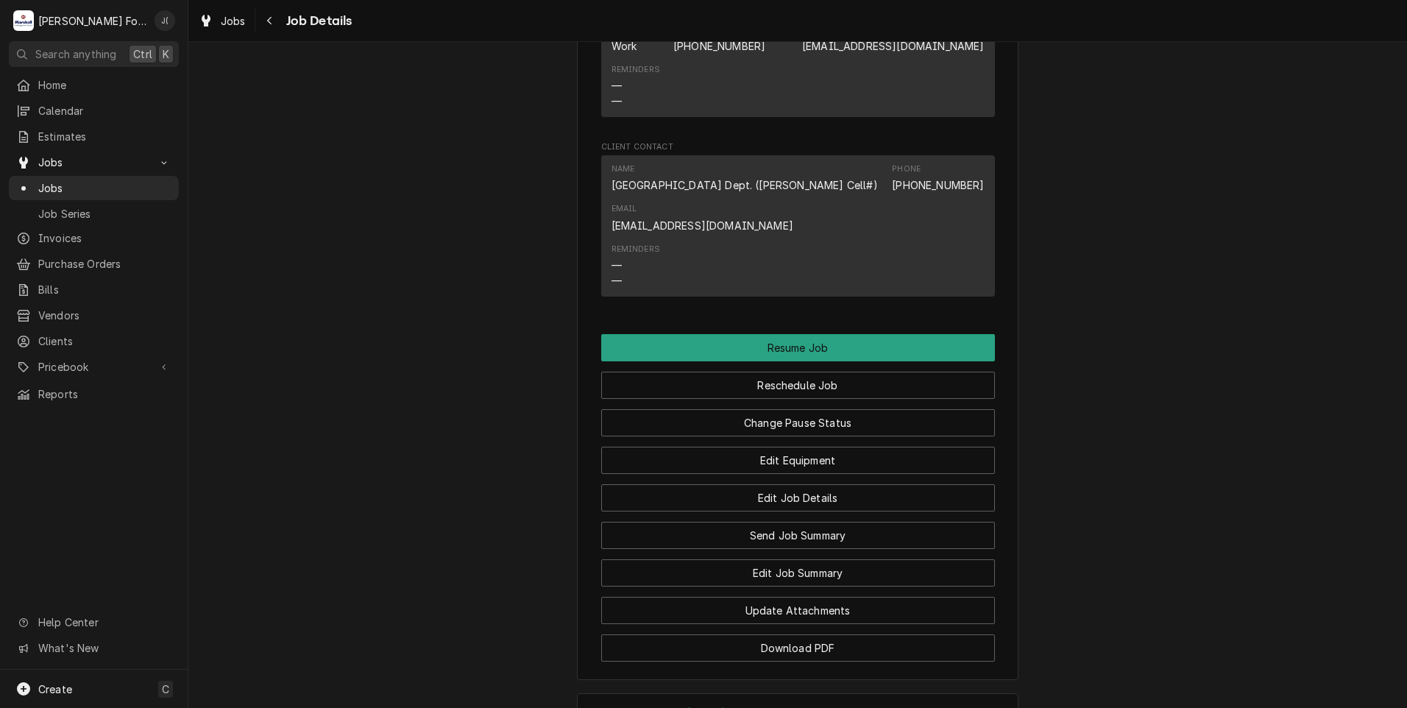
scroll to position [1595, 0]
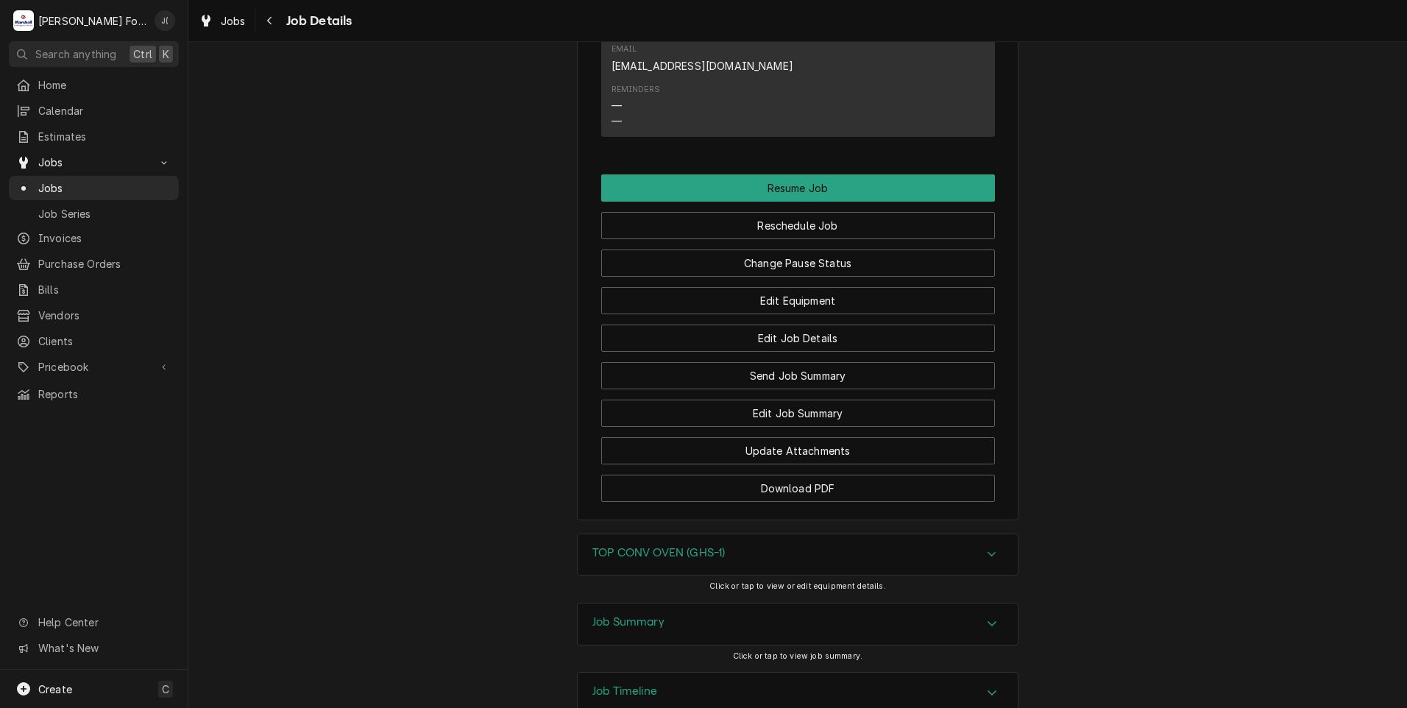
click at [671, 604] on div "Job Summary" at bounding box center [798, 624] width 440 height 41
click at [673, 546] on h3 "TOP CONV OVEN (GHS-1)" at bounding box center [659, 553] width 132 height 14
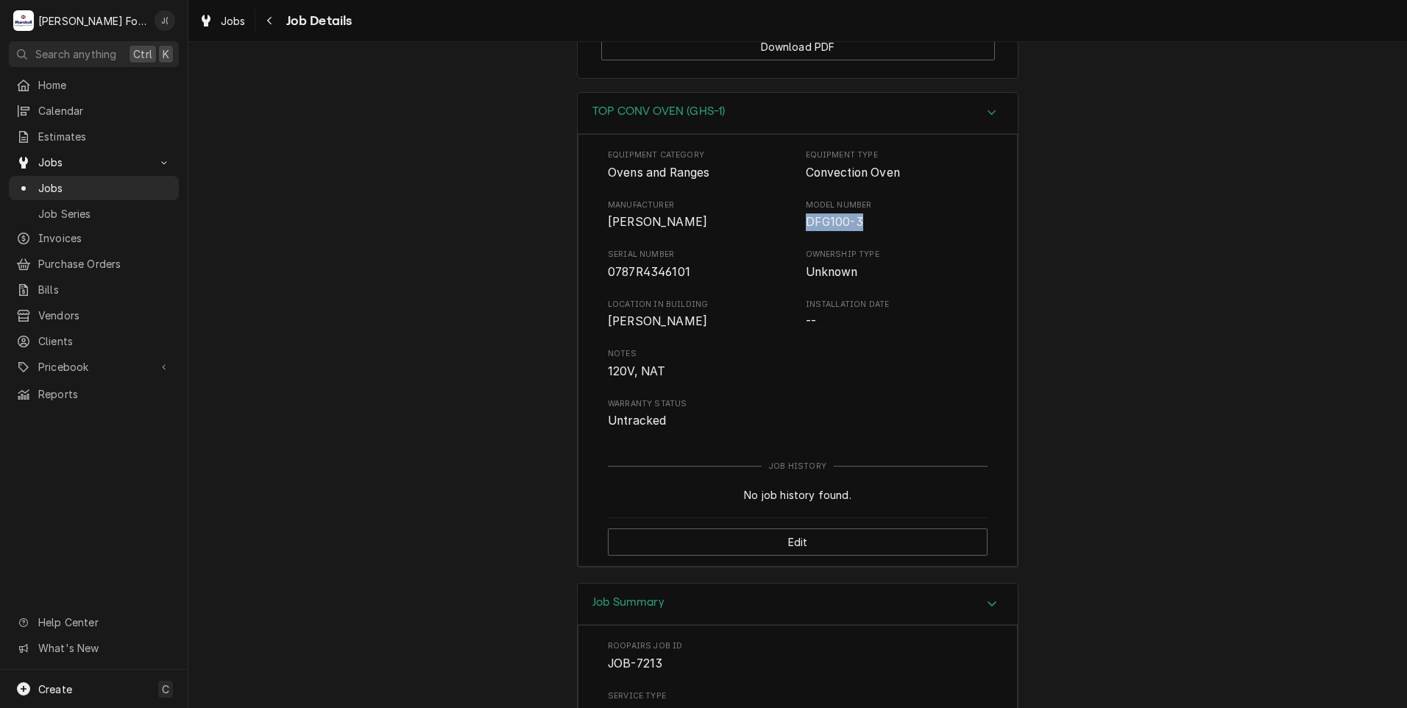
drag, startPoint x: 857, startPoint y: 117, endPoint x: 796, endPoint y: 116, distance: 60.4
click at [796, 199] on div "Manufacturer [PERSON_NAME] Model Number DFG100-3" at bounding box center [798, 215] width 380 height 32
drag, startPoint x: 796, startPoint y: 116, endPoint x: 810, endPoint y: 124, distance: 15.2
